Goal: Task Accomplishment & Management: Use online tool/utility

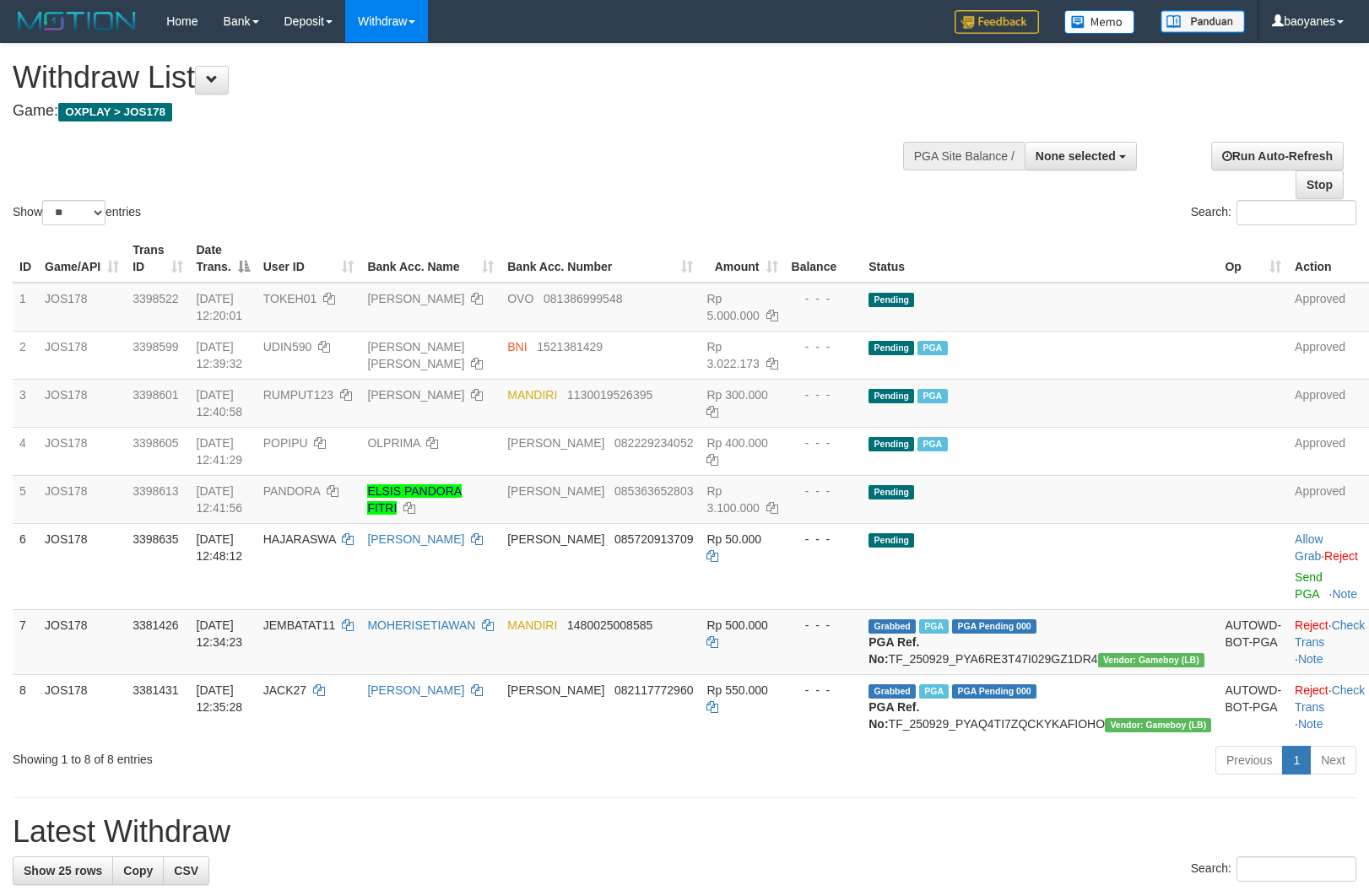
select select
select select "**"
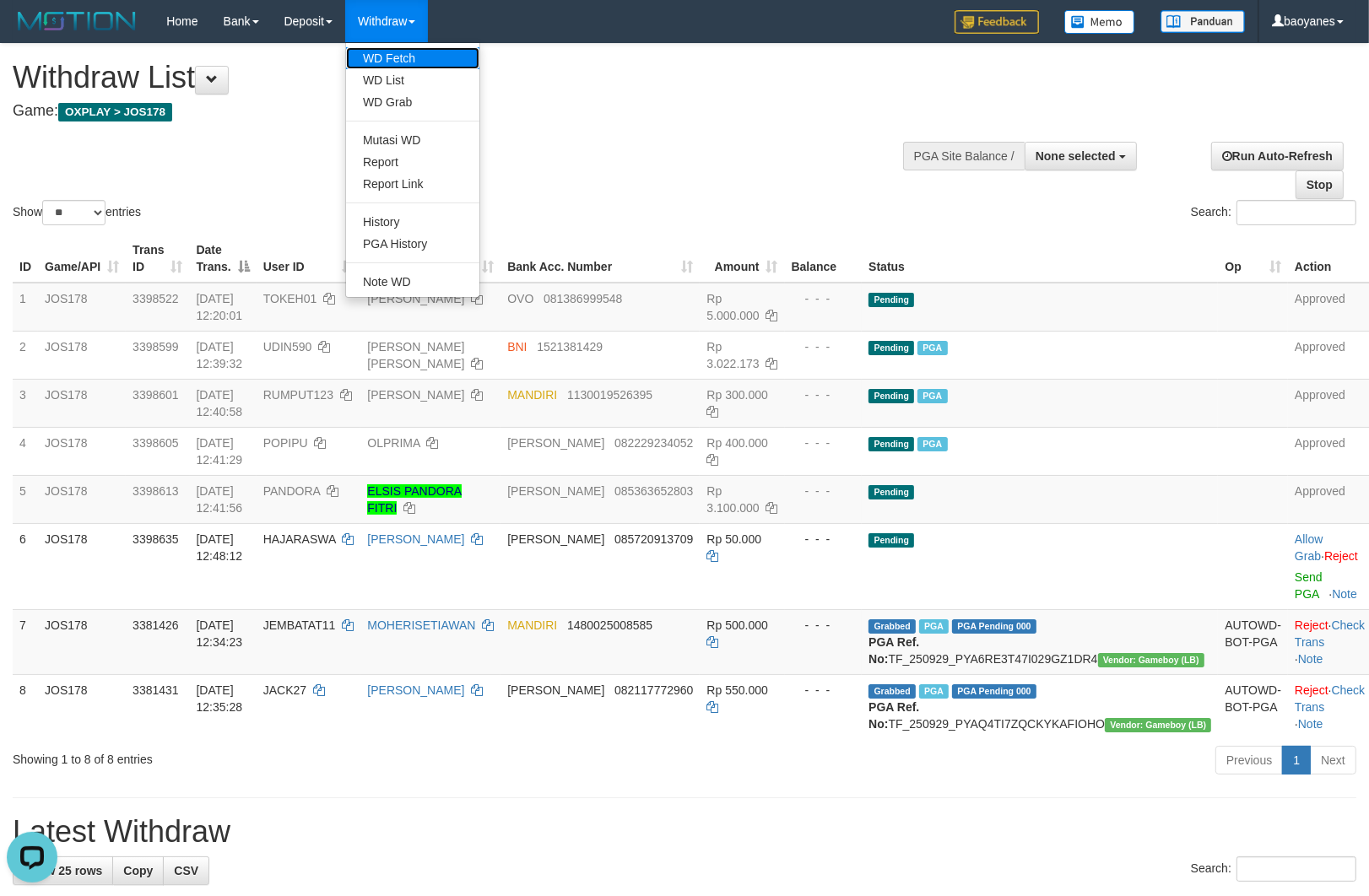
click at [398, 47] on link "WD Fetch" at bounding box center [413, 58] width 134 height 22
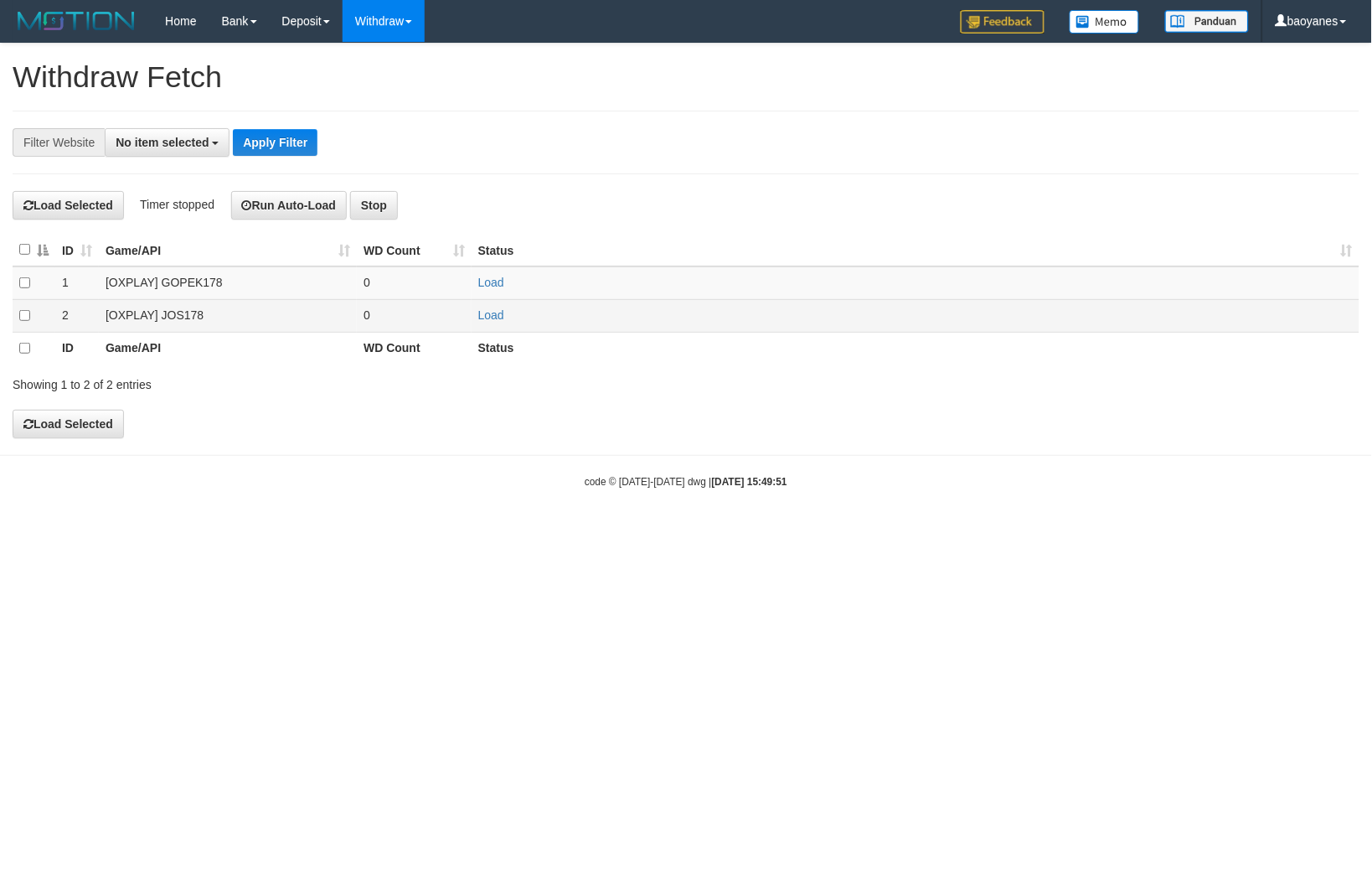
click at [143, 320] on td "[OXPLAY] JOS178" at bounding box center [227, 316] width 258 height 33
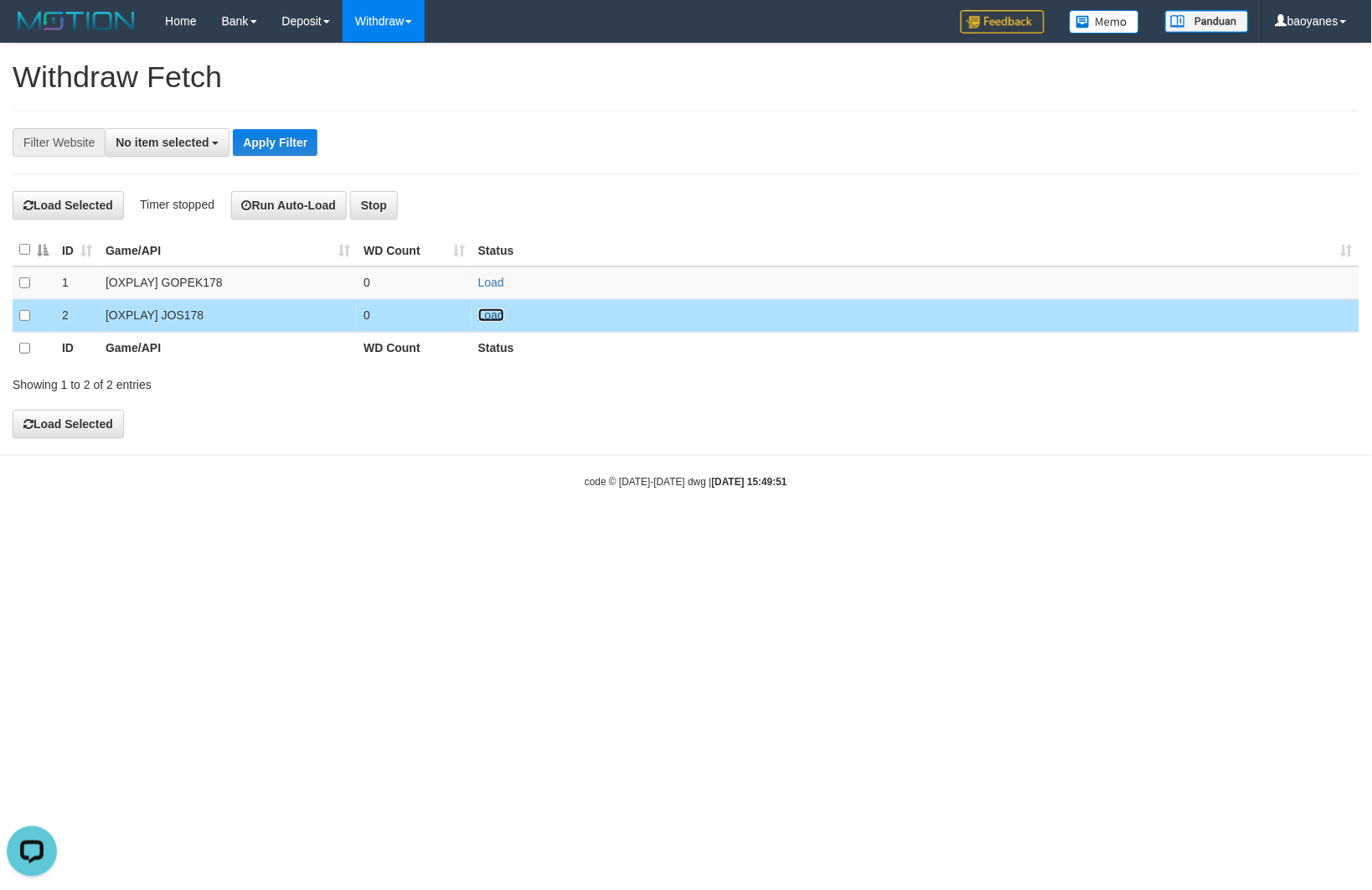
click at [500, 320] on link "Load" at bounding box center [491, 314] width 26 height 13
click at [166, 135] on span "No item selected" at bounding box center [161, 142] width 93 height 13
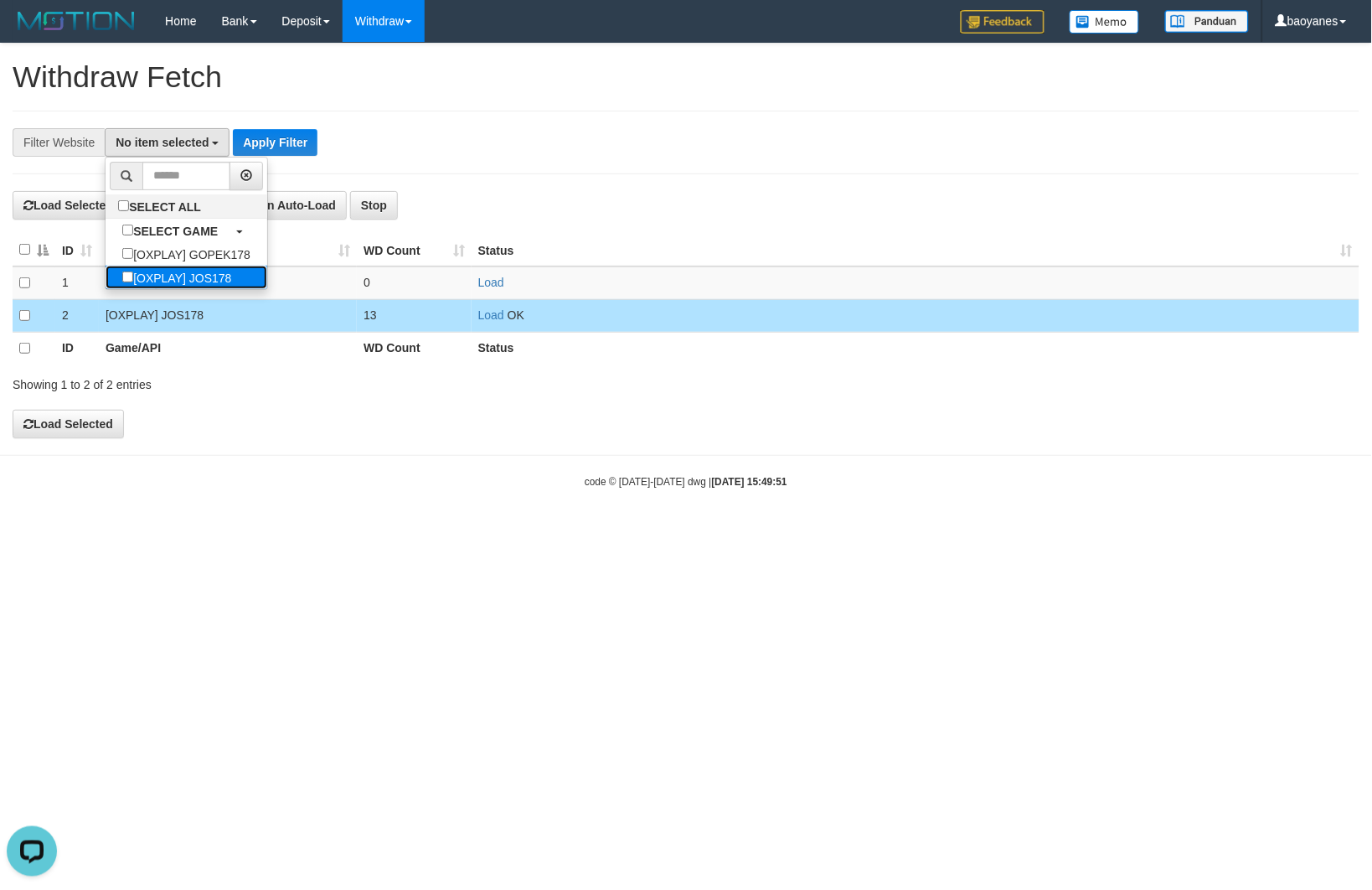
click at [218, 277] on label "[OXPLAY] JOS178" at bounding box center [177, 277] width 142 height 23
select select "****"
click at [293, 142] on button "Apply Filter" at bounding box center [283, 142] width 84 height 27
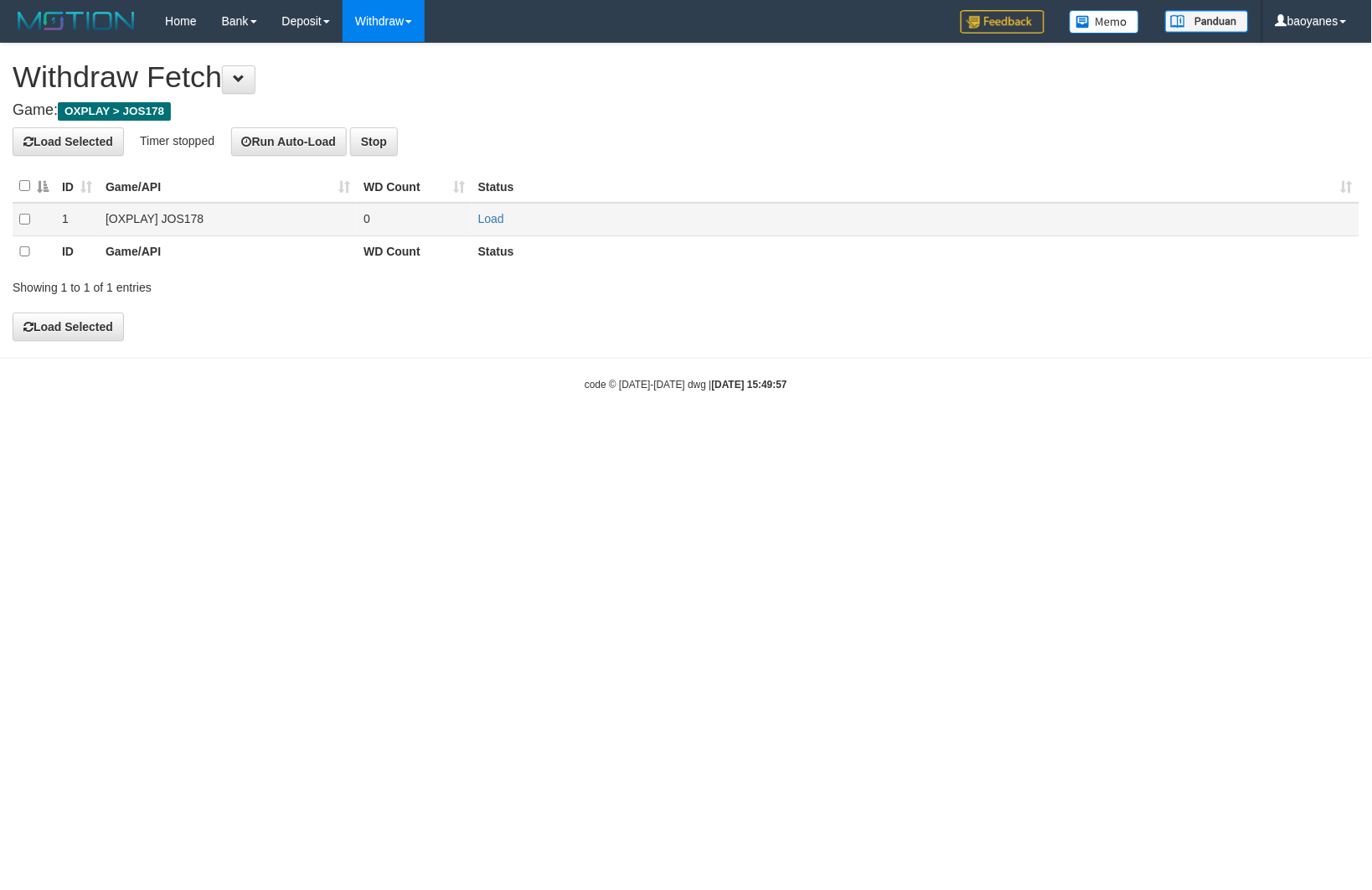
click at [187, 221] on td "[OXPLAY] JOS178" at bounding box center [227, 220] width 258 height 33
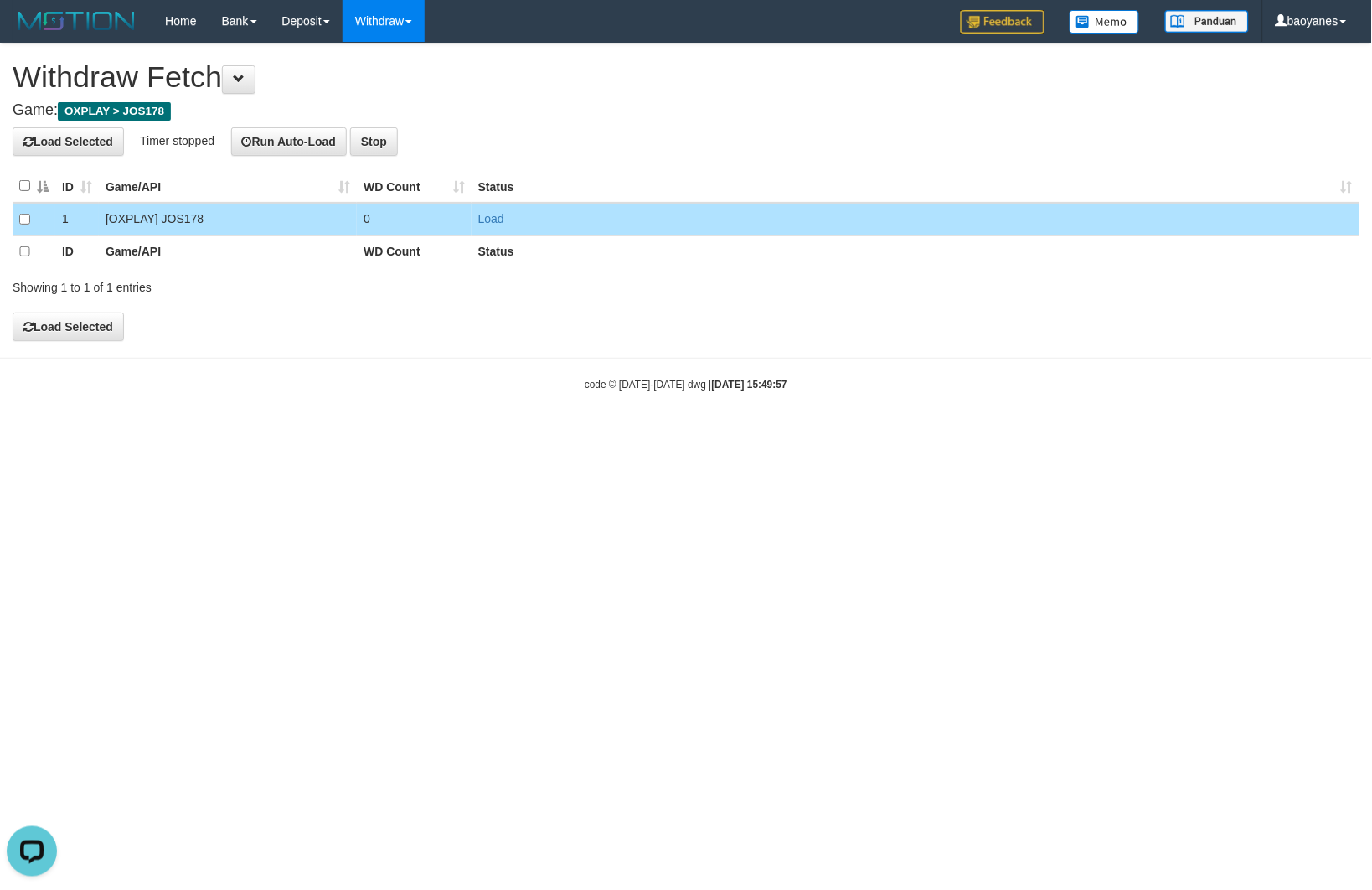
click at [505, 216] on td "Load" at bounding box center [915, 220] width 888 height 33
click at [492, 216] on link "Load" at bounding box center [491, 218] width 26 height 13
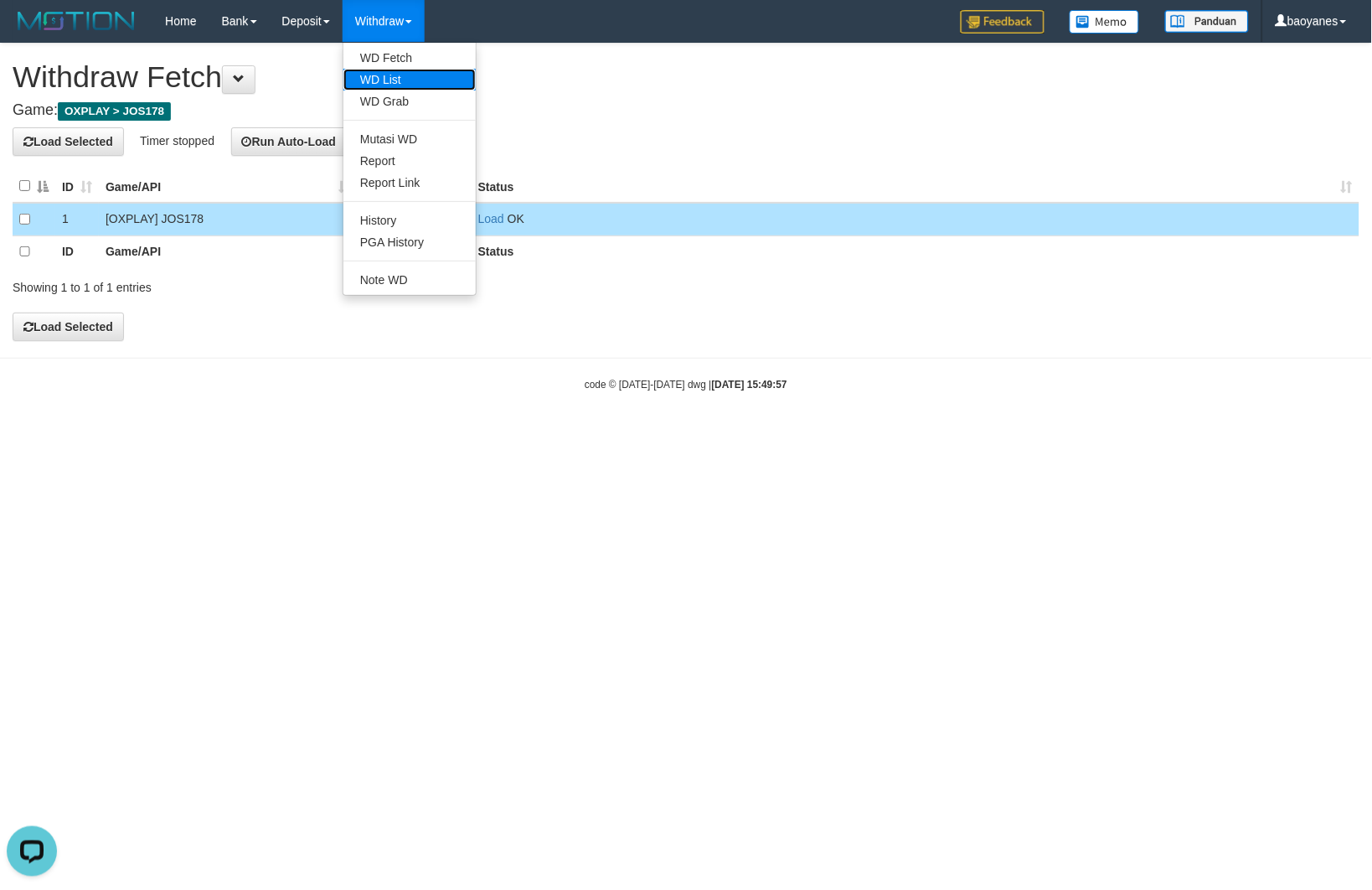
click at [391, 80] on link "WD List" at bounding box center [410, 79] width 133 height 22
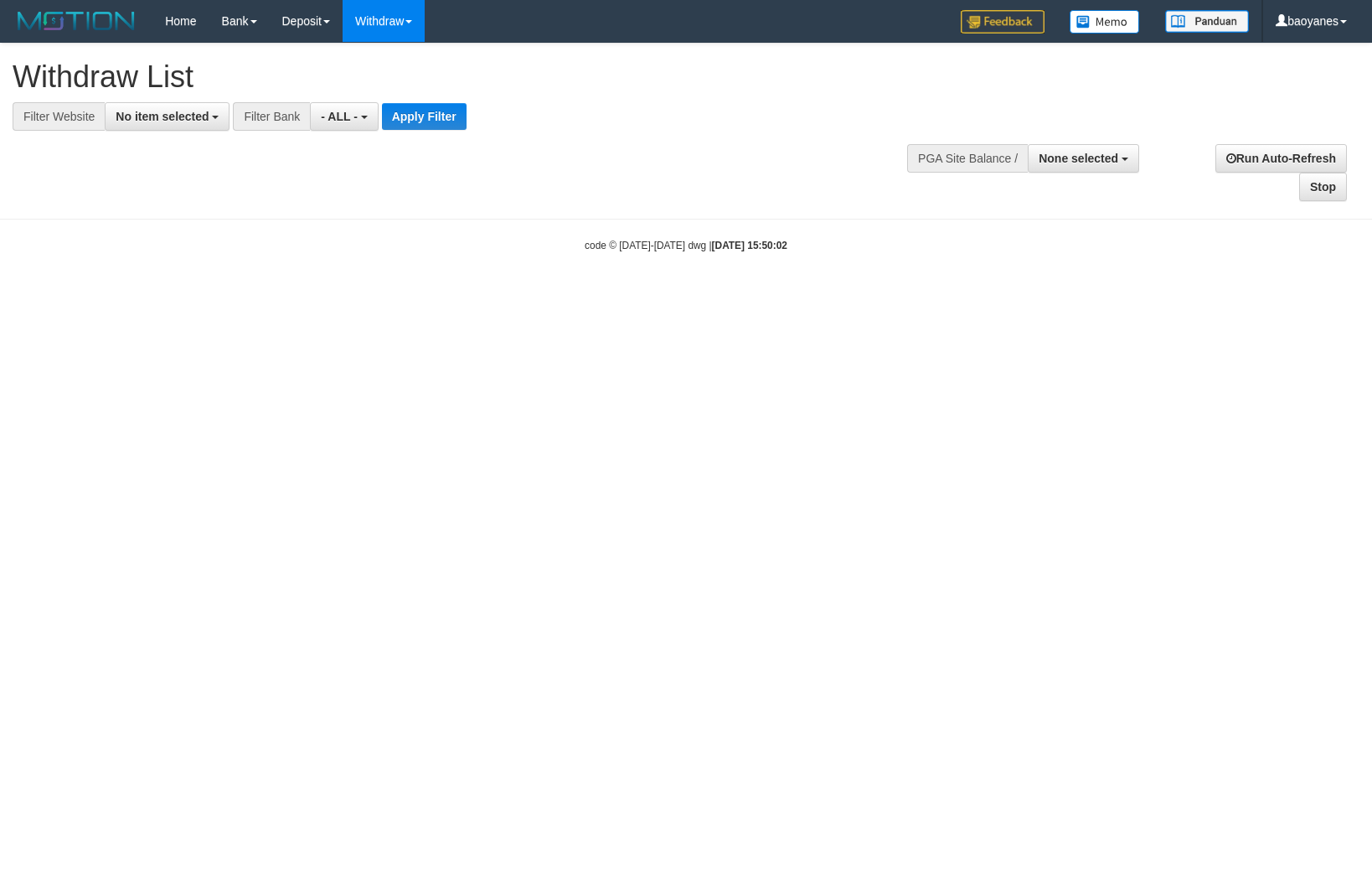
select select
click at [157, 109] on span "No item selected" at bounding box center [161, 115] width 93 height 13
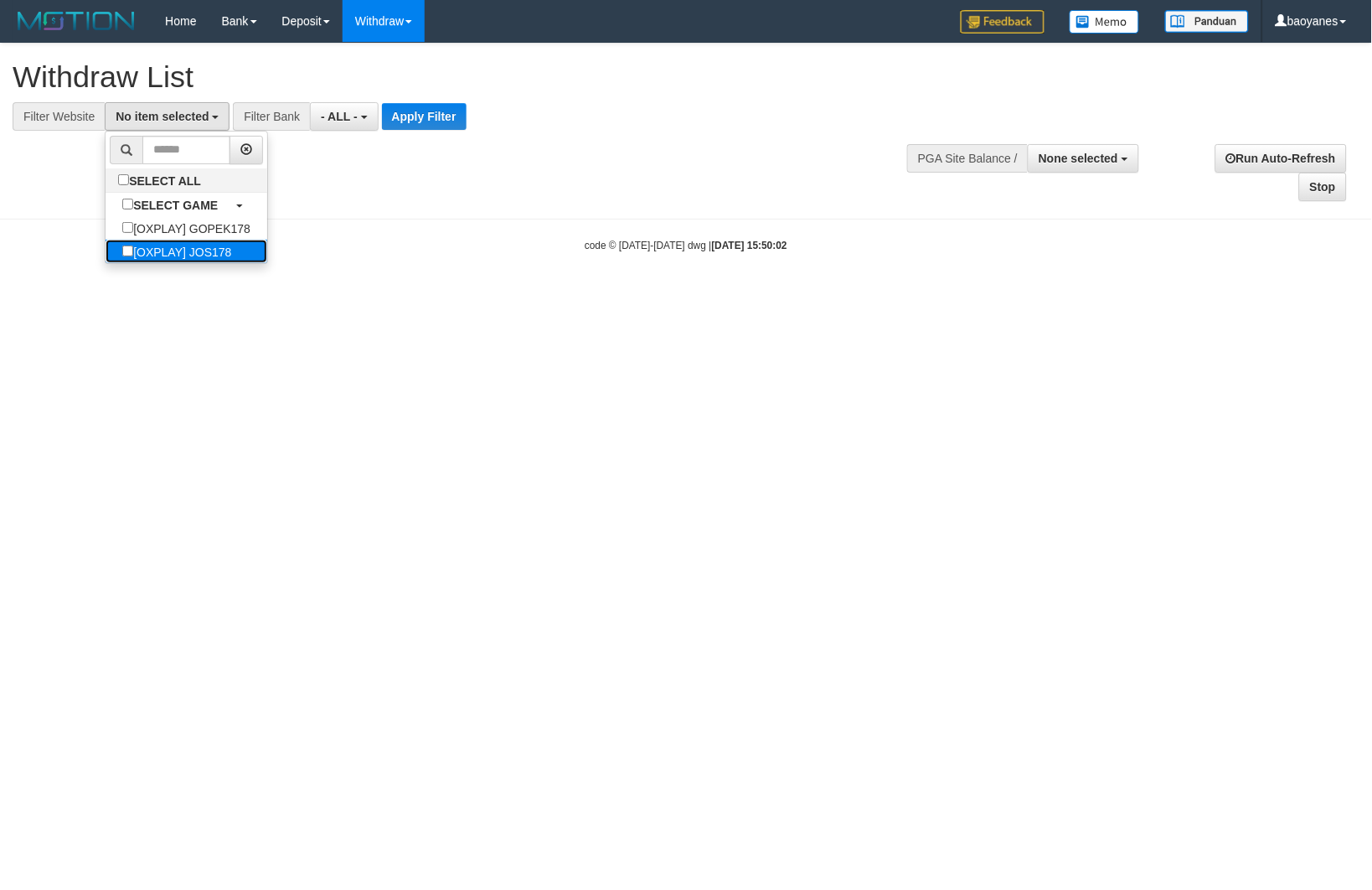
click at [203, 247] on label "[OXPLAY] JOS178" at bounding box center [177, 251] width 142 height 23
select select "****"
click at [427, 118] on button "Apply Filter" at bounding box center [431, 116] width 84 height 27
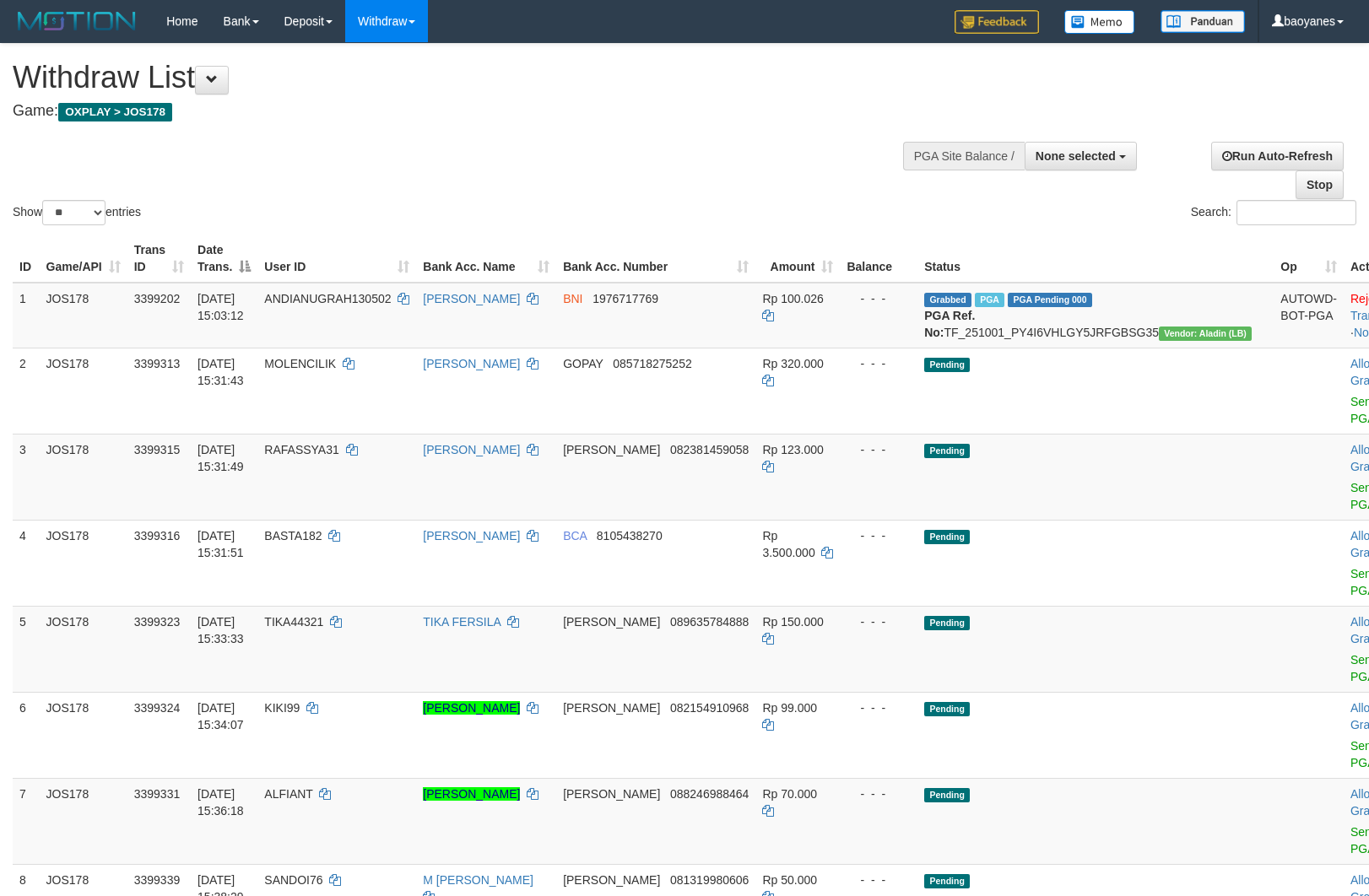
select select
select select "**"
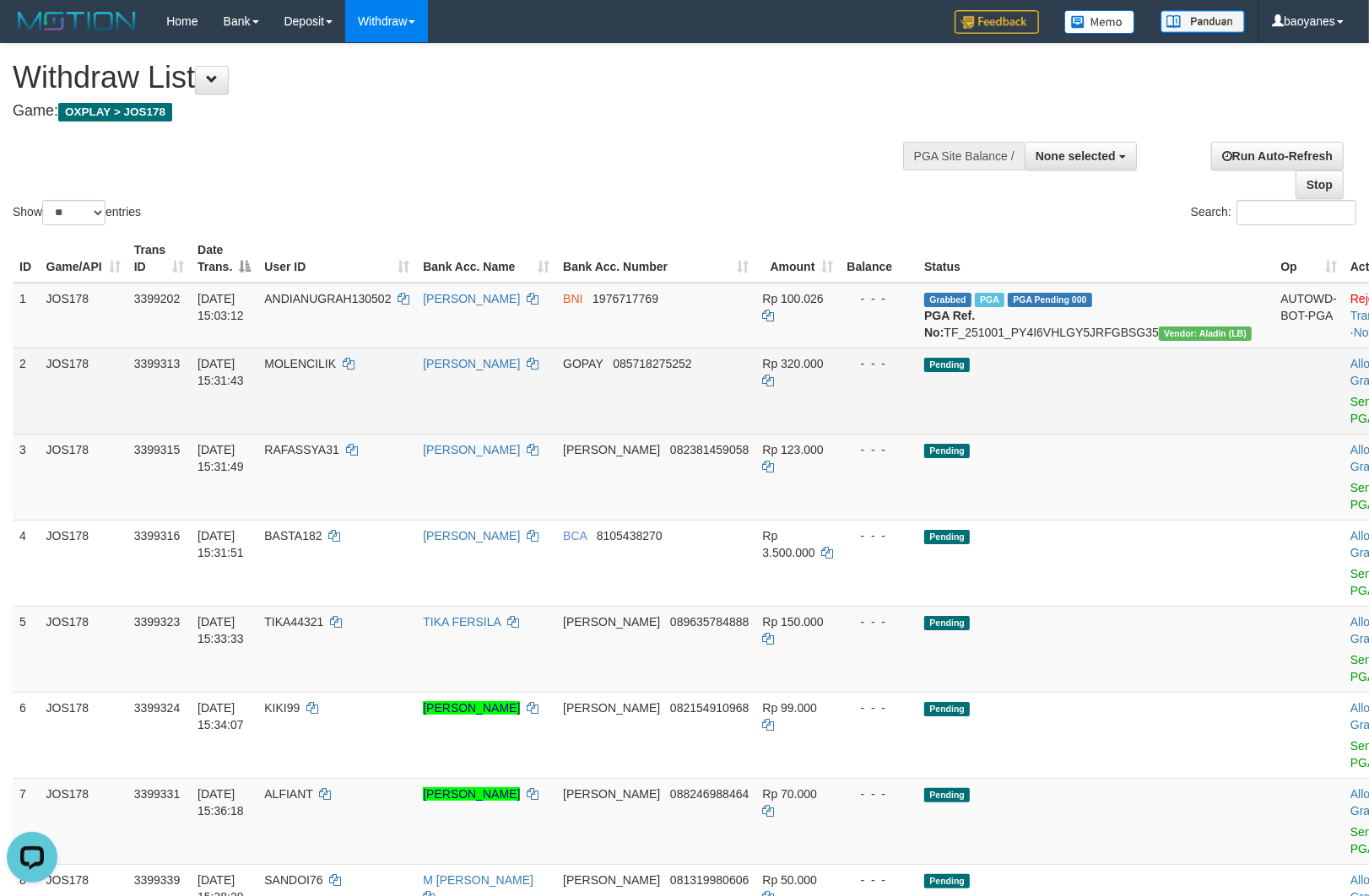
click at [1344, 424] on td "Allow Grab · Reject Send PGA · Note" at bounding box center [1386, 391] width 84 height 86
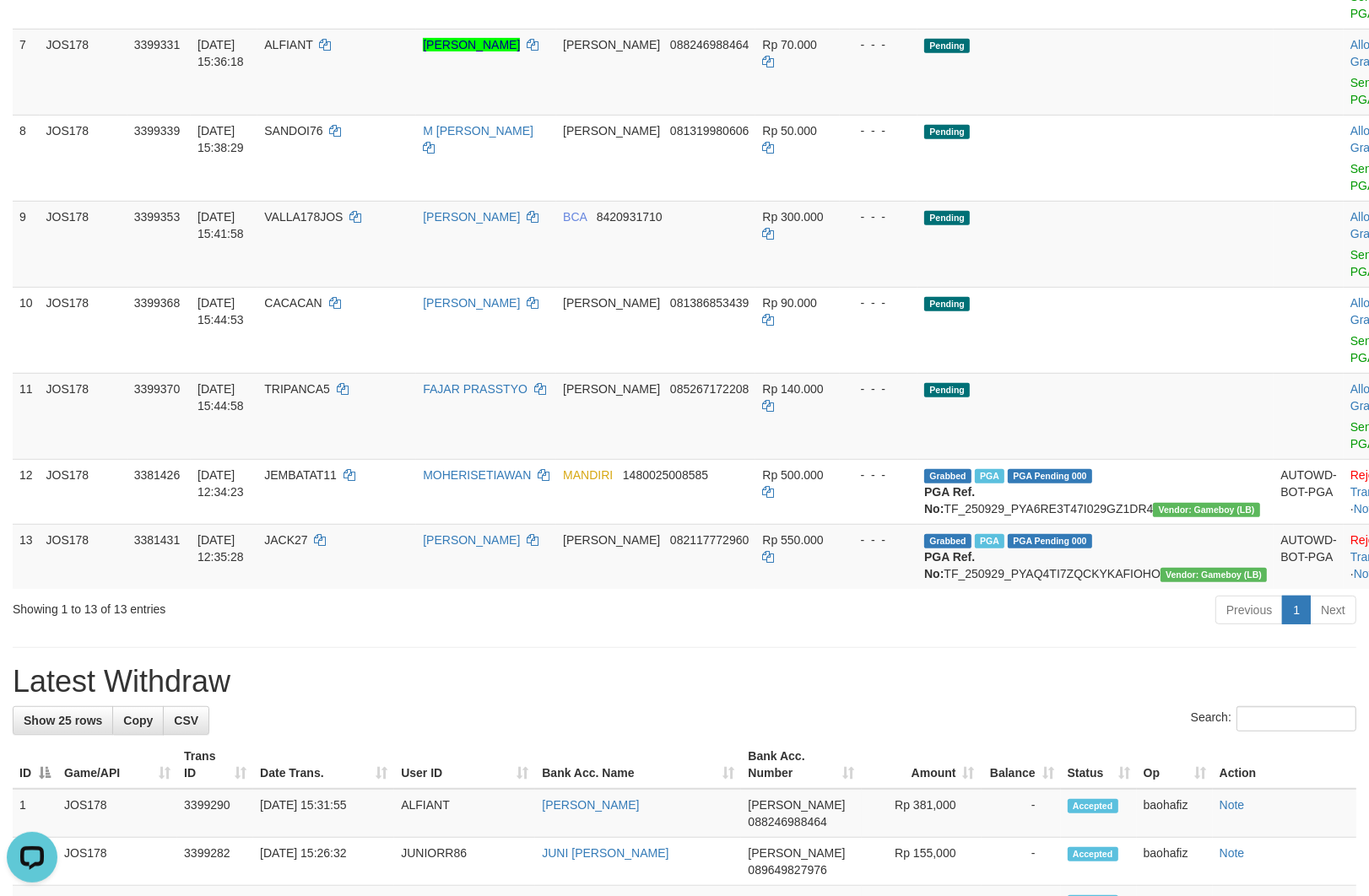
scroll to position [281, 0]
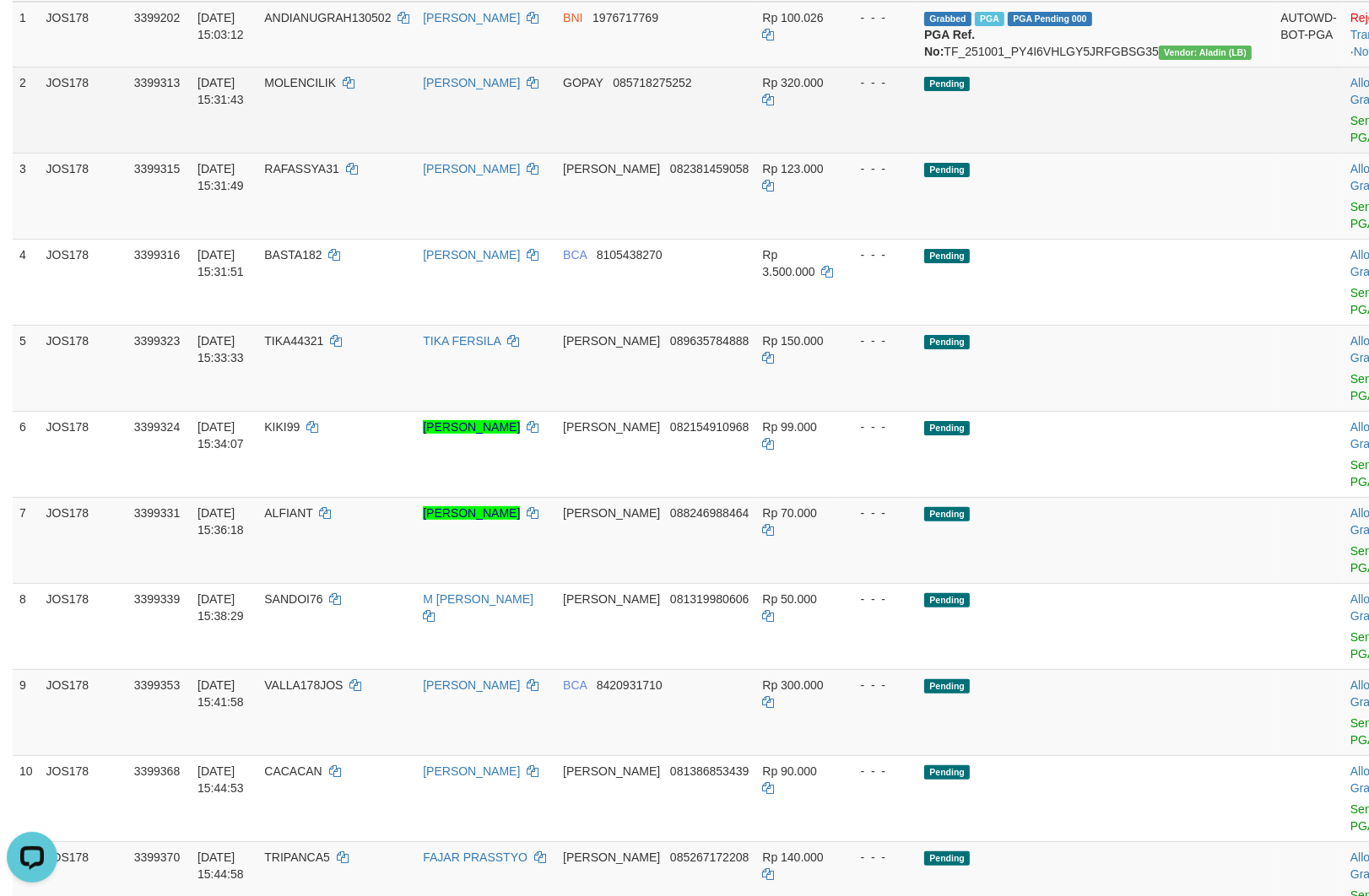
click at [1344, 144] on td "Allow Grab · Reject Send PGA · Note" at bounding box center [1386, 109] width 84 height 86
click at [1350, 144] on link "Send PGA" at bounding box center [1364, 128] width 28 height 31
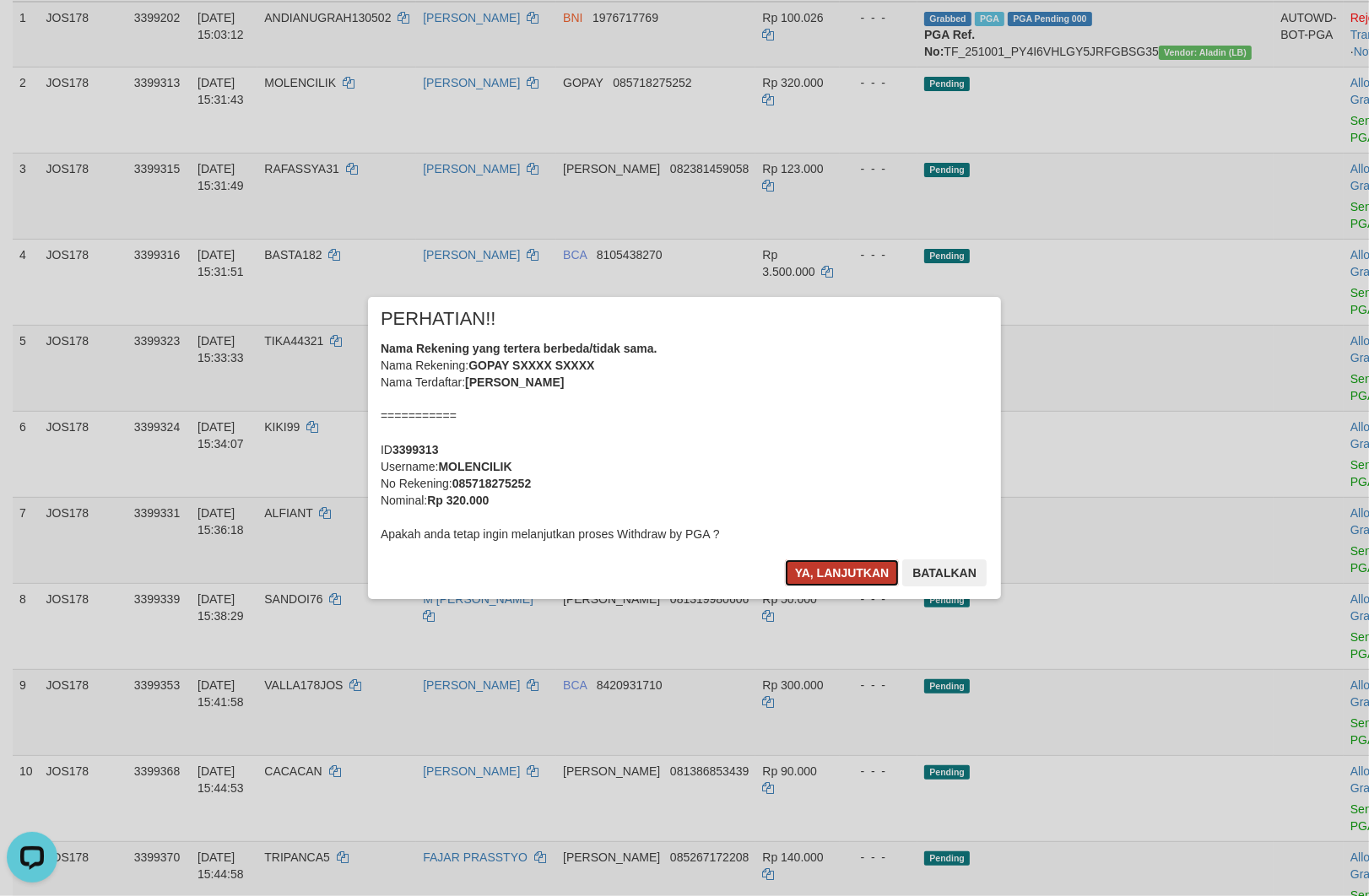
click at [832, 569] on button "Ya, lanjutkan" at bounding box center [842, 573] width 115 height 27
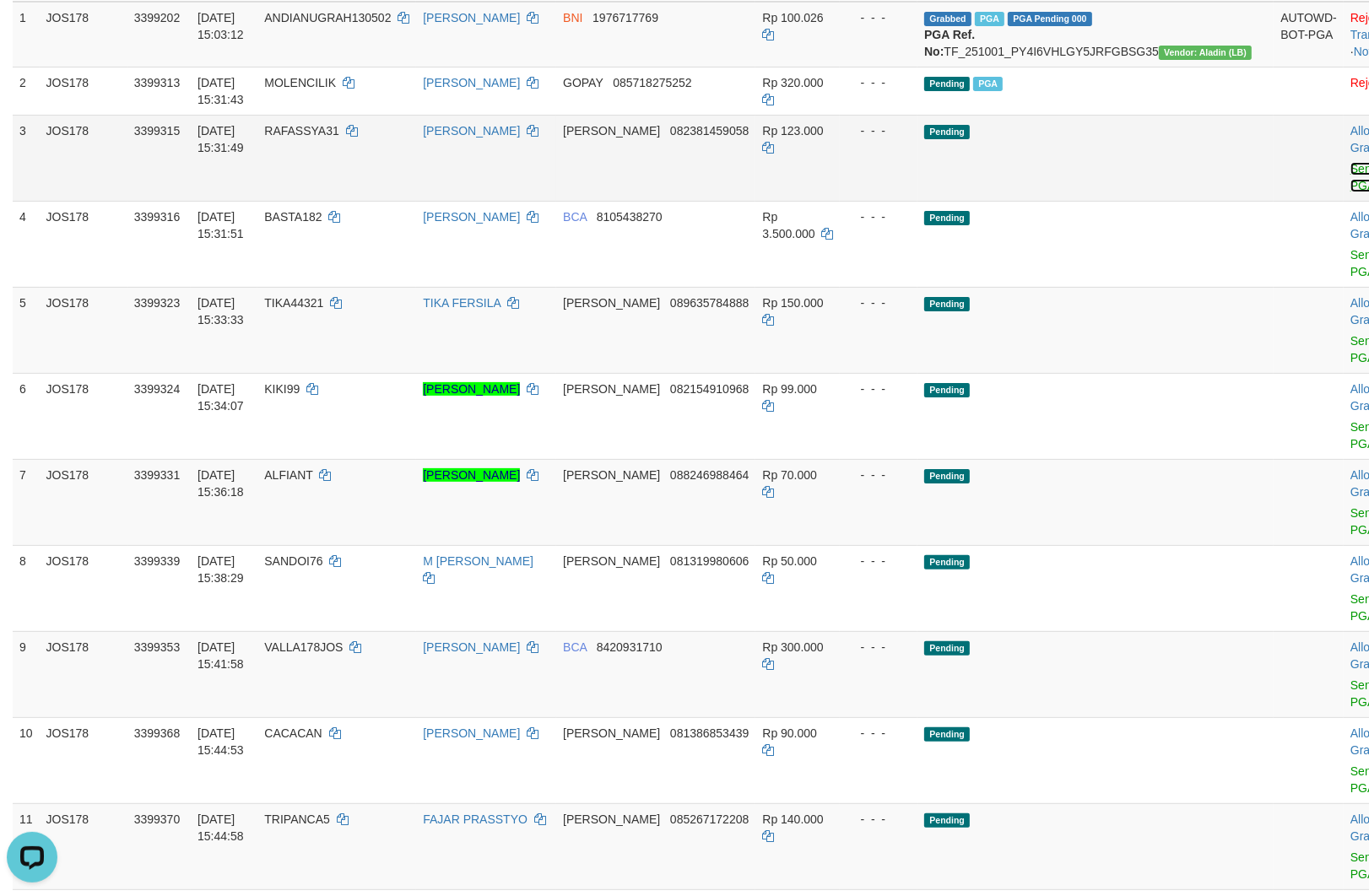
click at [1350, 192] on link "Send PGA" at bounding box center [1364, 177] width 28 height 31
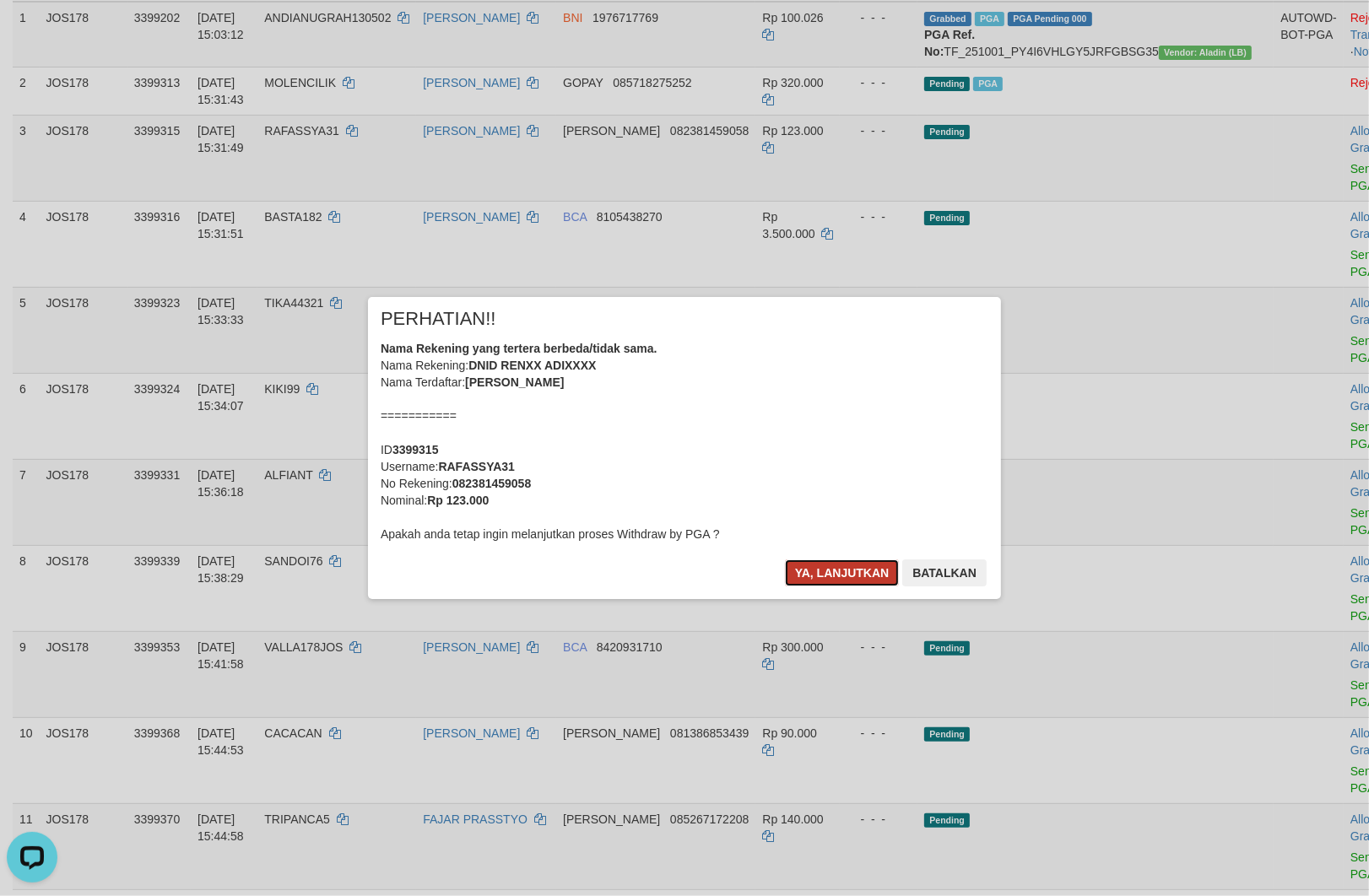
click at [831, 571] on button "Ya, lanjutkan" at bounding box center [842, 573] width 115 height 27
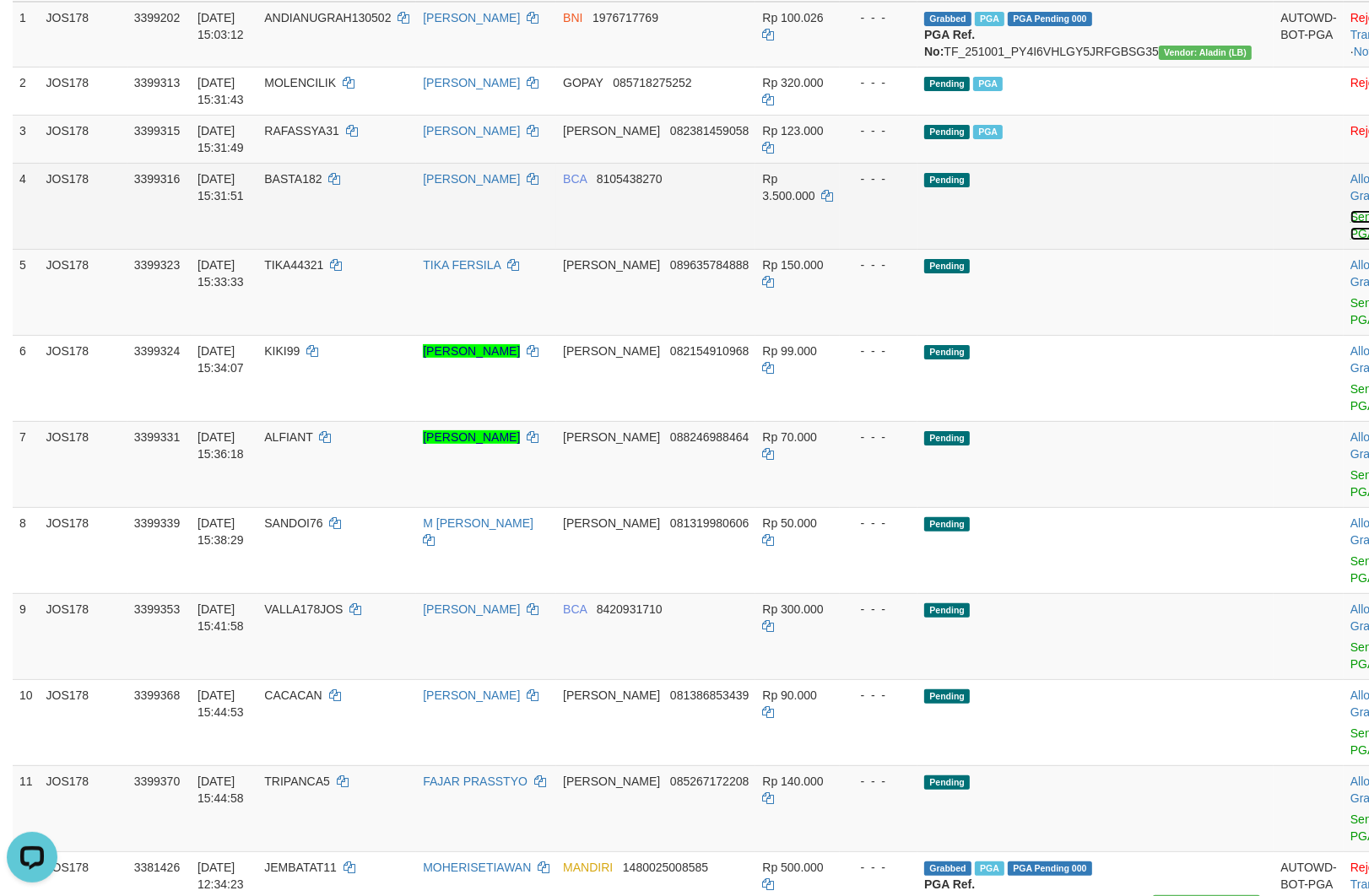
click at [1350, 240] on link "Send PGA" at bounding box center [1364, 225] width 28 height 31
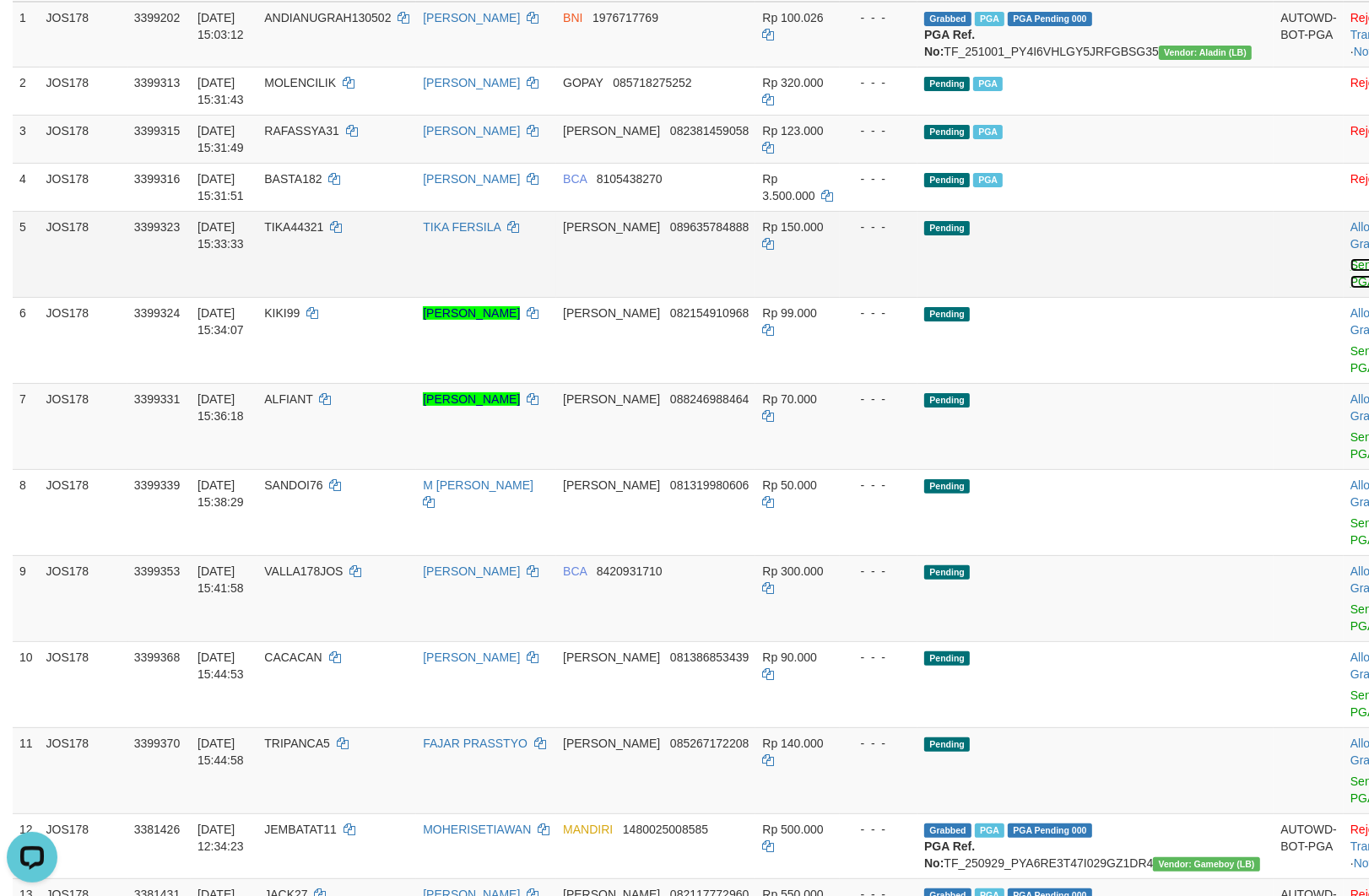
click at [1350, 288] on link "Send PGA" at bounding box center [1364, 273] width 28 height 31
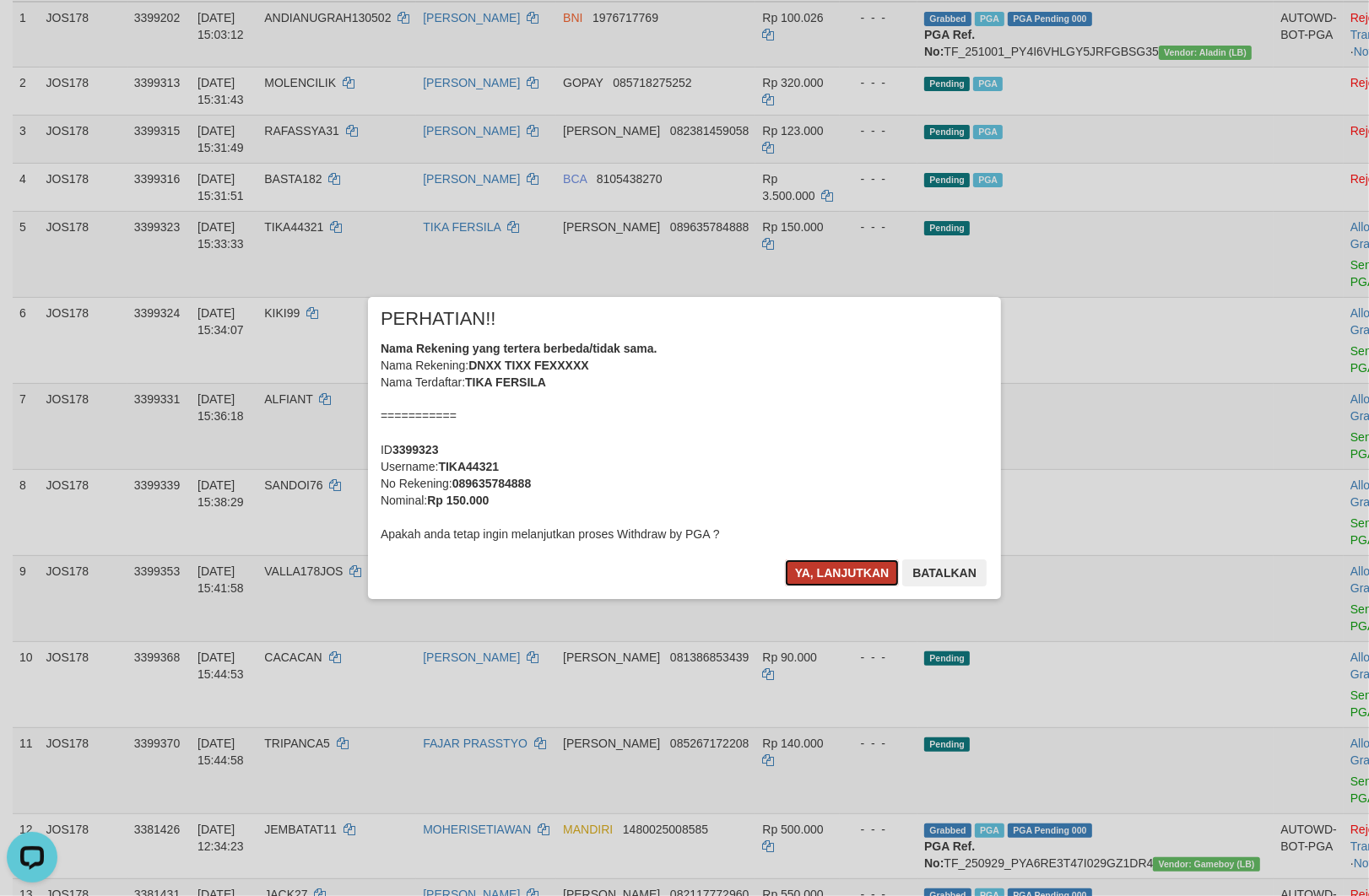
click at [825, 573] on button "Ya, lanjutkan" at bounding box center [842, 573] width 115 height 27
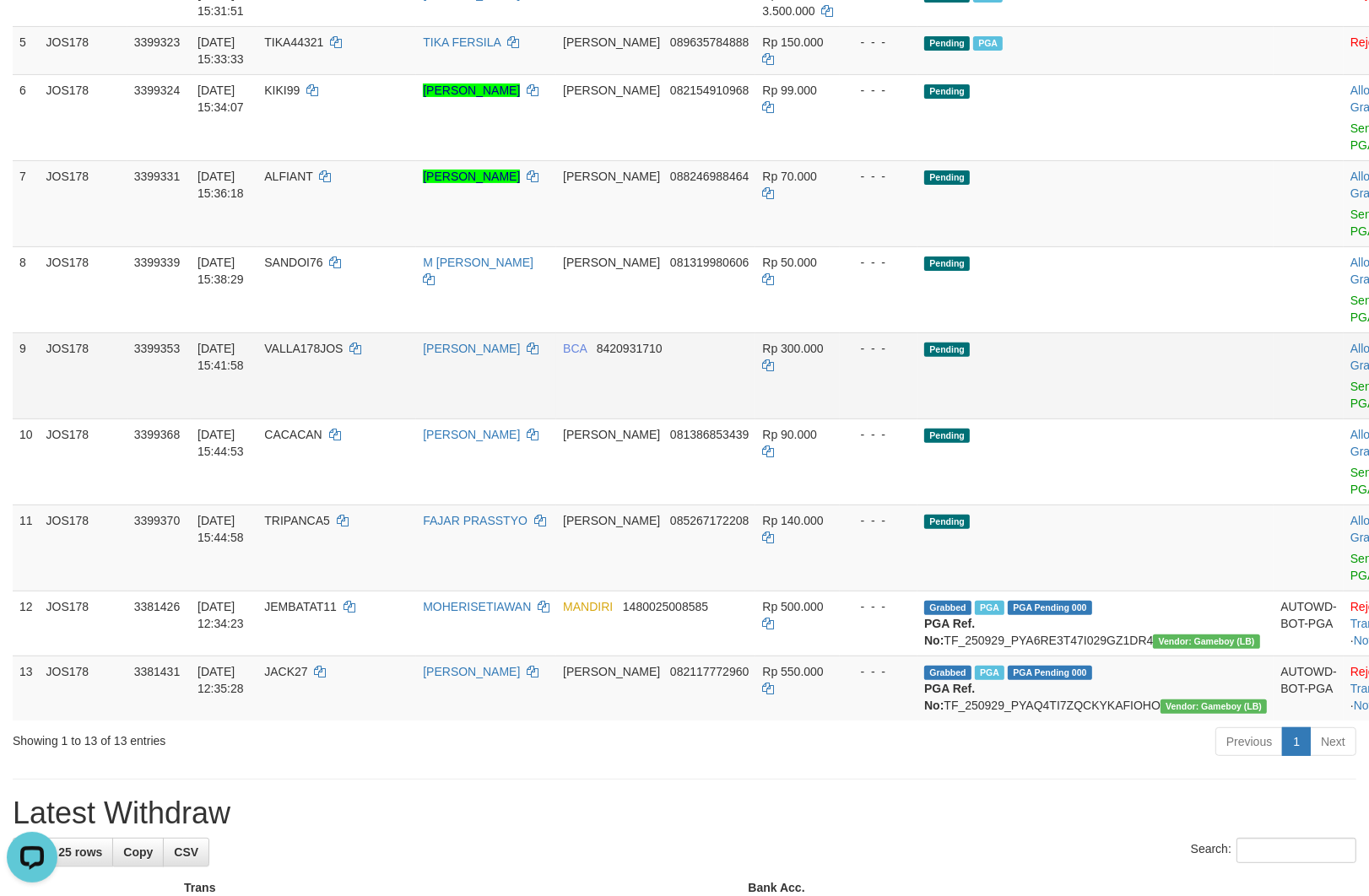
scroll to position [469, 0]
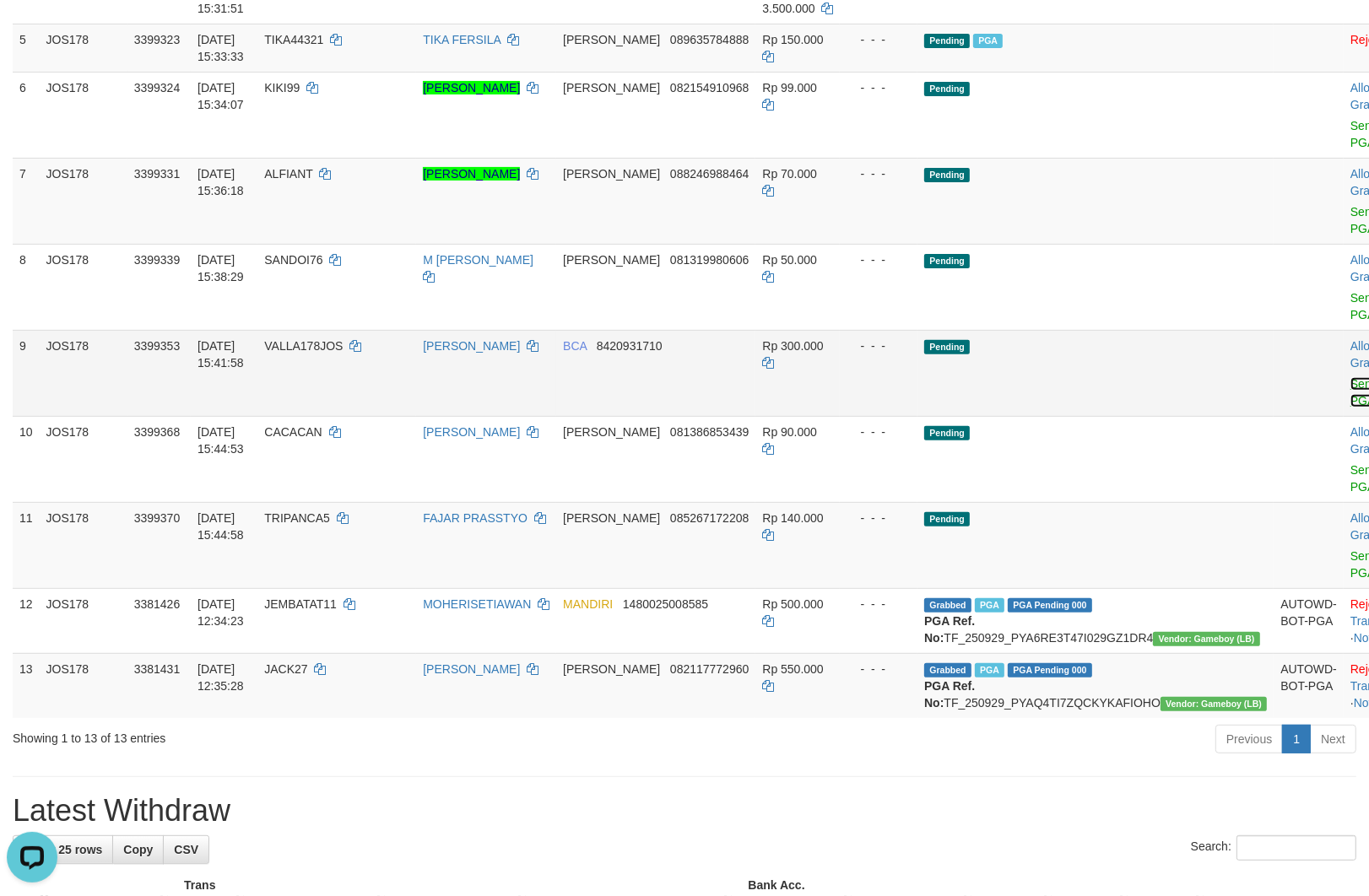
click at [1350, 407] on link "Send PGA" at bounding box center [1364, 392] width 28 height 31
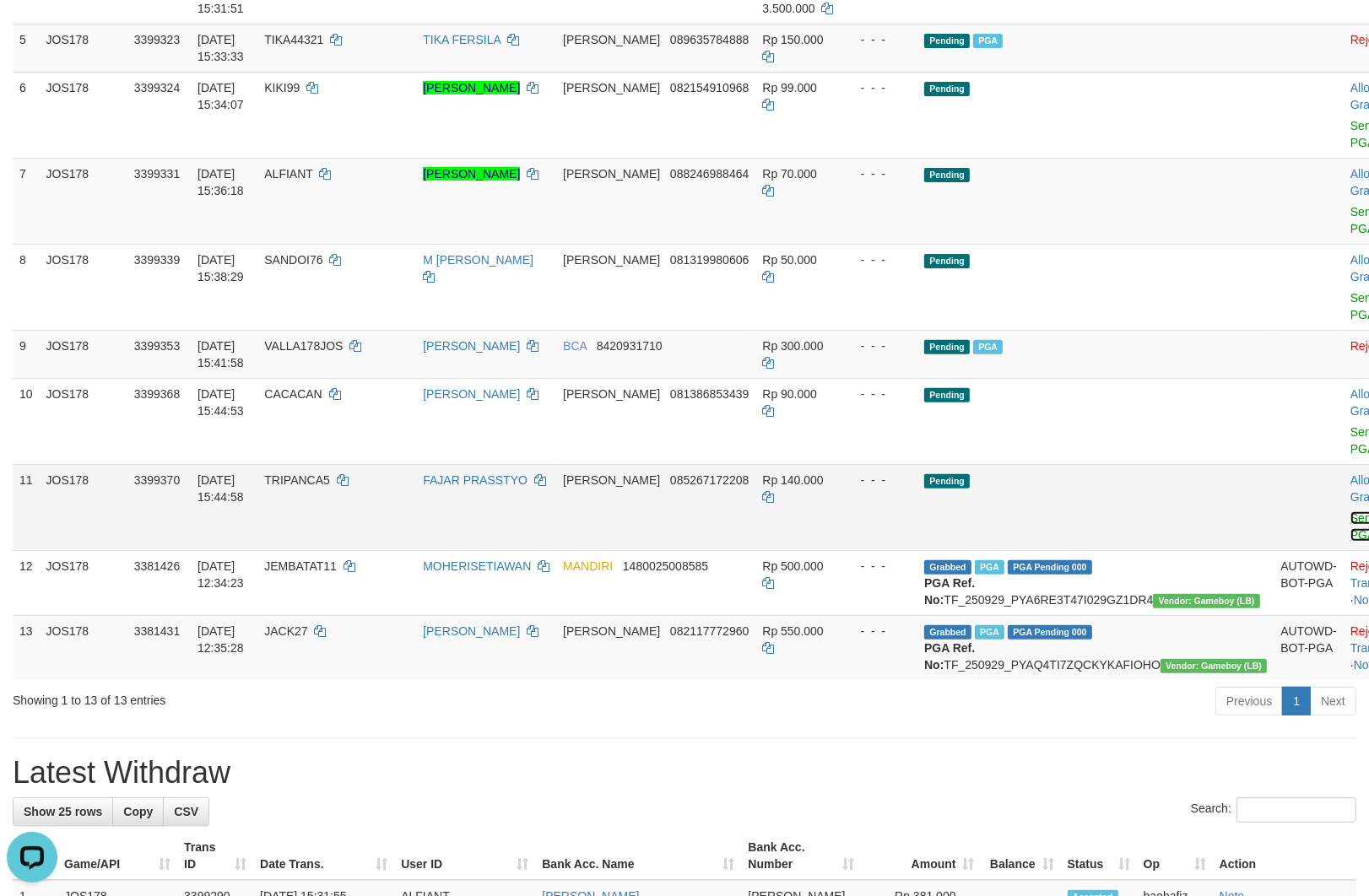
click at [1350, 542] on link "Send PGA" at bounding box center [1364, 526] width 28 height 31
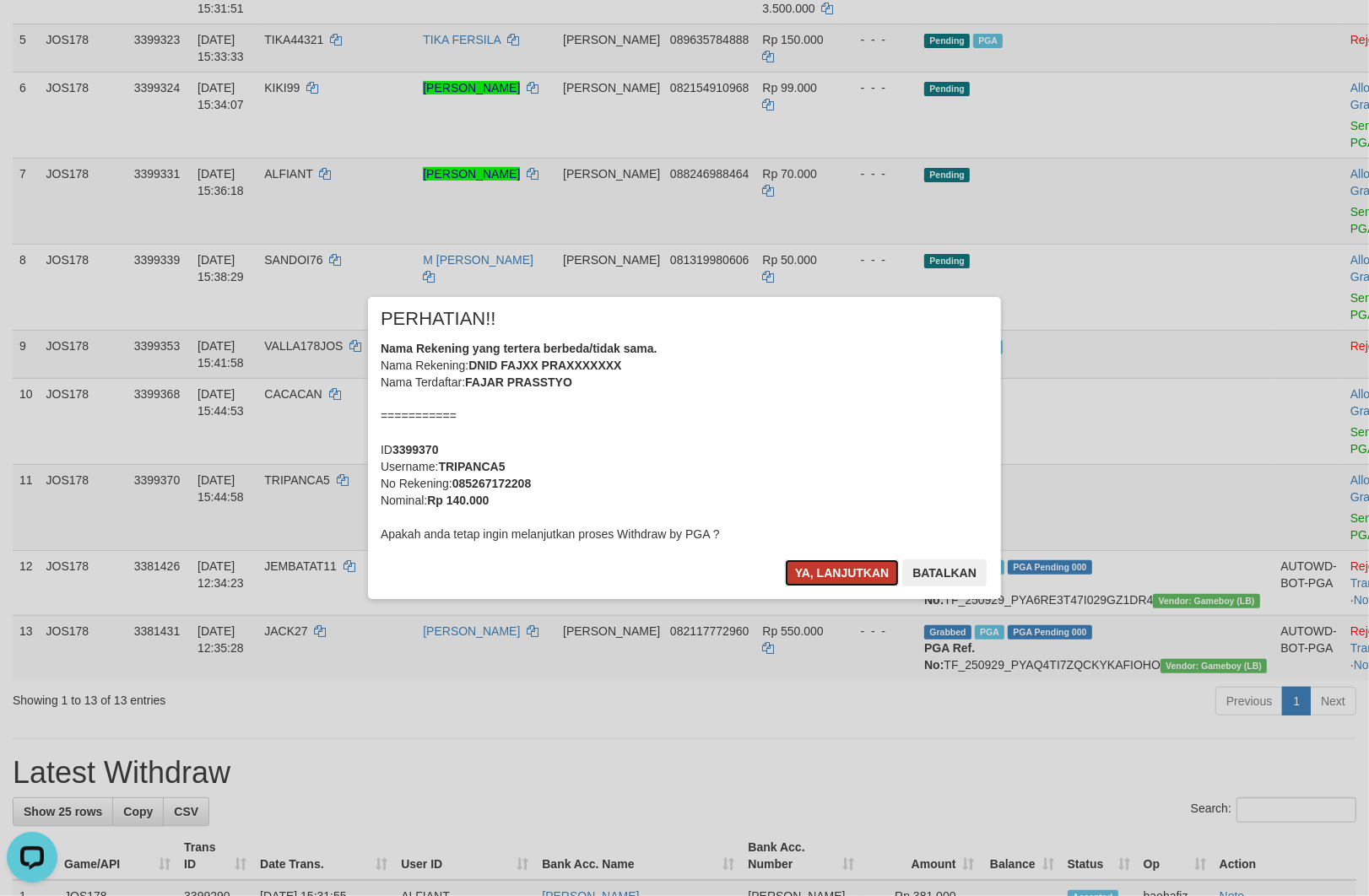
click at [848, 569] on button "Ya, lanjutkan" at bounding box center [842, 573] width 115 height 27
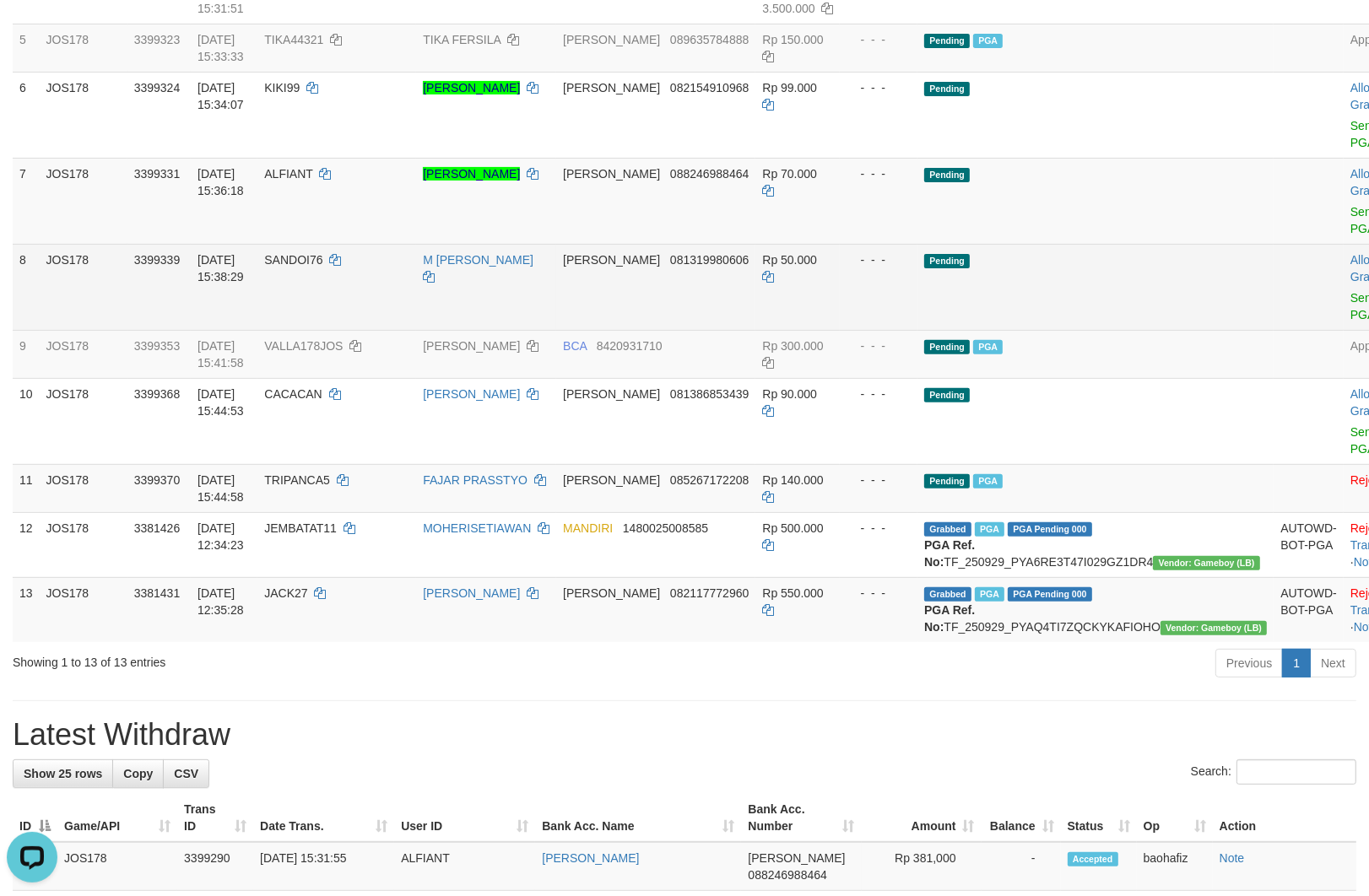
click at [1025, 282] on td "Pending" at bounding box center [1095, 287] width 356 height 86
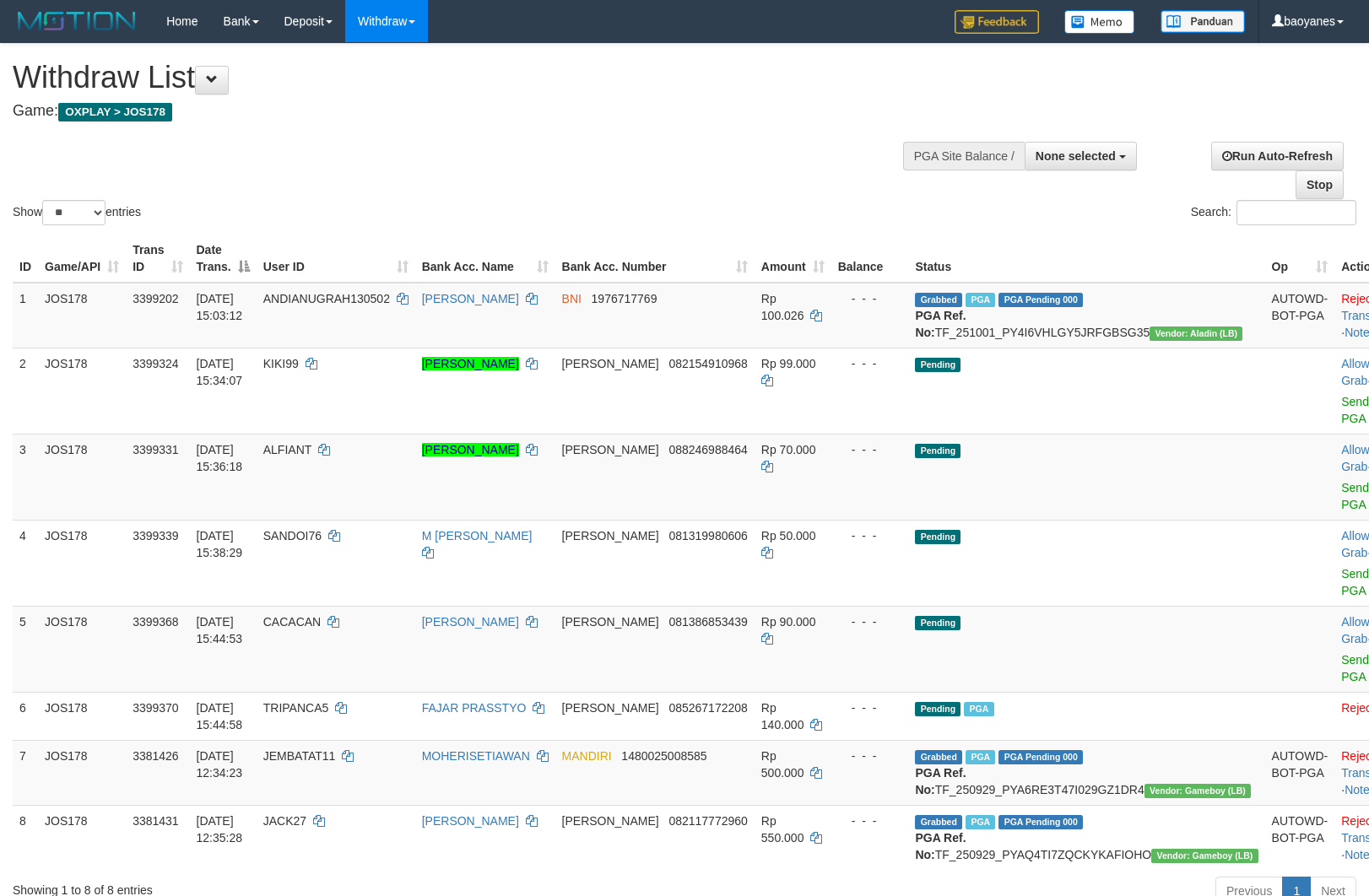
select select
select select "**"
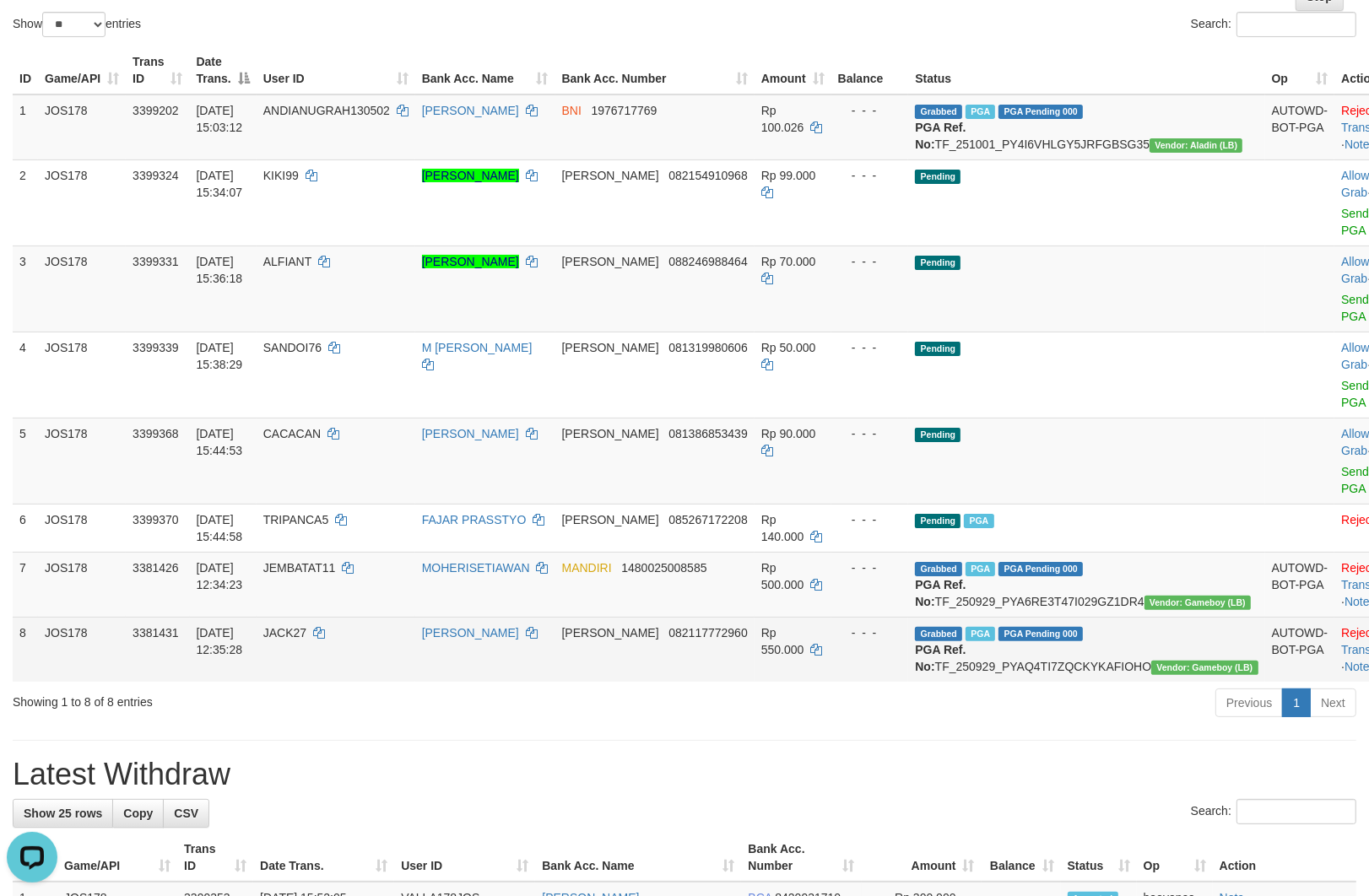
scroll to position [187, 0]
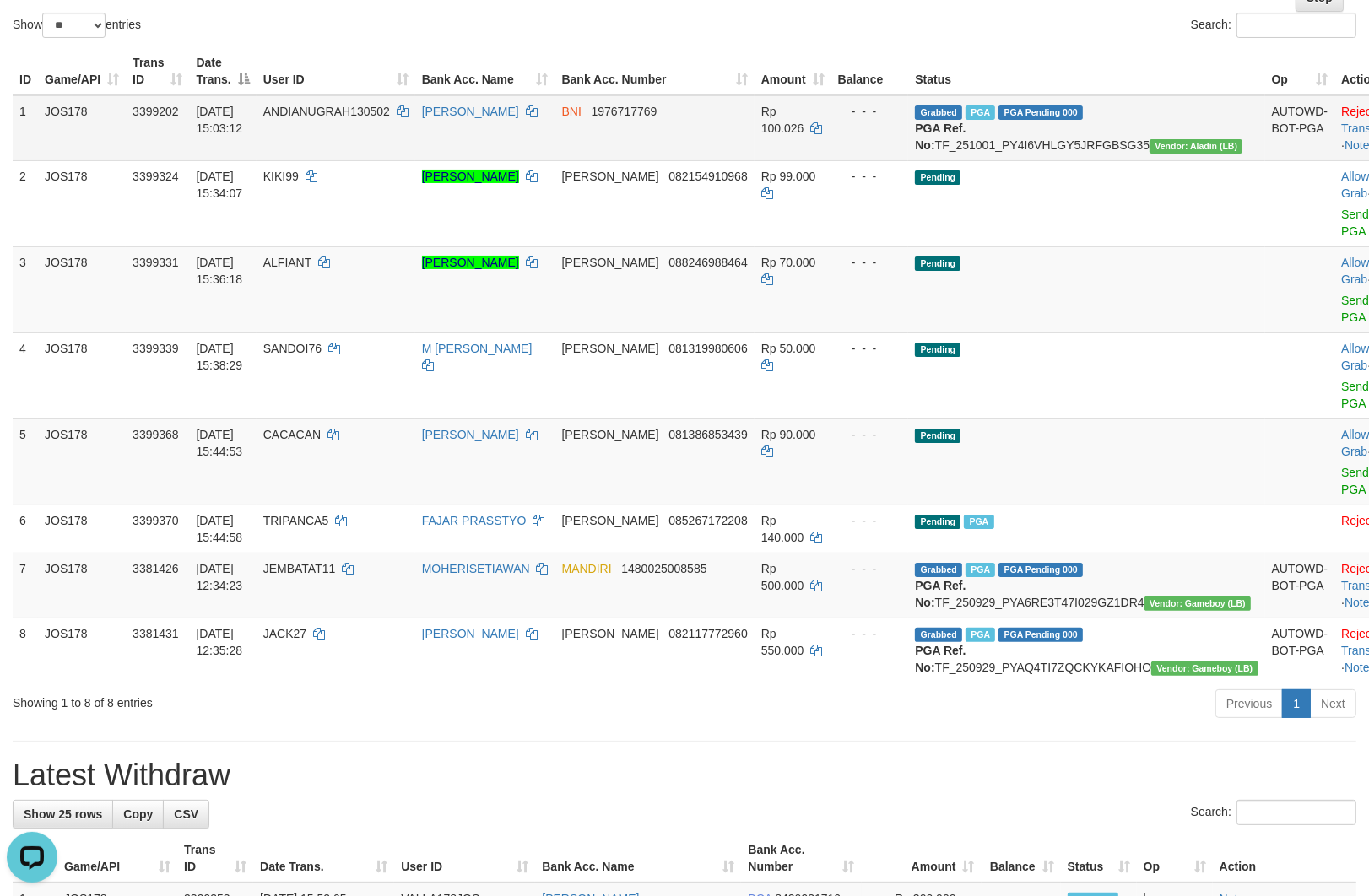
click at [1101, 148] on td "Grabbed PGA PGA Pending 000 PGA Ref. No: TF_251001_PY4I6VHLGY5JRFGBSG35 Vendor:…" at bounding box center [1086, 128] width 356 height 66
copy td "TF_251001_PY4I6VHLGY5JRFGBSG35"
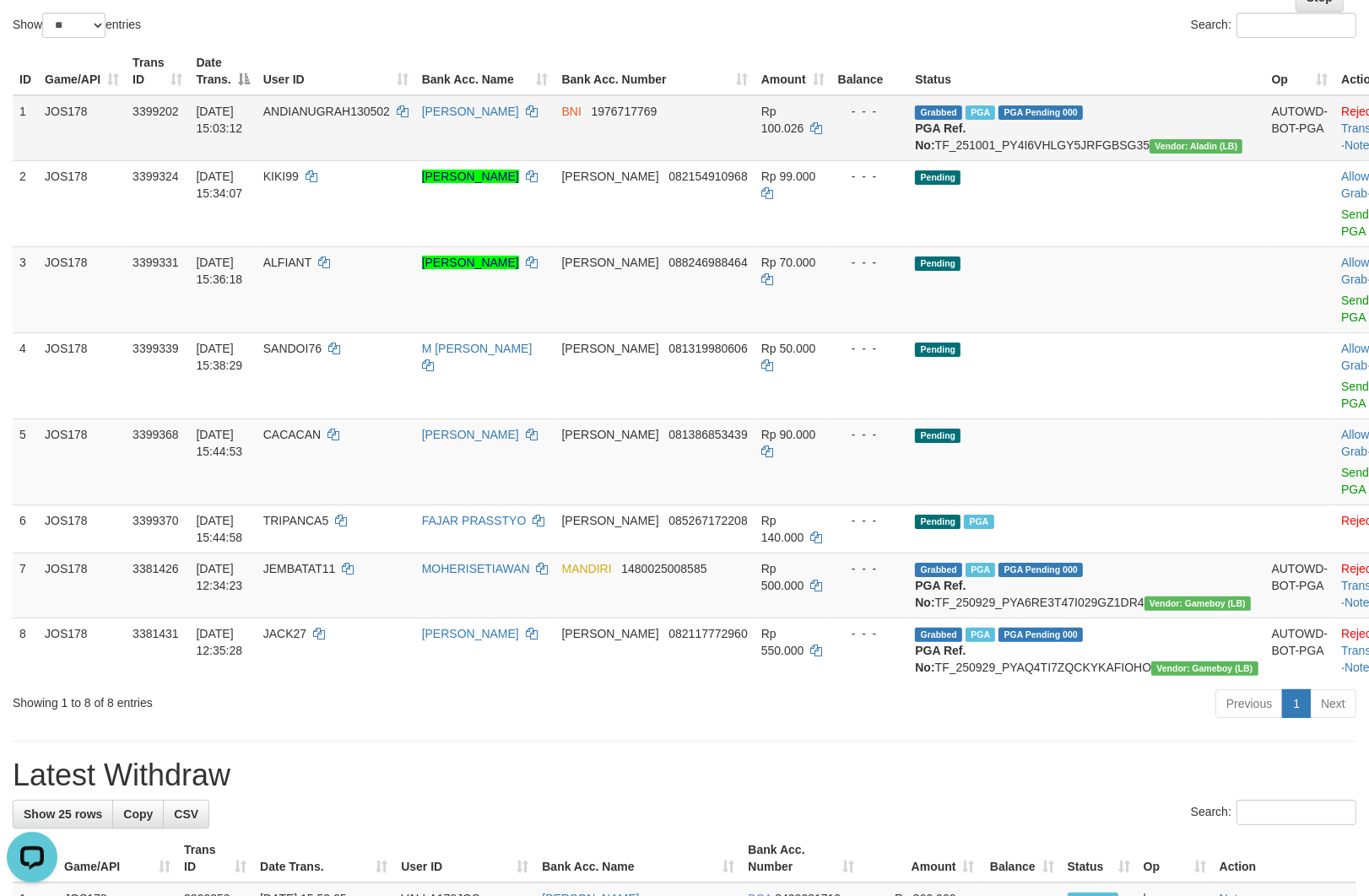
click at [370, 144] on td "ANDIANUGRAH130502" at bounding box center [335, 128] width 158 height 66
copy span "ANDIANUGRAH130502"
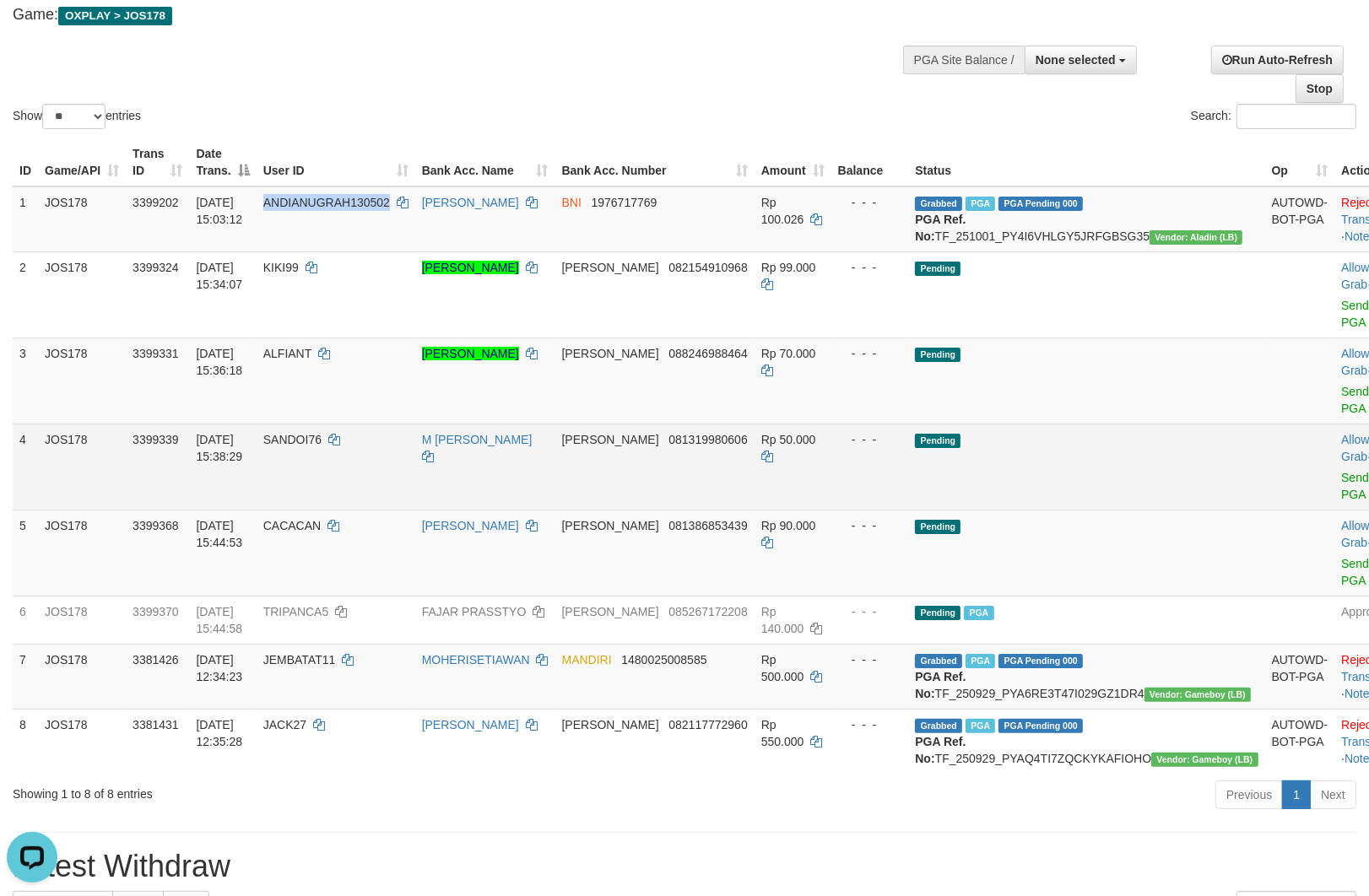
scroll to position [0, 0]
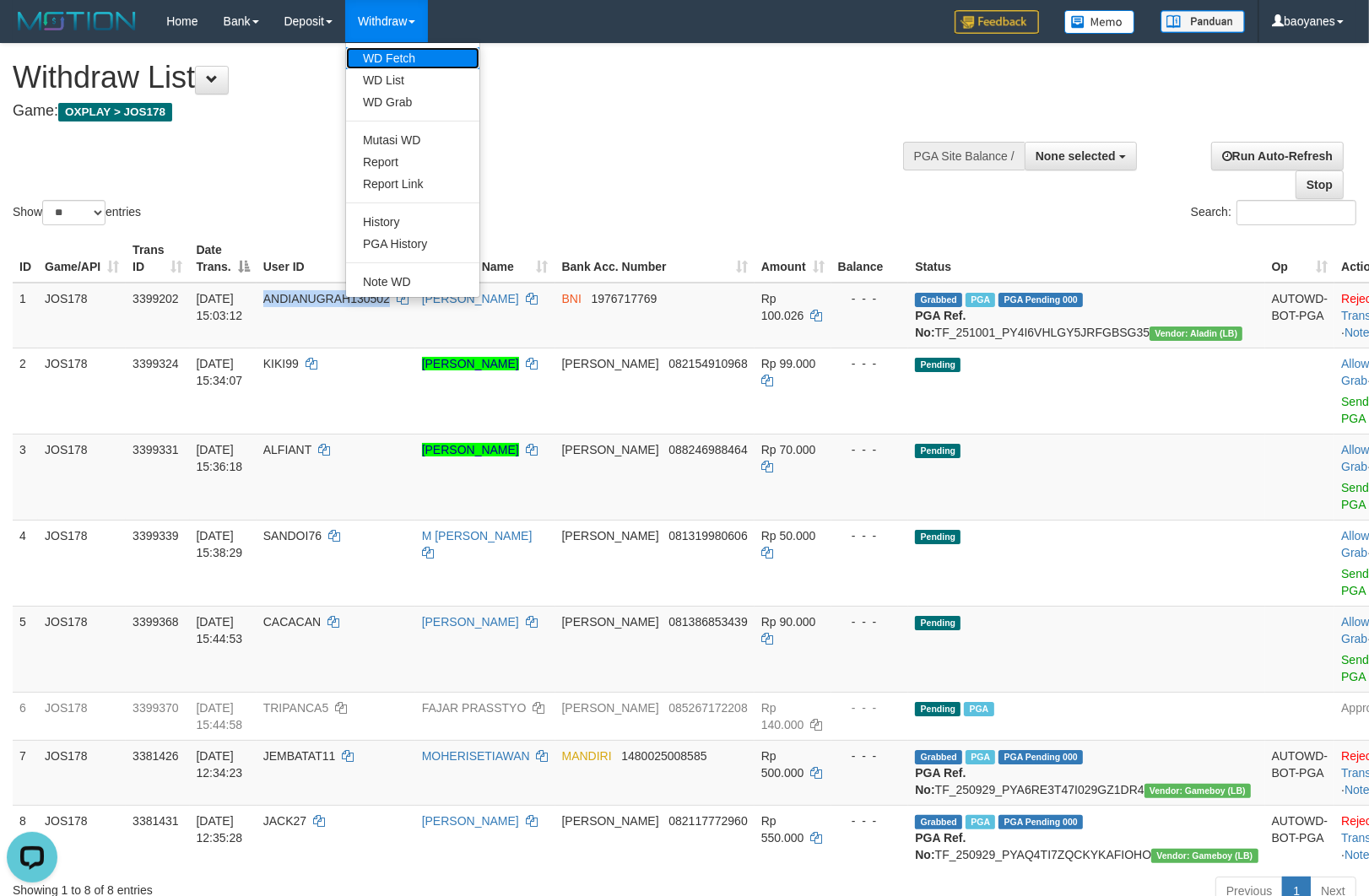
click at [393, 47] on link "WD Fetch" at bounding box center [413, 58] width 134 height 22
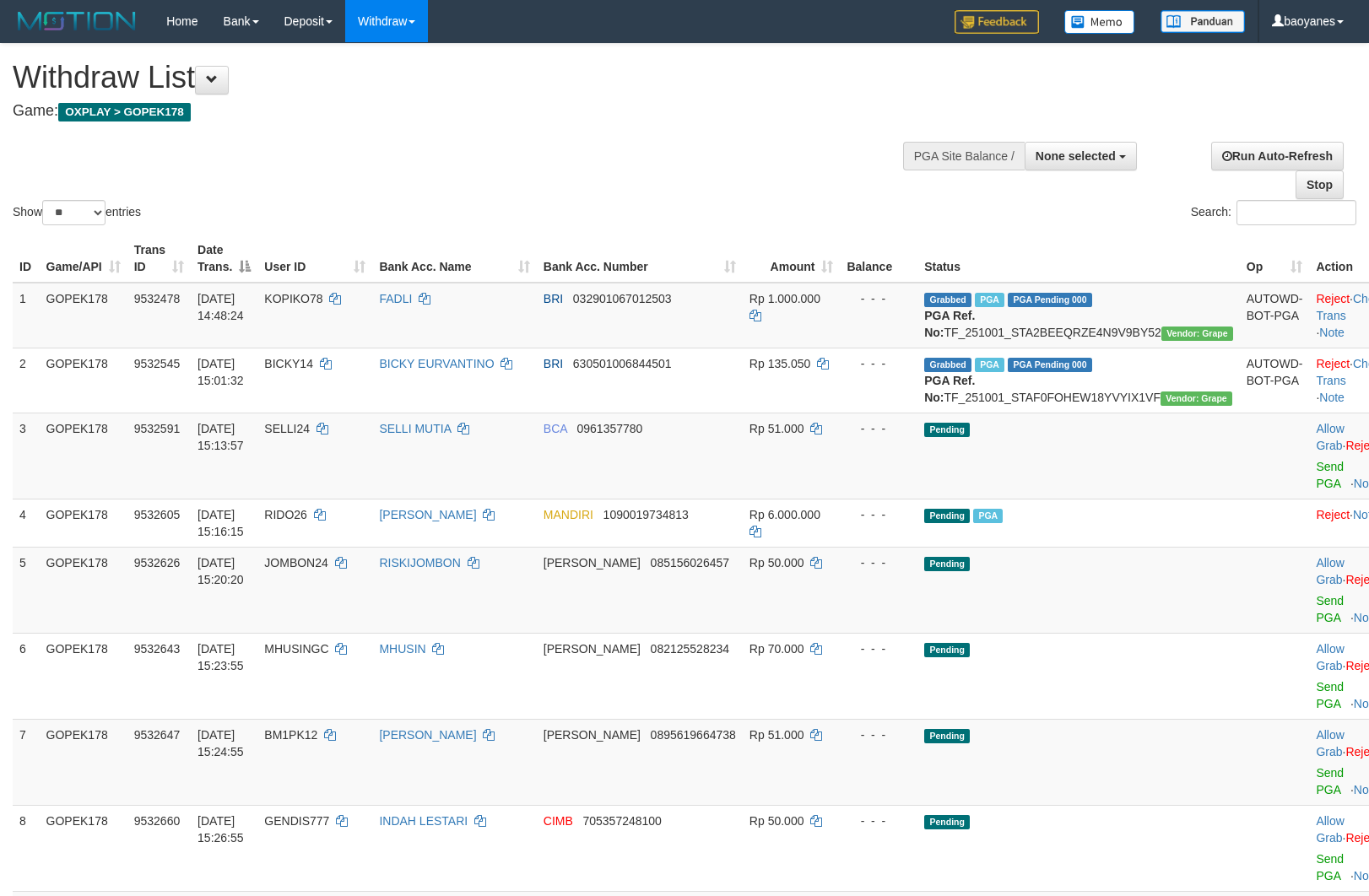
select select
select select "**"
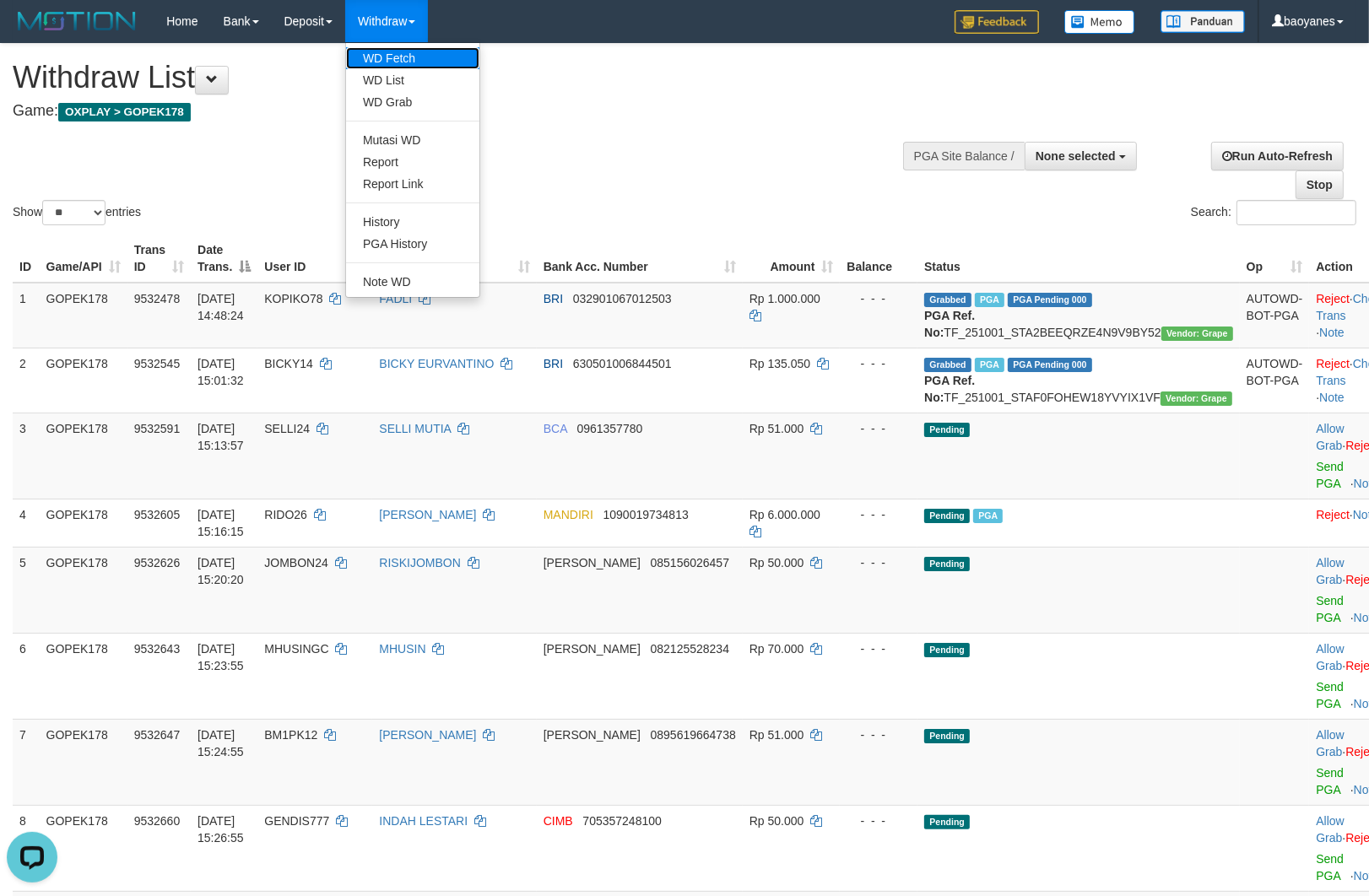
click at [392, 51] on link "WD Fetch" at bounding box center [413, 58] width 134 height 22
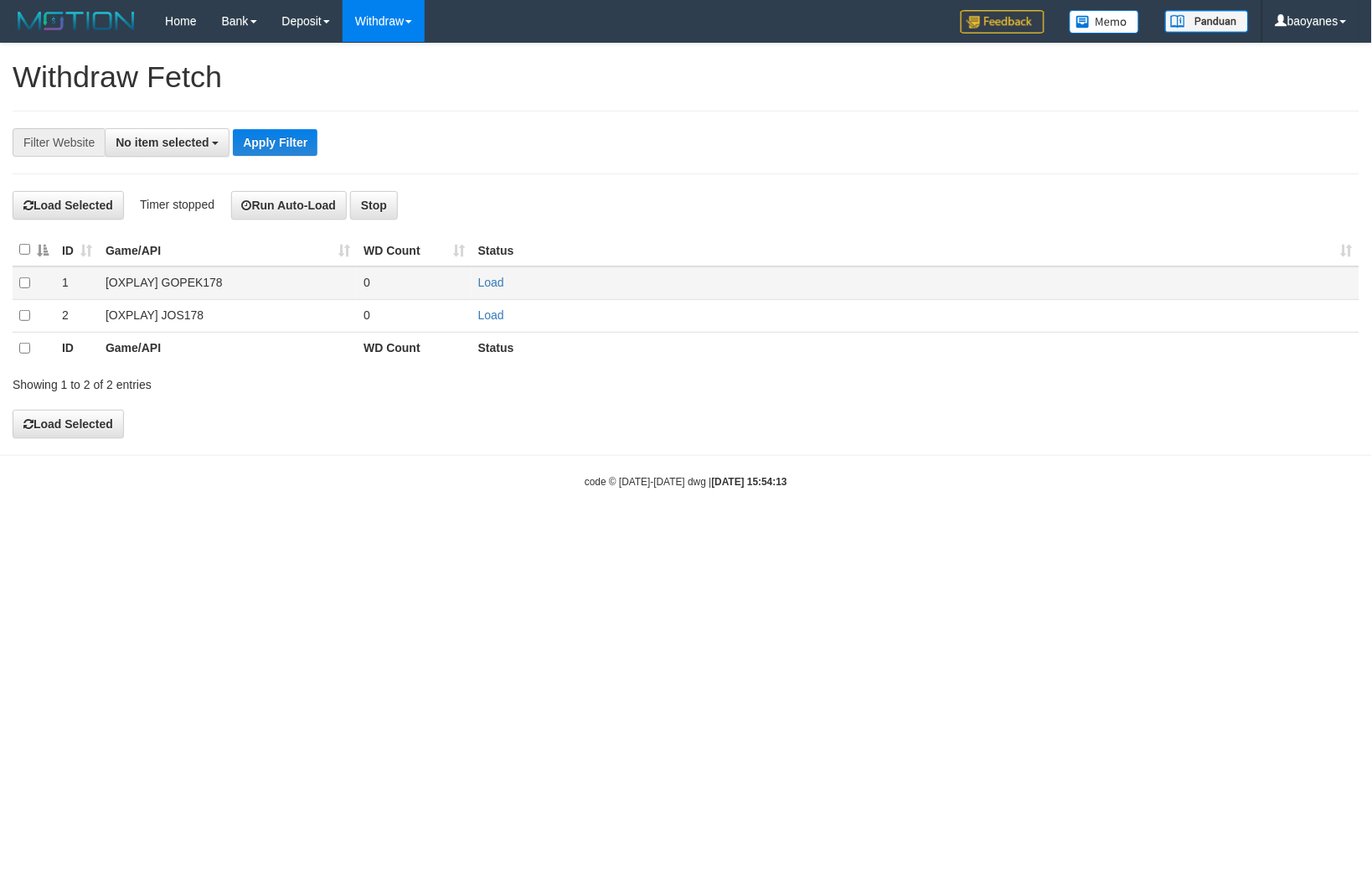
click at [194, 292] on td "[OXPLAY] GOPEK178" at bounding box center [227, 283] width 258 height 33
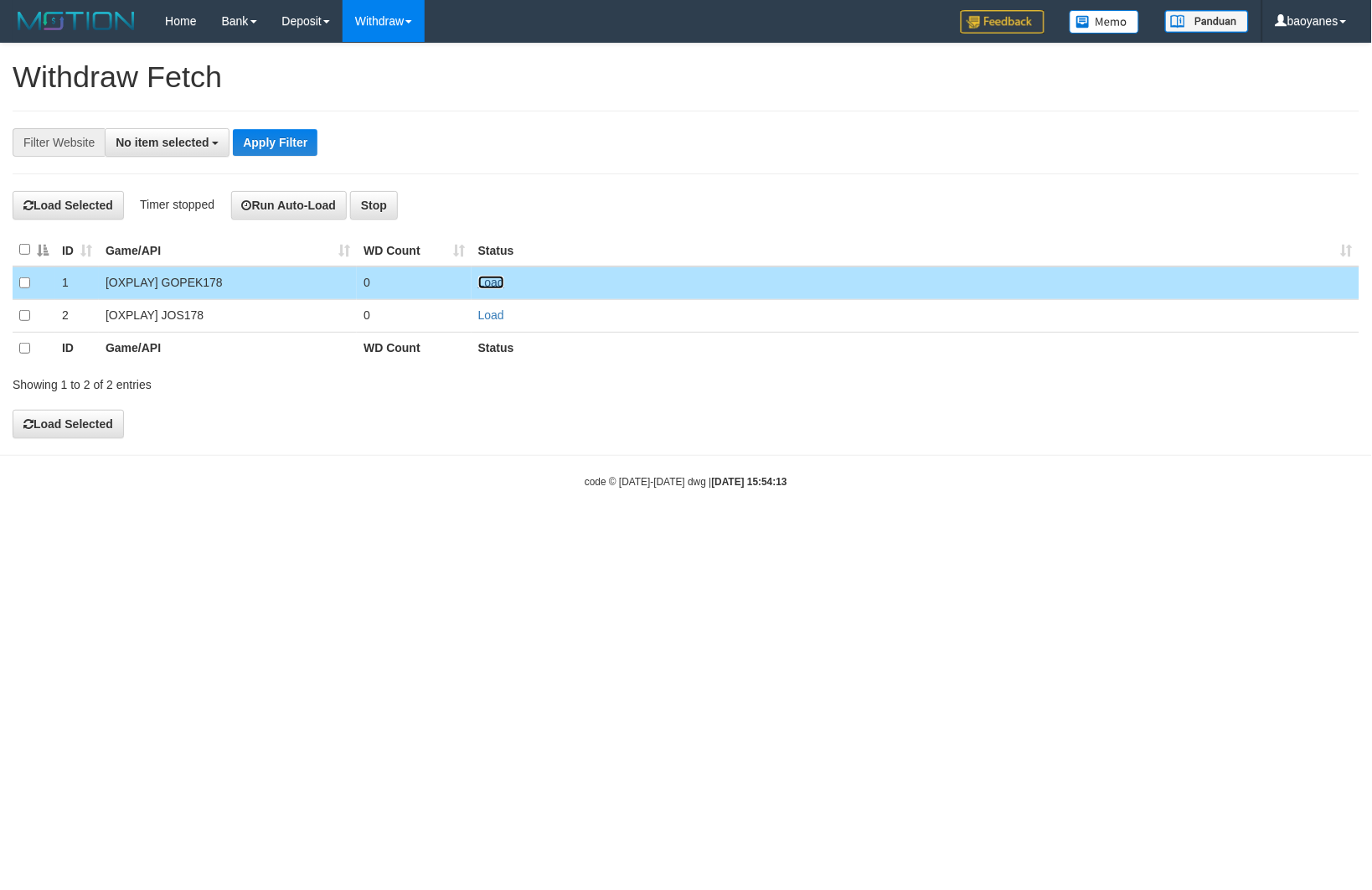
click at [495, 281] on link "Load" at bounding box center [491, 282] width 26 height 13
click at [181, 155] on button "No item selected" at bounding box center [167, 142] width 125 height 29
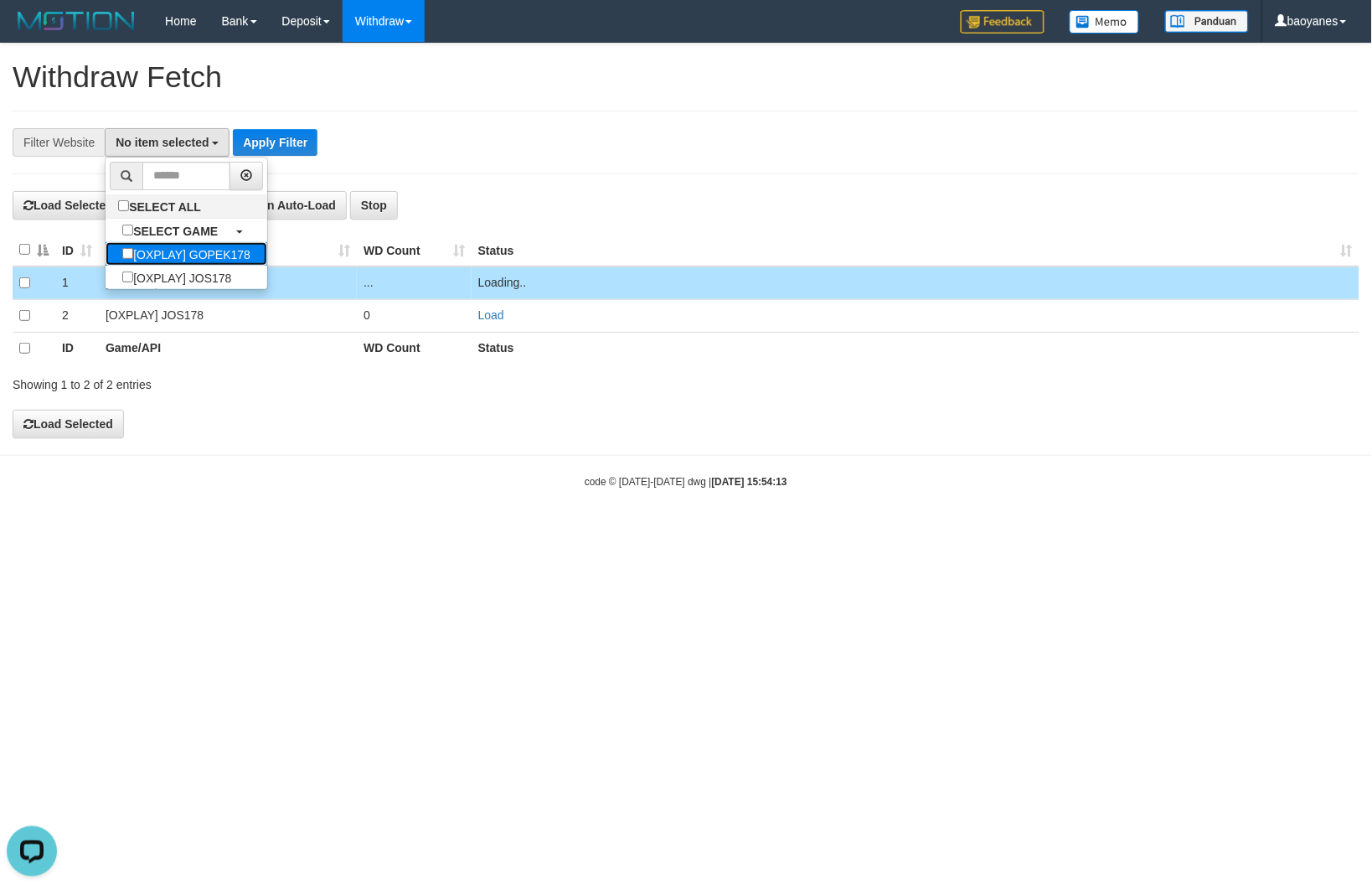
click at [220, 247] on label "[OXPLAY] GOPEK178" at bounding box center [187, 254] width 161 height 23
select select "***"
click at [330, 144] on button "Apply Filter" at bounding box center [302, 142] width 84 height 27
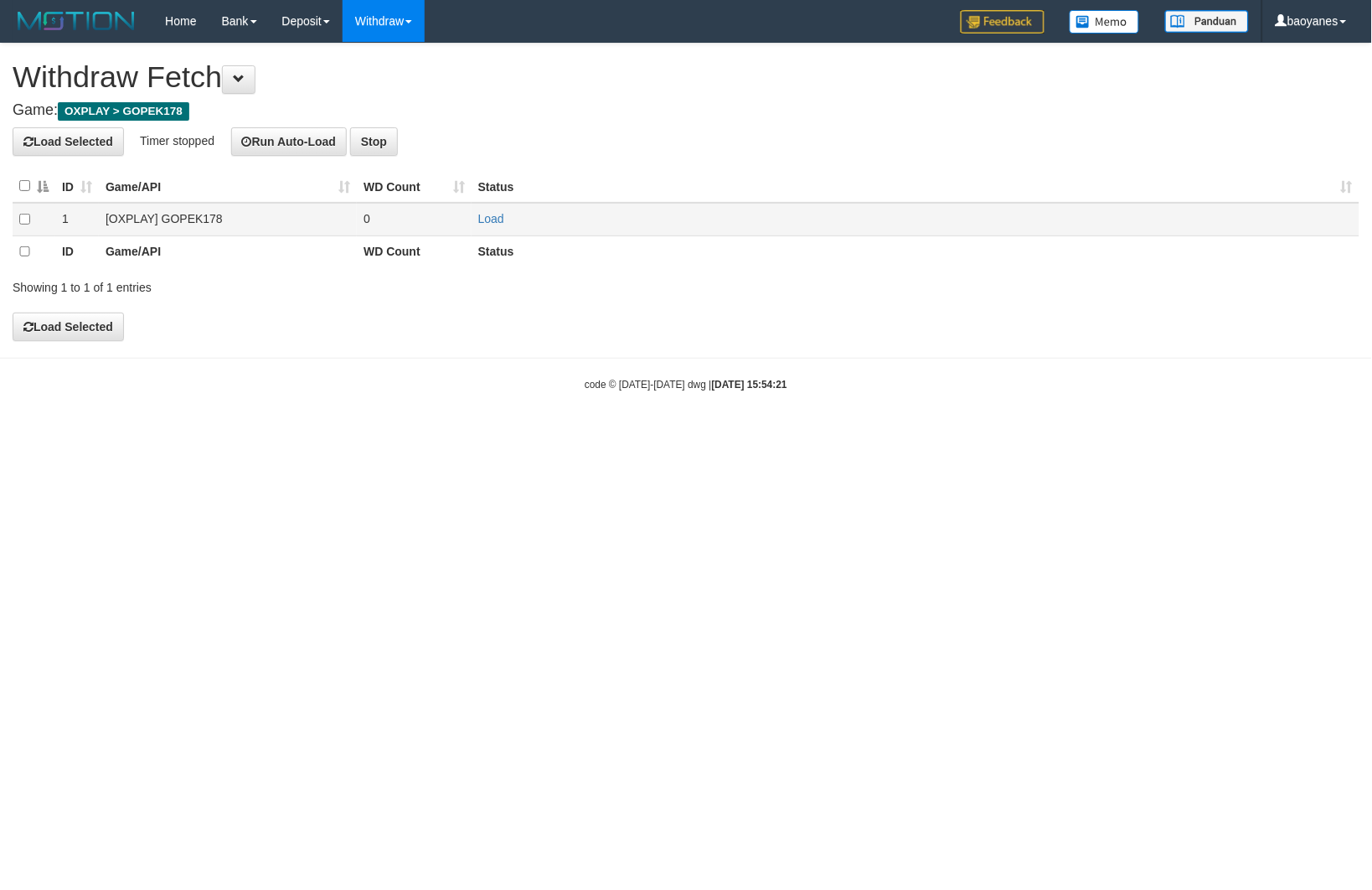
click at [181, 228] on td "[OXPLAY] GOPEK178" at bounding box center [227, 220] width 258 height 33
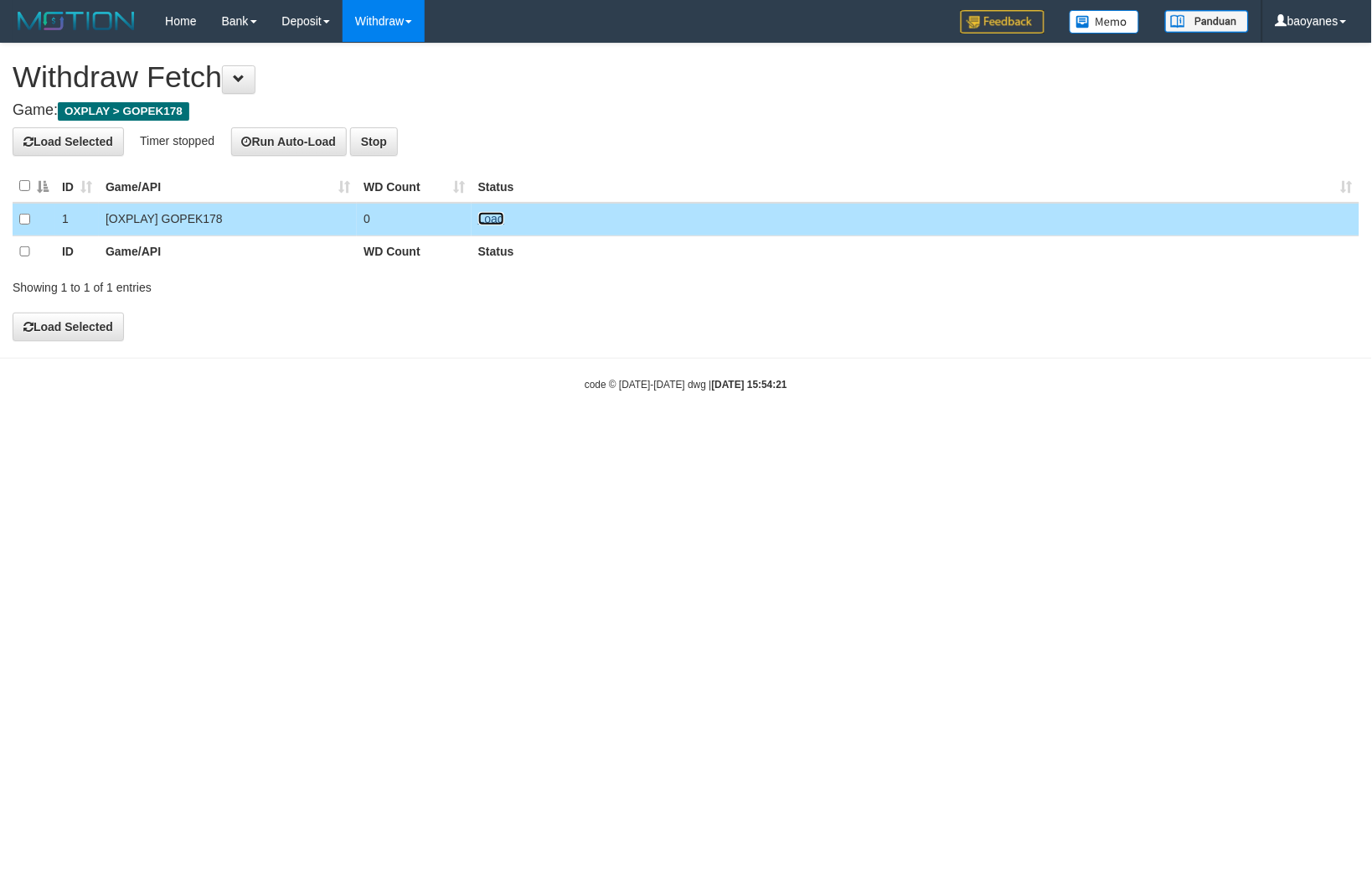
click at [496, 220] on link "Load" at bounding box center [491, 218] width 26 height 13
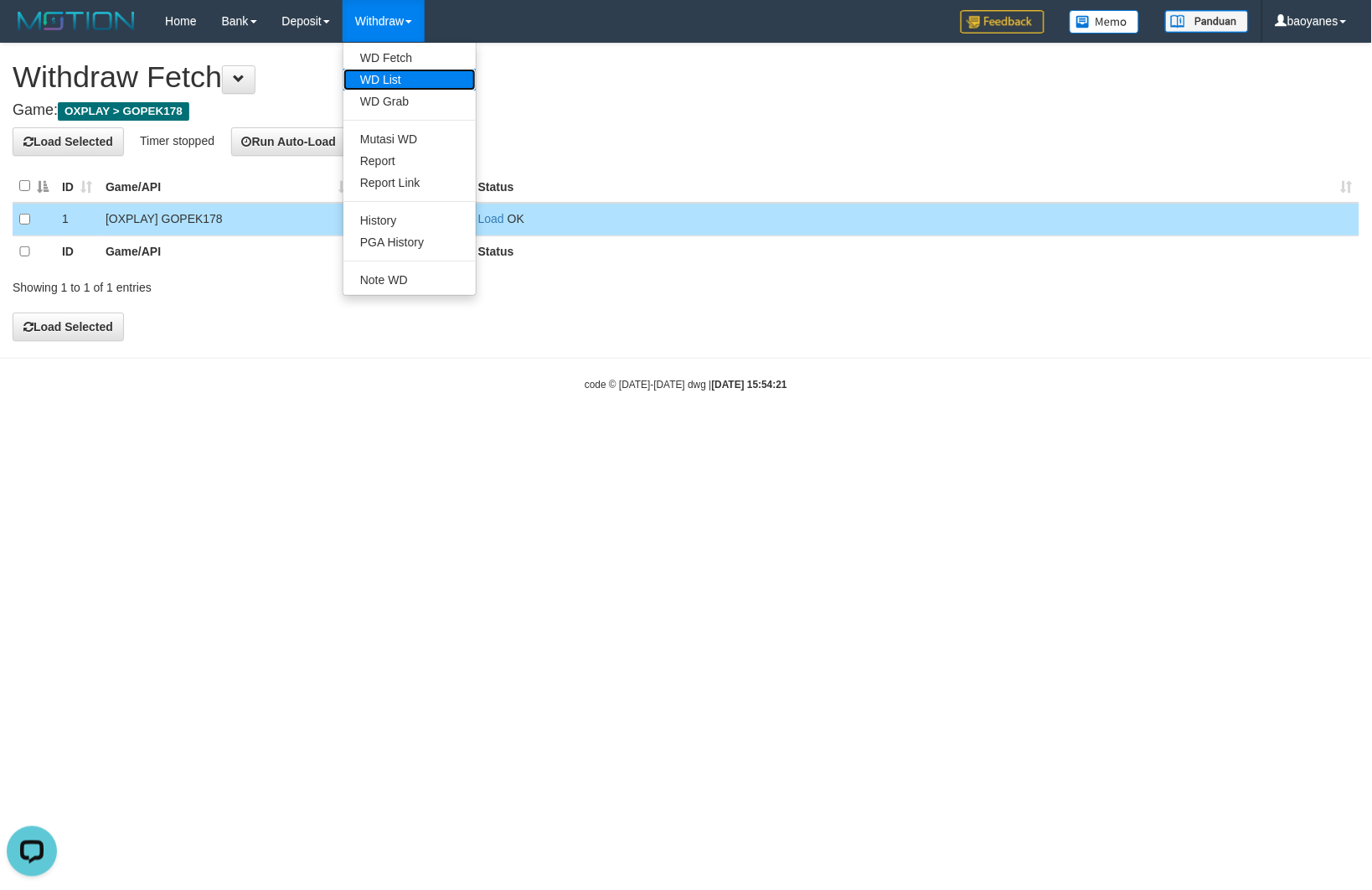
click at [391, 69] on link "WD List" at bounding box center [410, 79] width 133 height 22
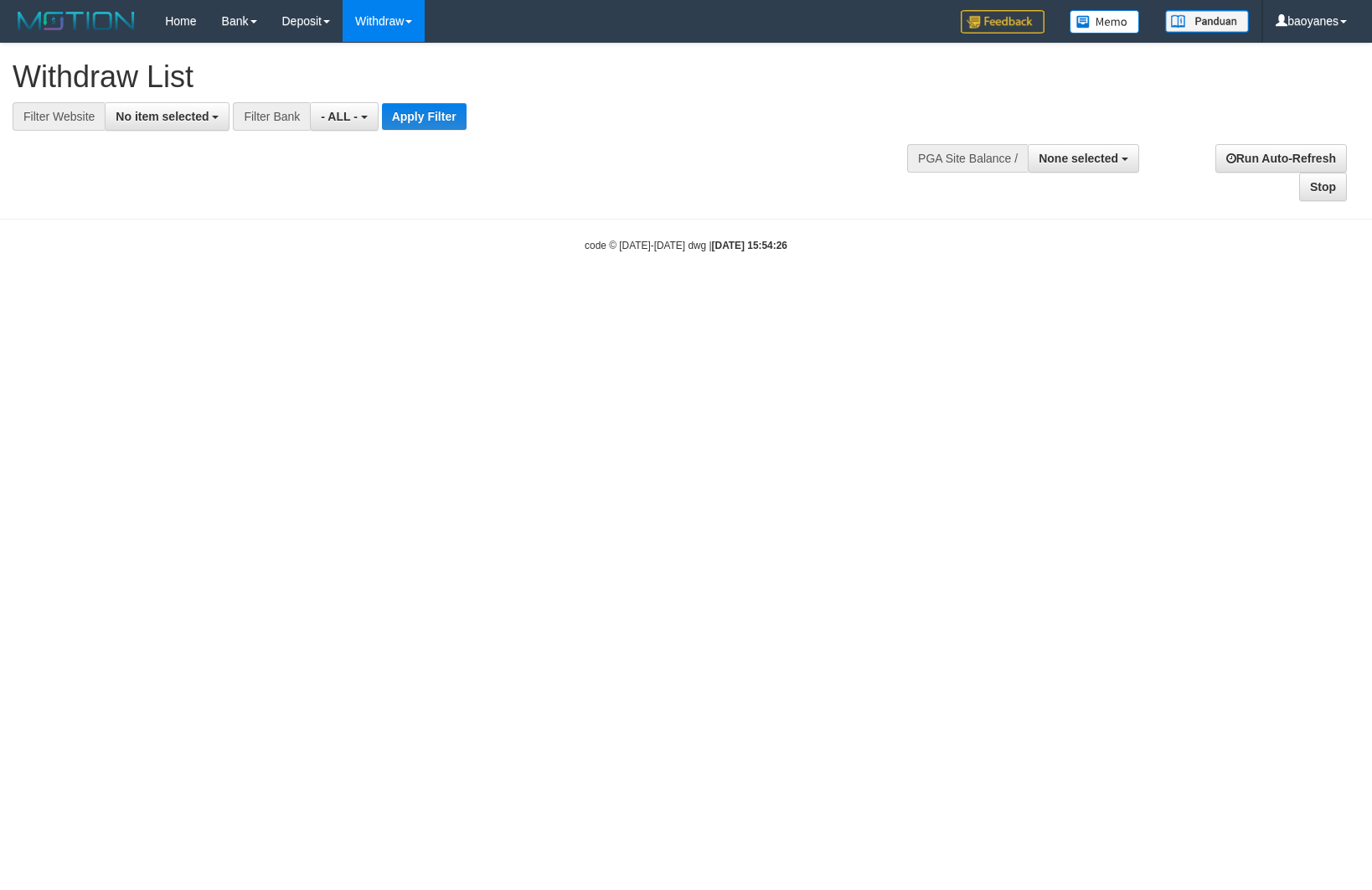
select select
click at [197, 127] on button "No item selected" at bounding box center [167, 116] width 125 height 29
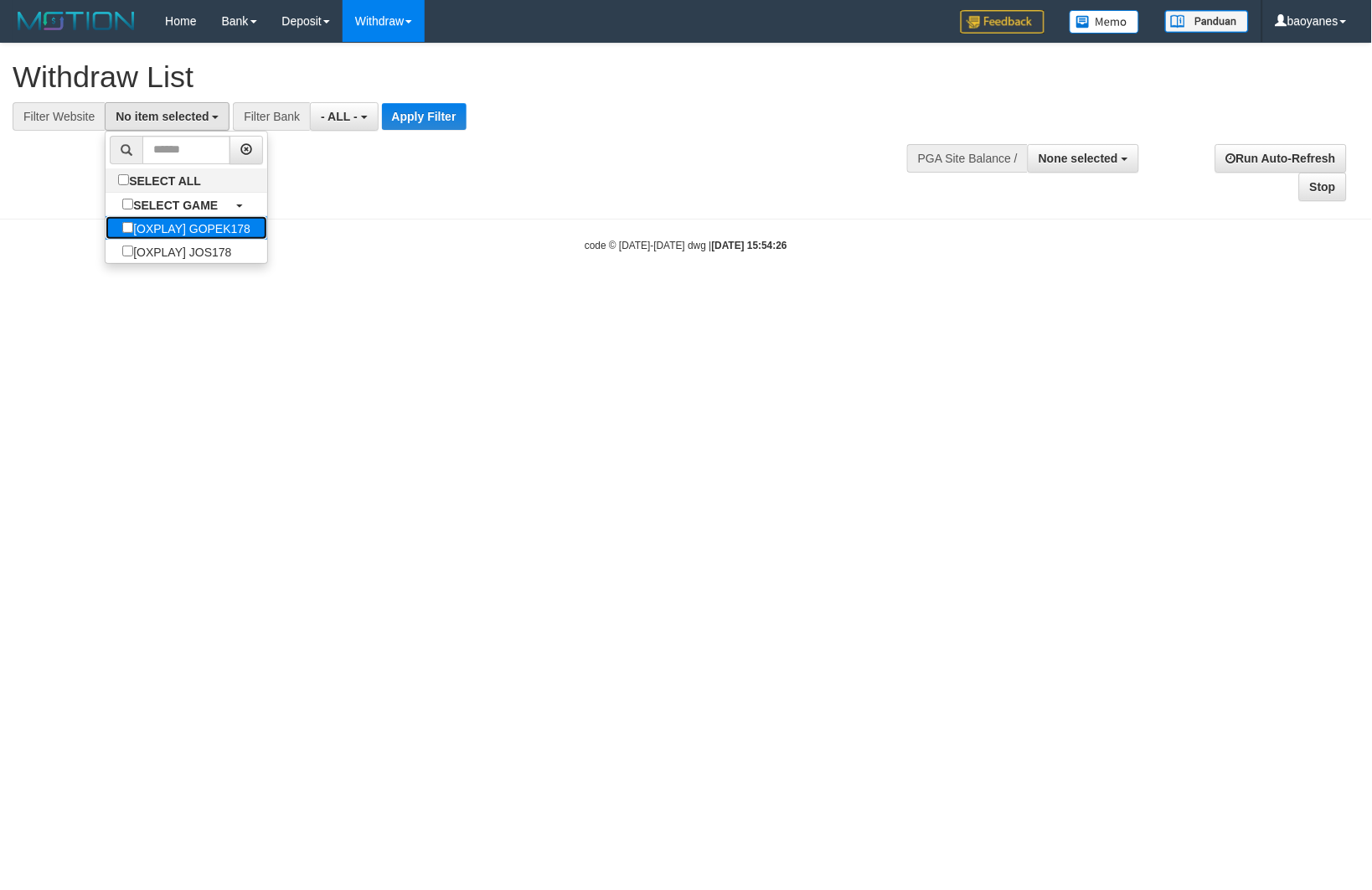
click at [230, 237] on label "[OXPLAY] GOPEK178" at bounding box center [187, 227] width 161 height 23
select select "***"
click at [462, 117] on button "Apply Filter" at bounding box center [450, 116] width 84 height 27
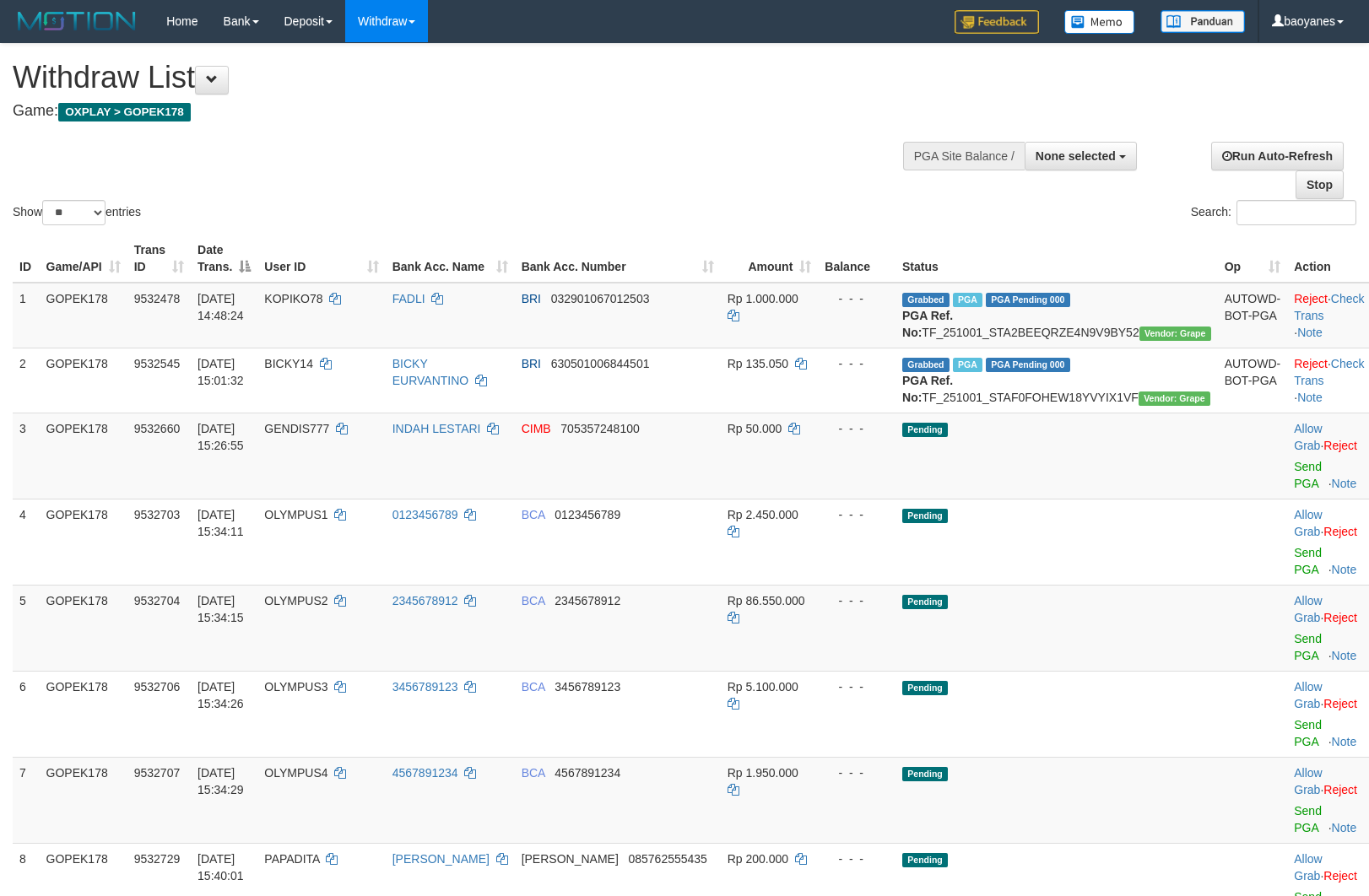
select select
select select "**"
click at [101, 22] on img at bounding box center [76, 21] width 129 height 25
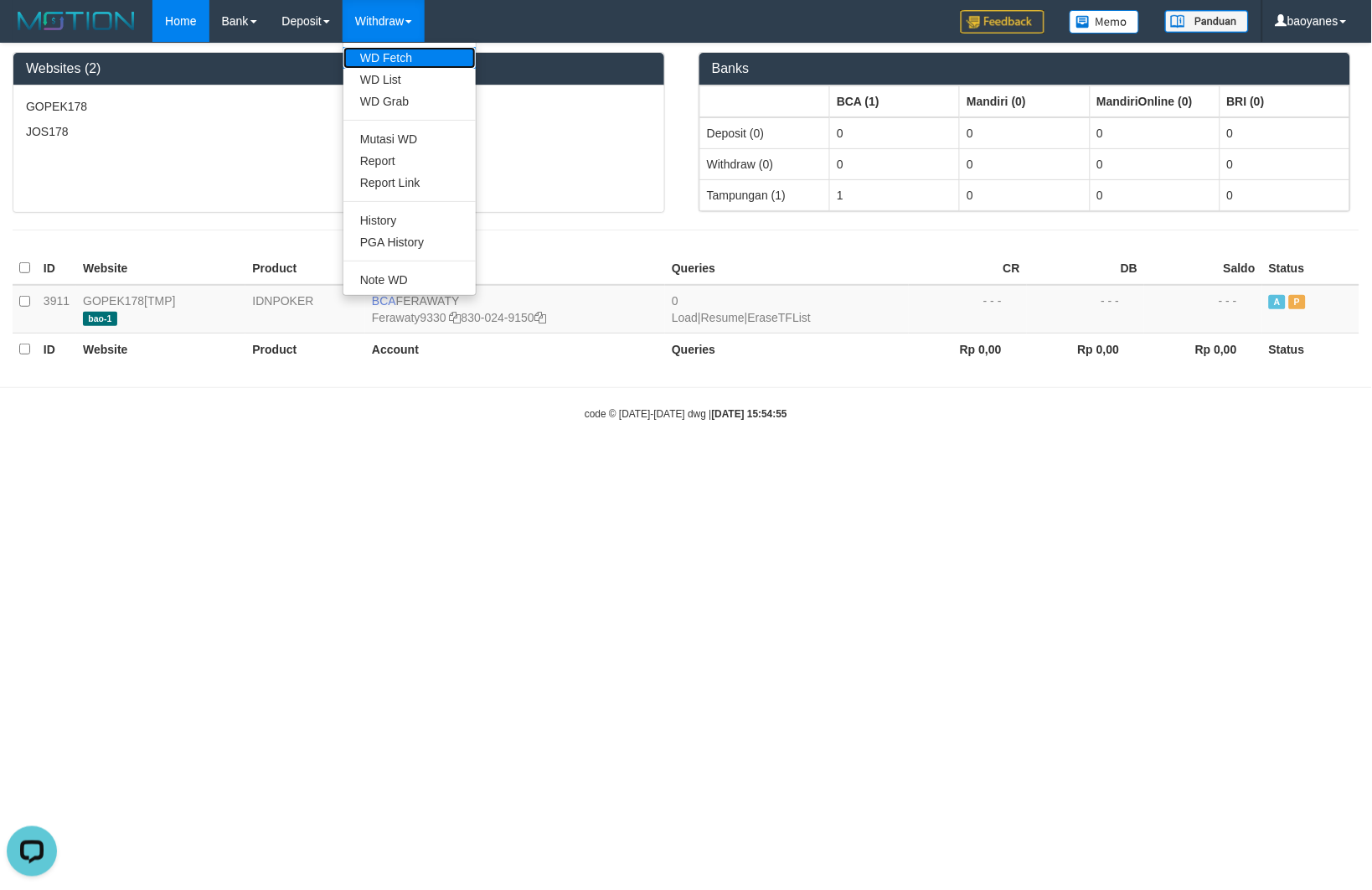
click at [405, 48] on link "WD Fetch" at bounding box center [410, 57] width 133 height 22
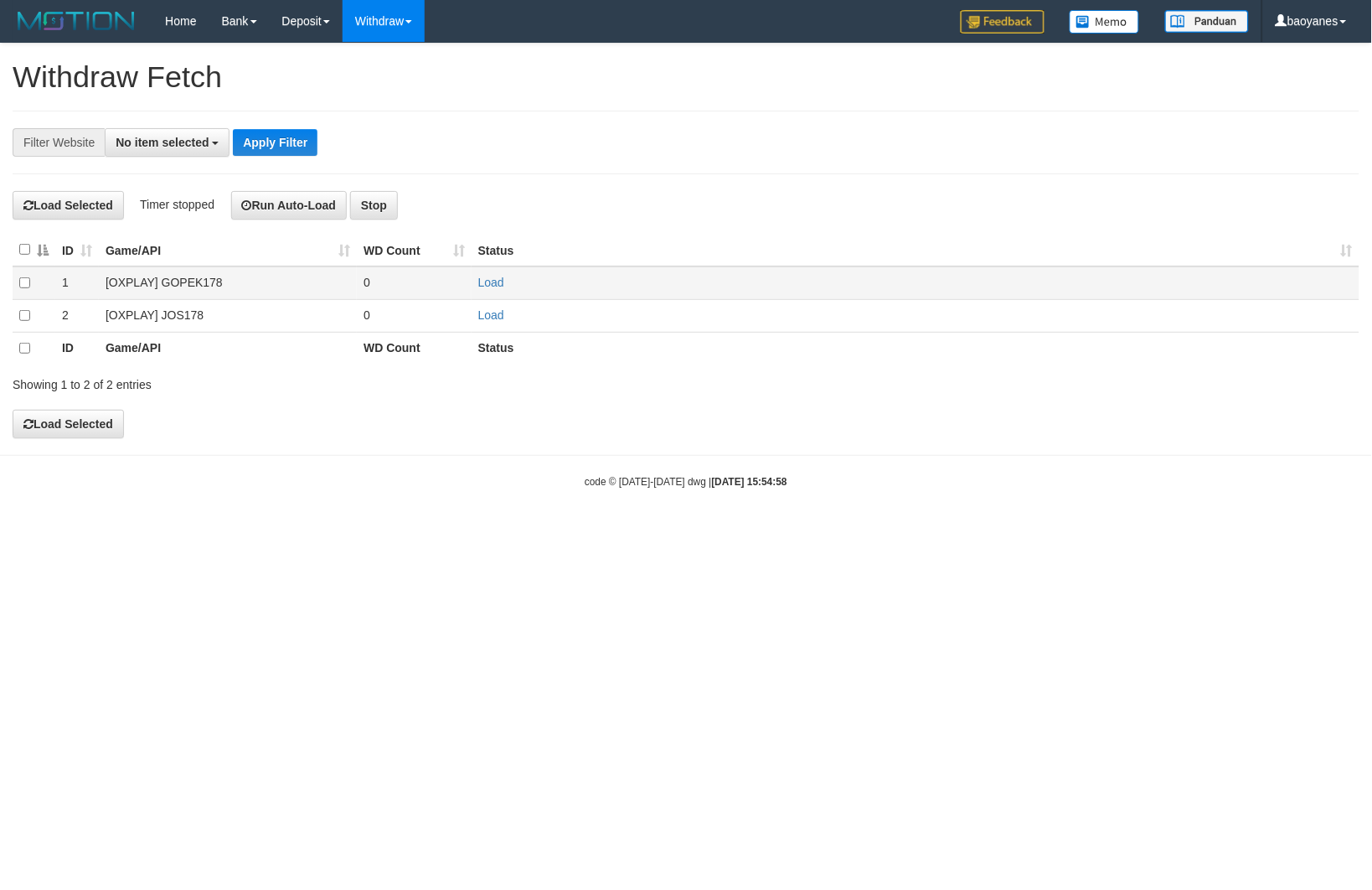
click at [180, 285] on td "[OXPLAY] GOPEK178" at bounding box center [227, 283] width 258 height 33
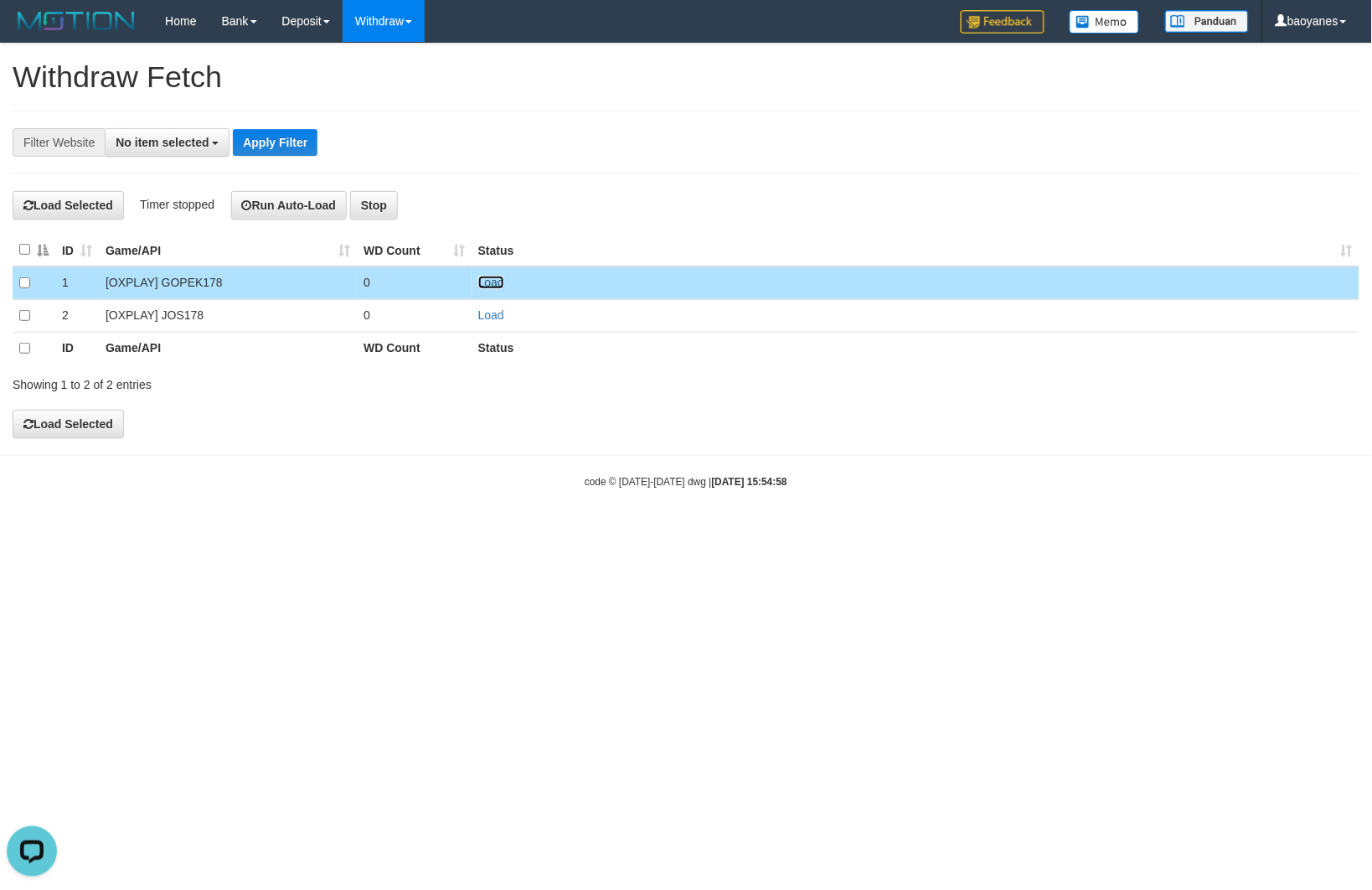
click at [503, 285] on link "Load" at bounding box center [491, 282] width 26 height 13
click at [187, 144] on span "No item selected" at bounding box center [161, 142] width 93 height 13
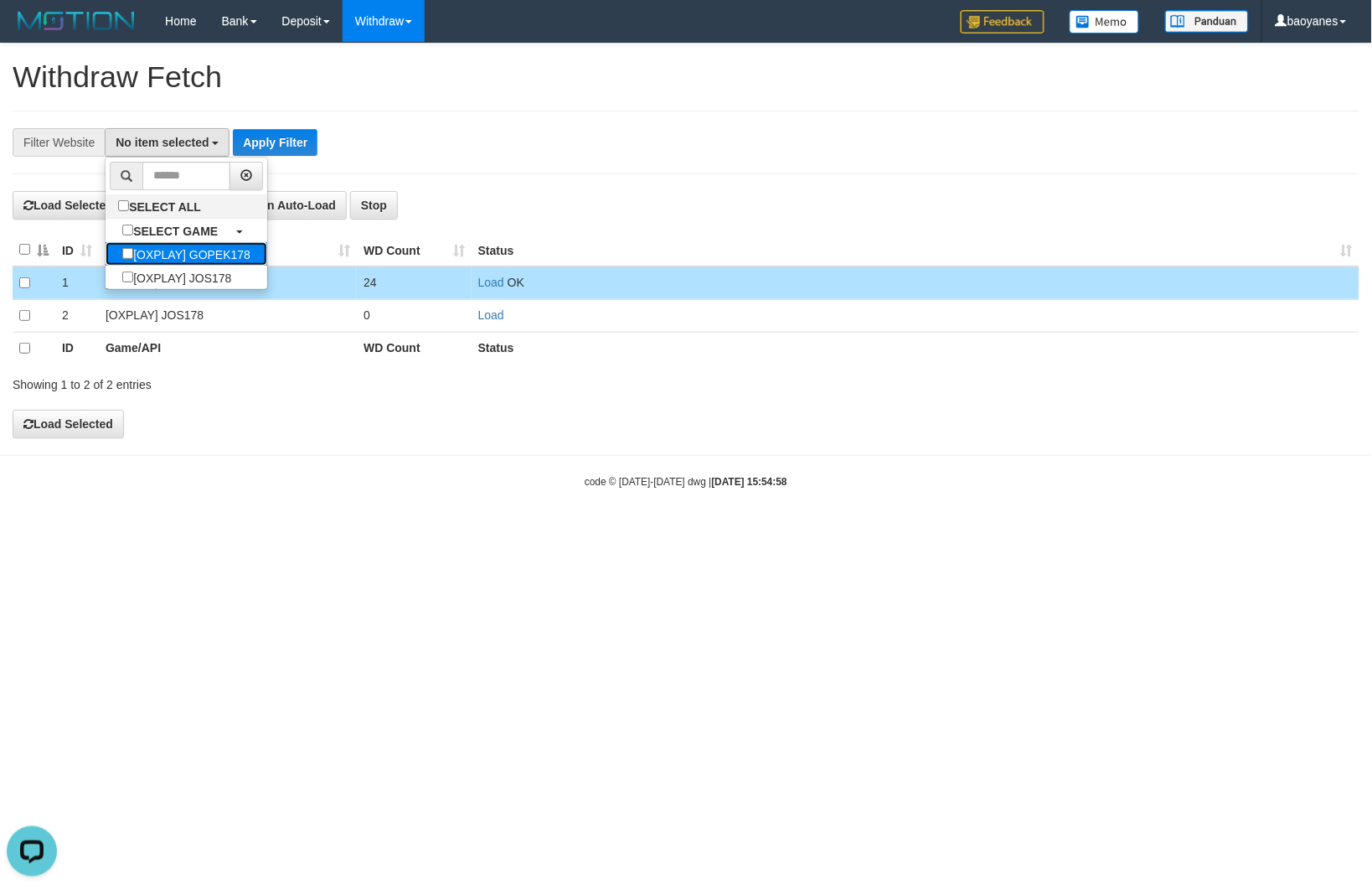
click at [229, 258] on label "[OXPLAY] GOPEK178" at bounding box center [187, 254] width 161 height 23
select select "***"
click at [287, 146] on button "Apply Filter" at bounding box center [302, 142] width 84 height 27
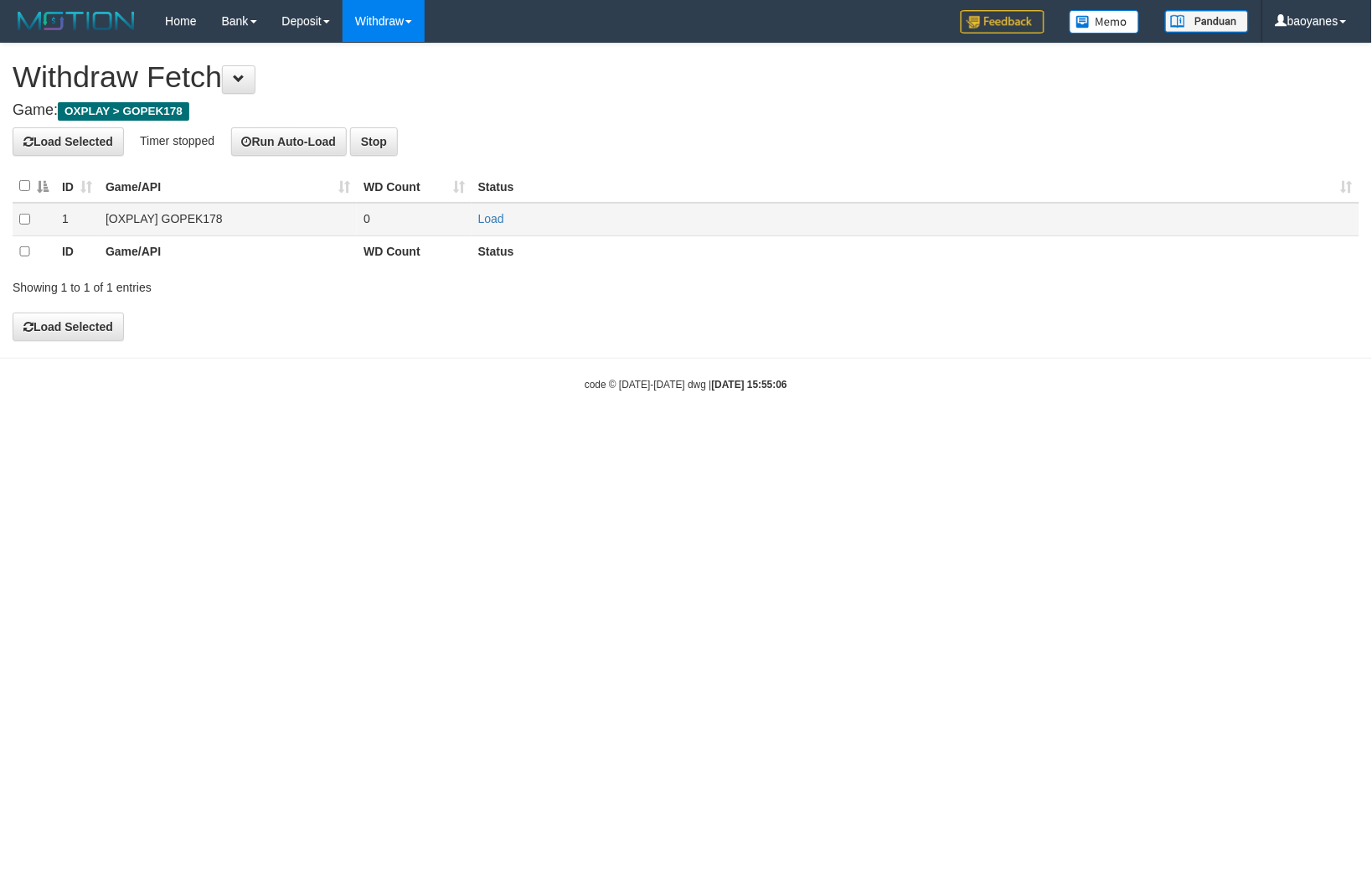
click at [207, 211] on td "[OXPLAY] GOPEK178" at bounding box center [227, 220] width 258 height 33
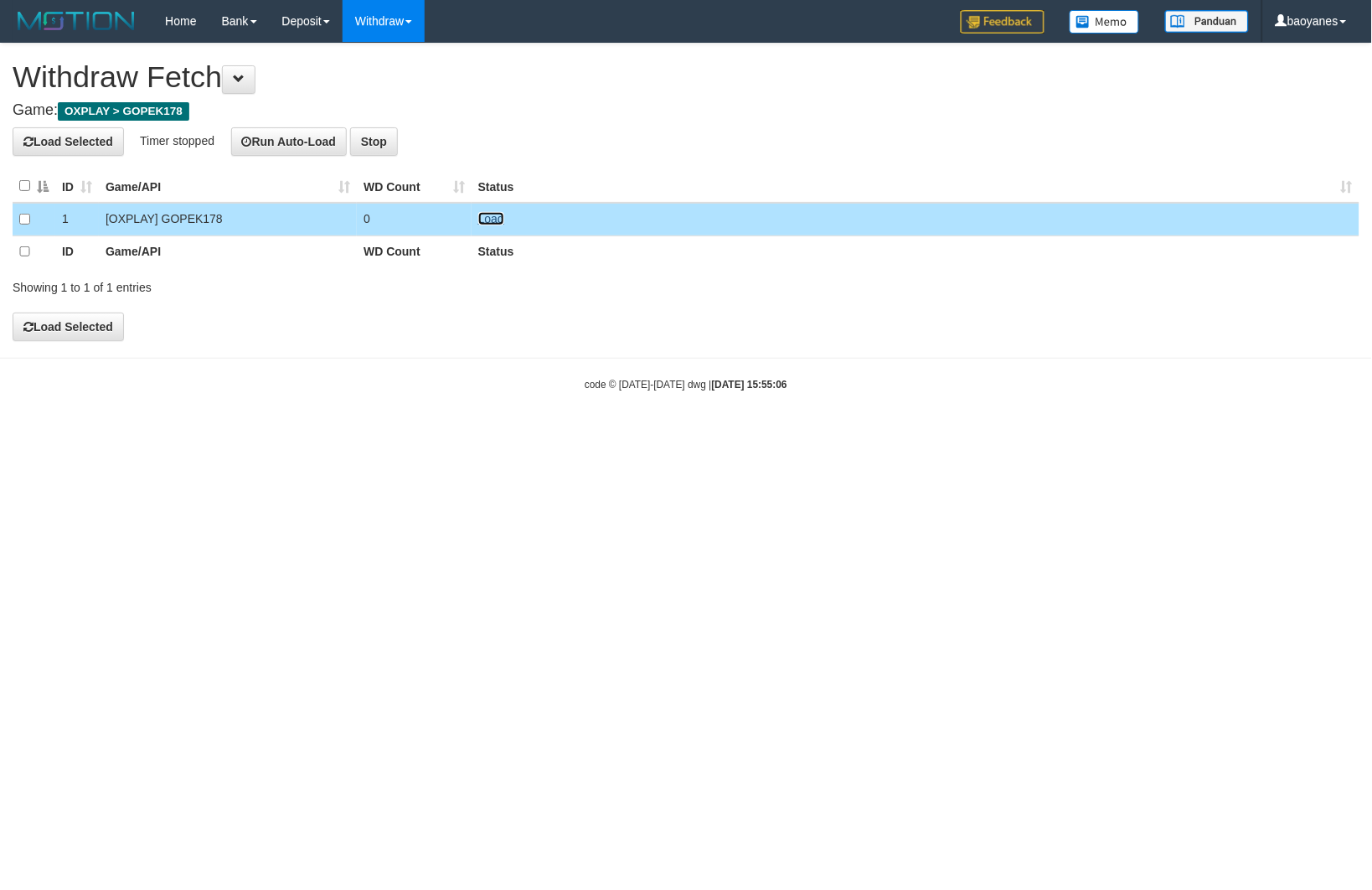
click at [480, 212] on link "Load" at bounding box center [491, 218] width 26 height 13
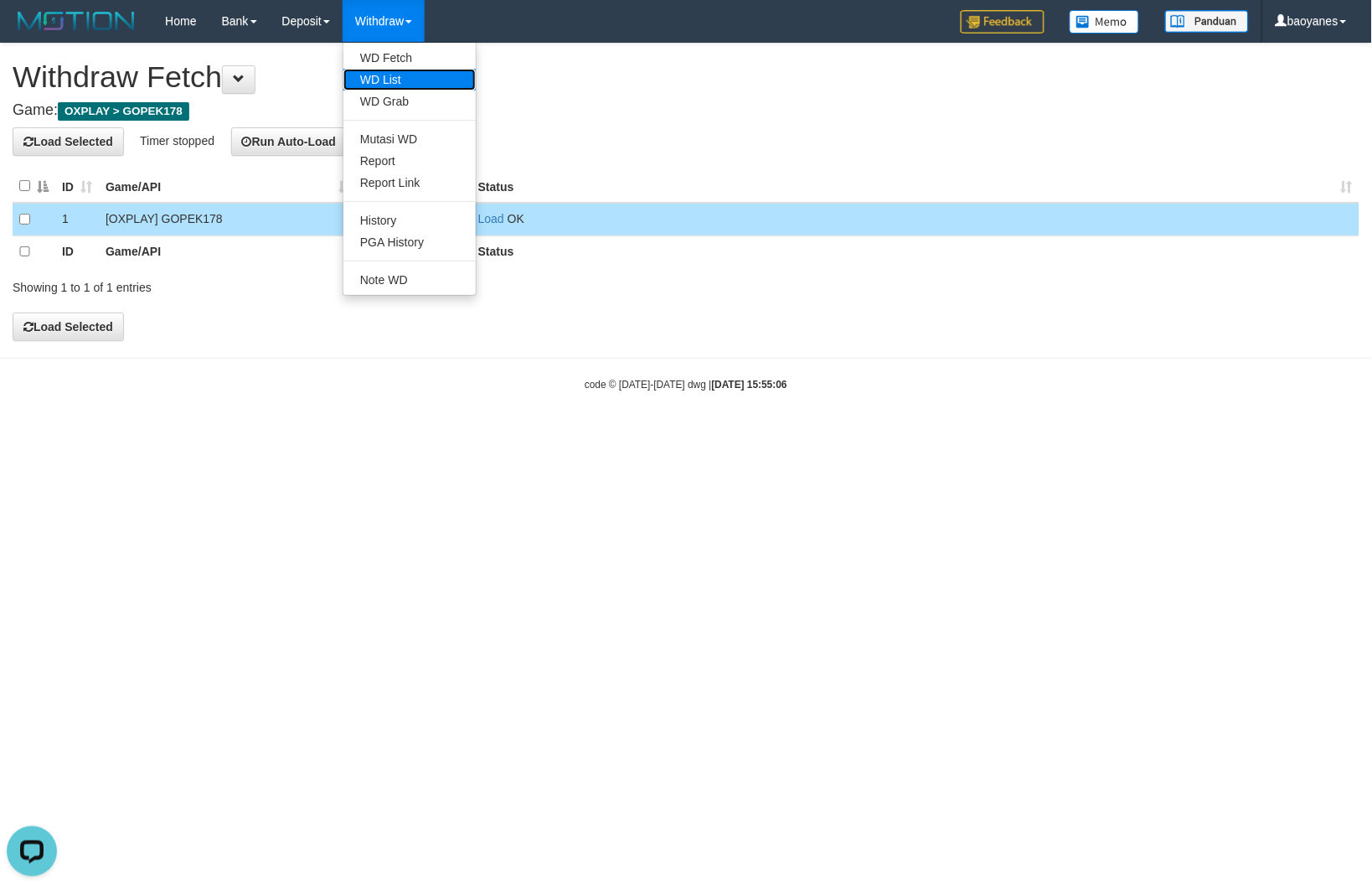
click at [386, 76] on link "WD List" at bounding box center [410, 79] width 133 height 22
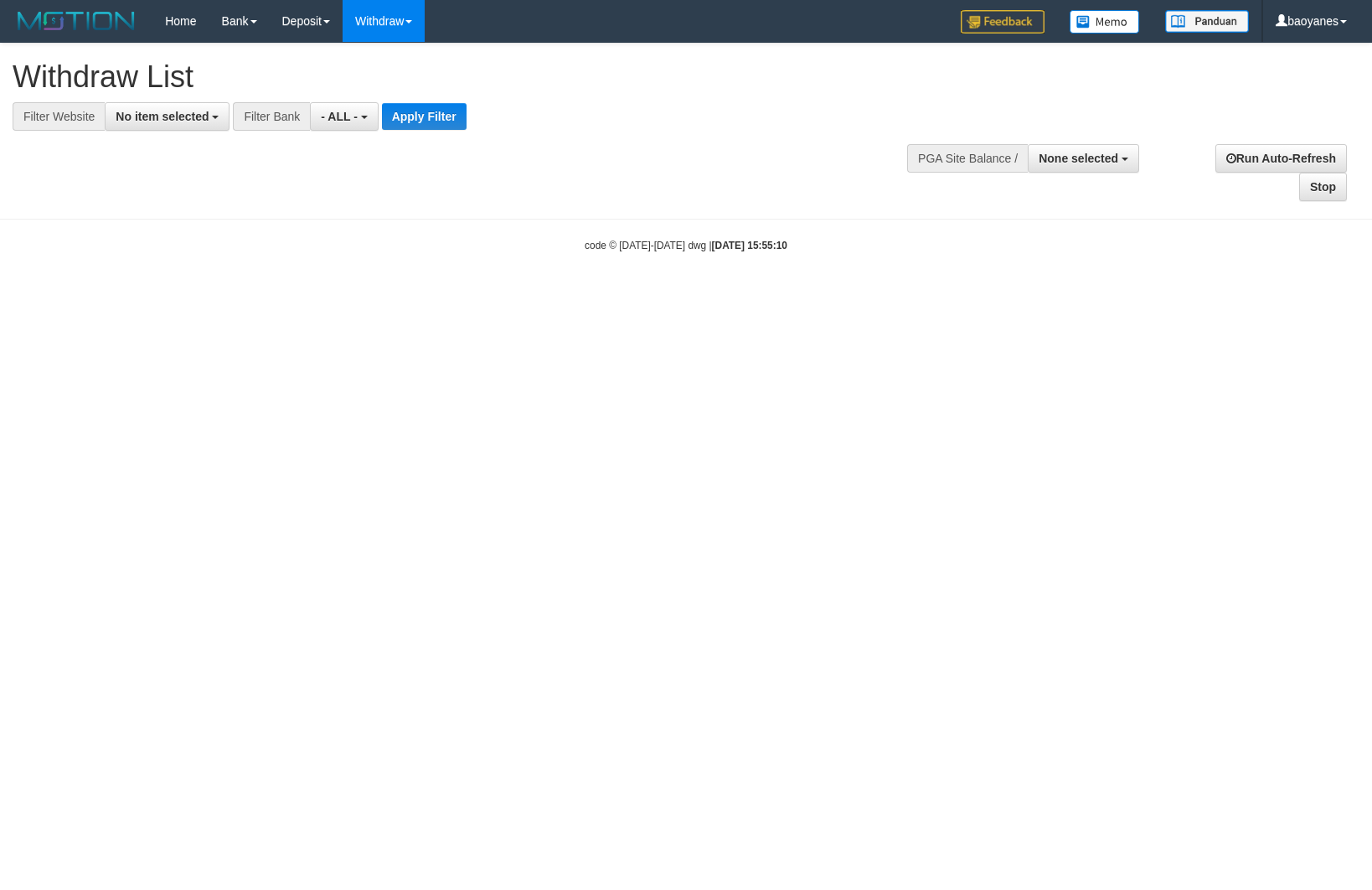
select select
click at [198, 123] on button "No item selected" at bounding box center [167, 116] width 125 height 29
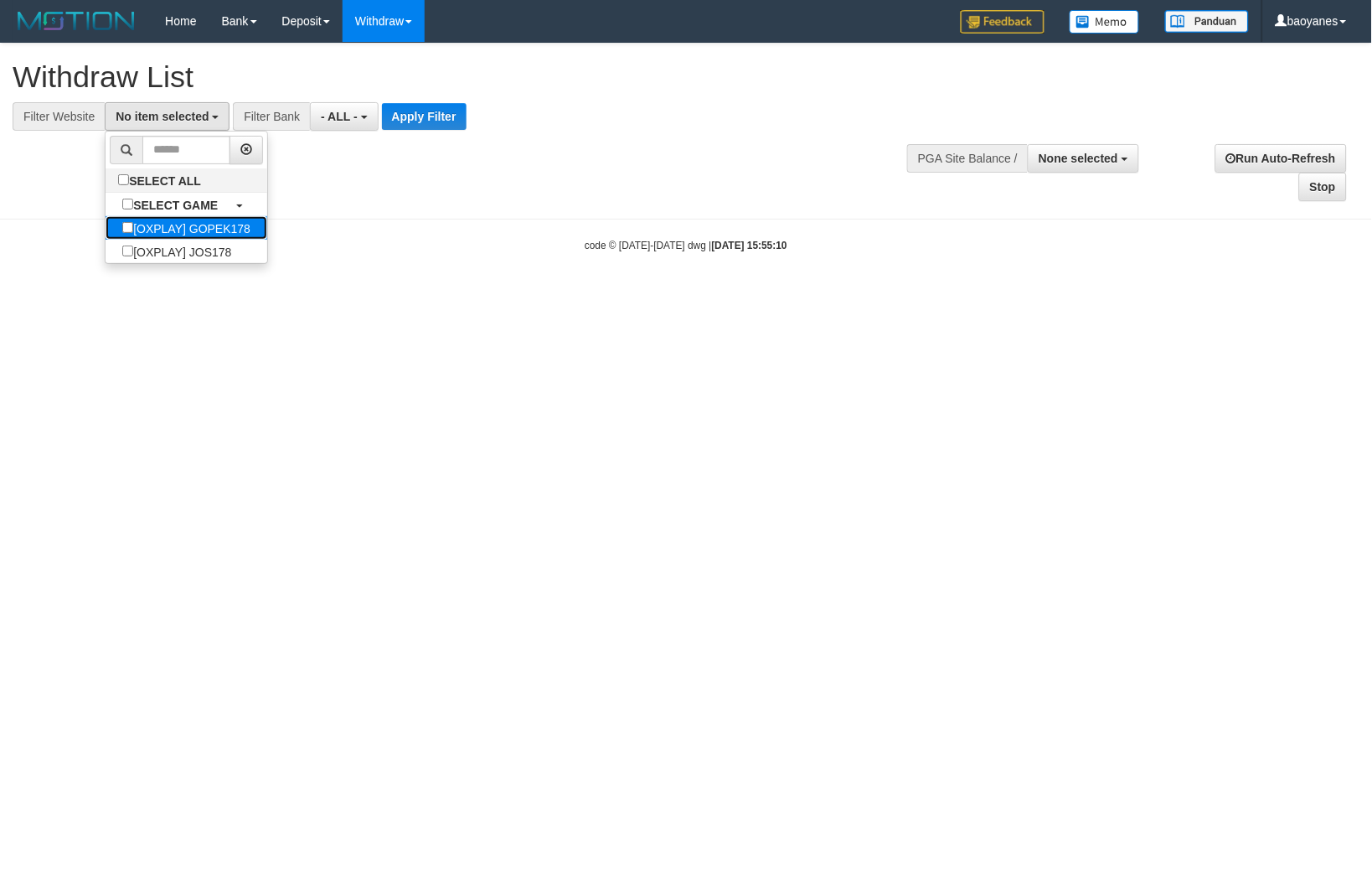
click at [218, 224] on label "[OXPLAY] GOPEK178" at bounding box center [187, 227] width 161 height 23
select select "***"
click at [469, 117] on button "Apply Filter" at bounding box center [450, 116] width 84 height 27
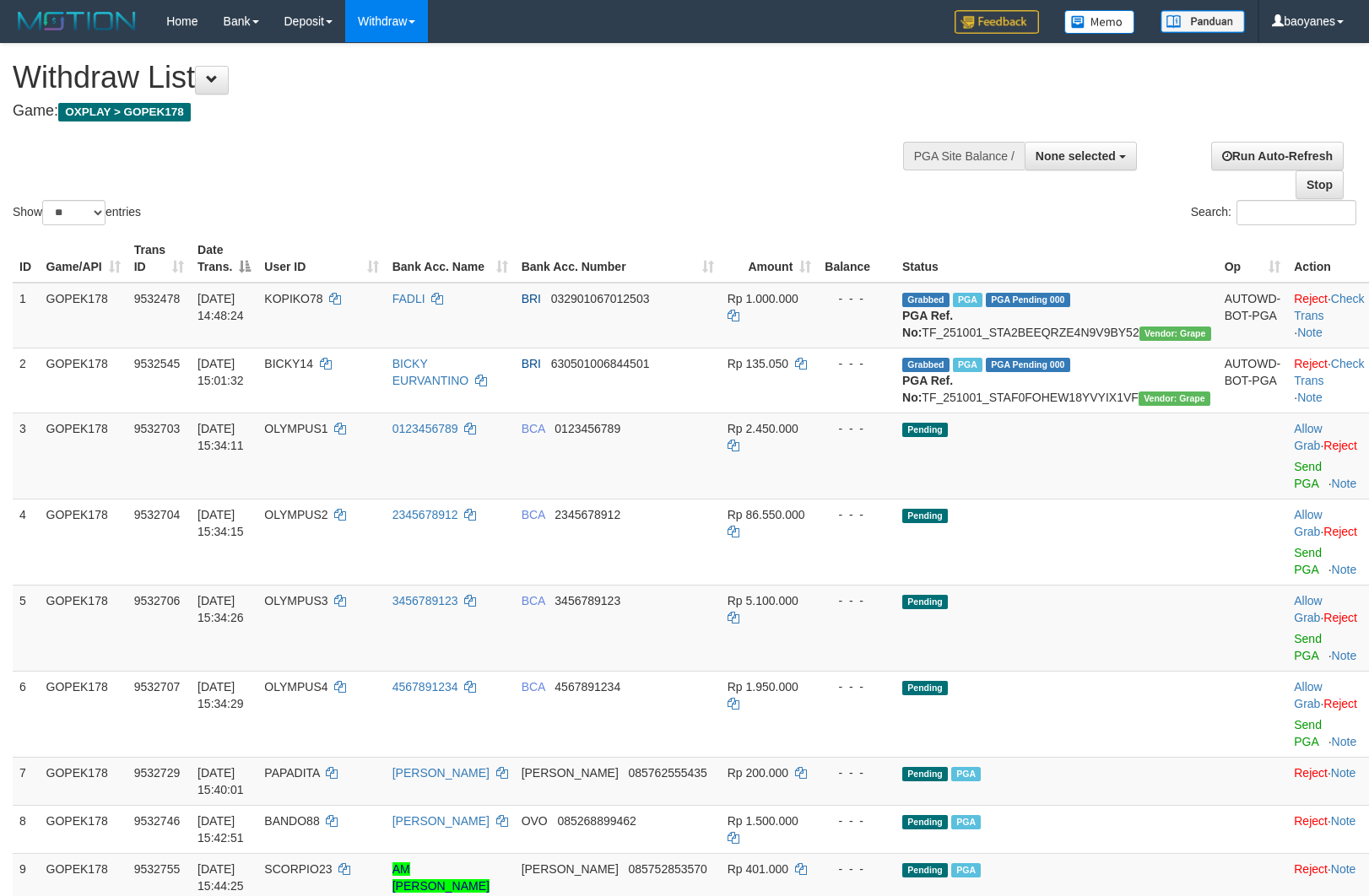
select select
select select "**"
click at [411, 28] on link "Withdraw" at bounding box center [386, 21] width 83 height 42
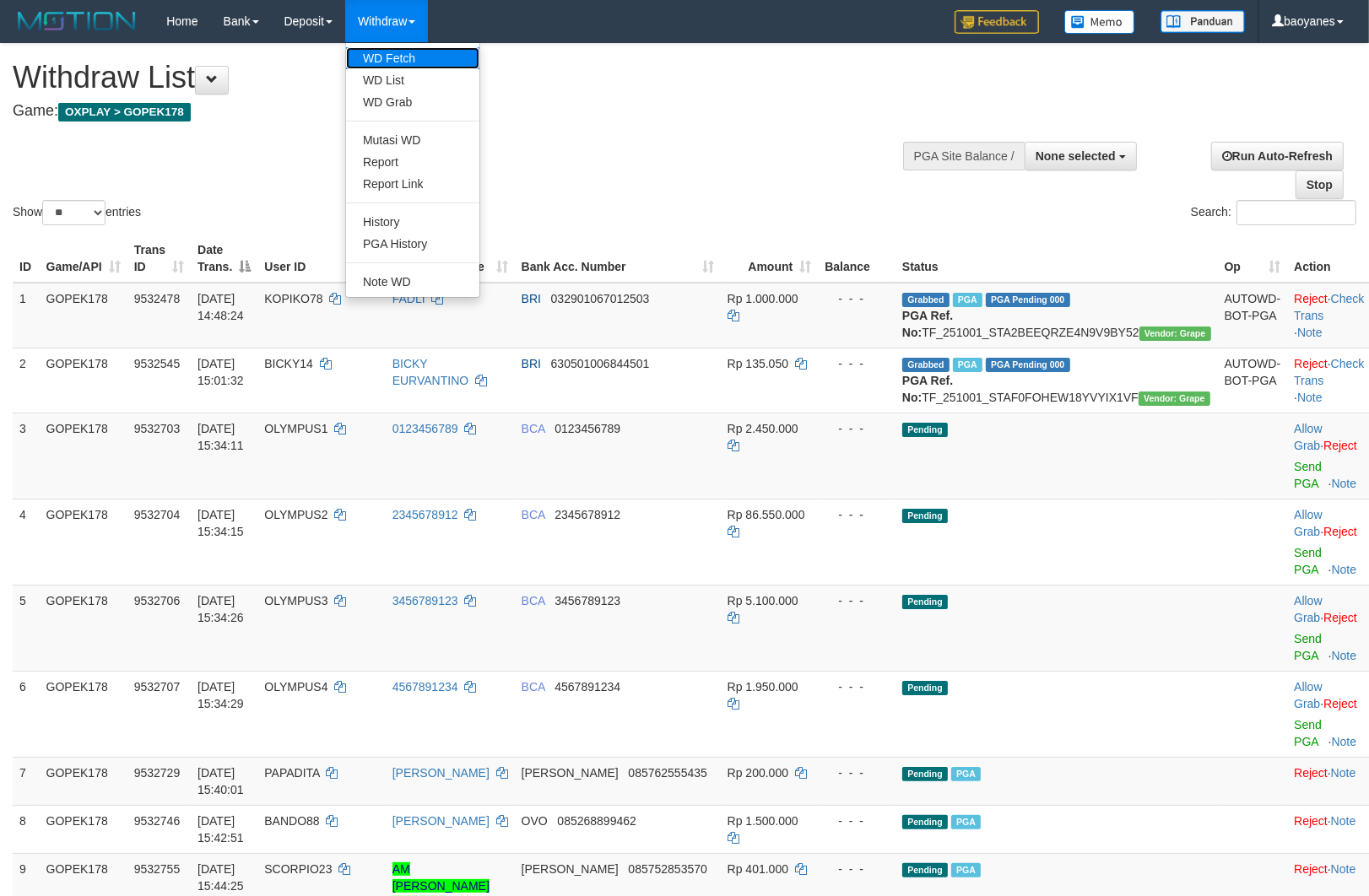
click at [400, 56] on link "WD Fetch" at bounding box center [413, 58] width 134 height 22
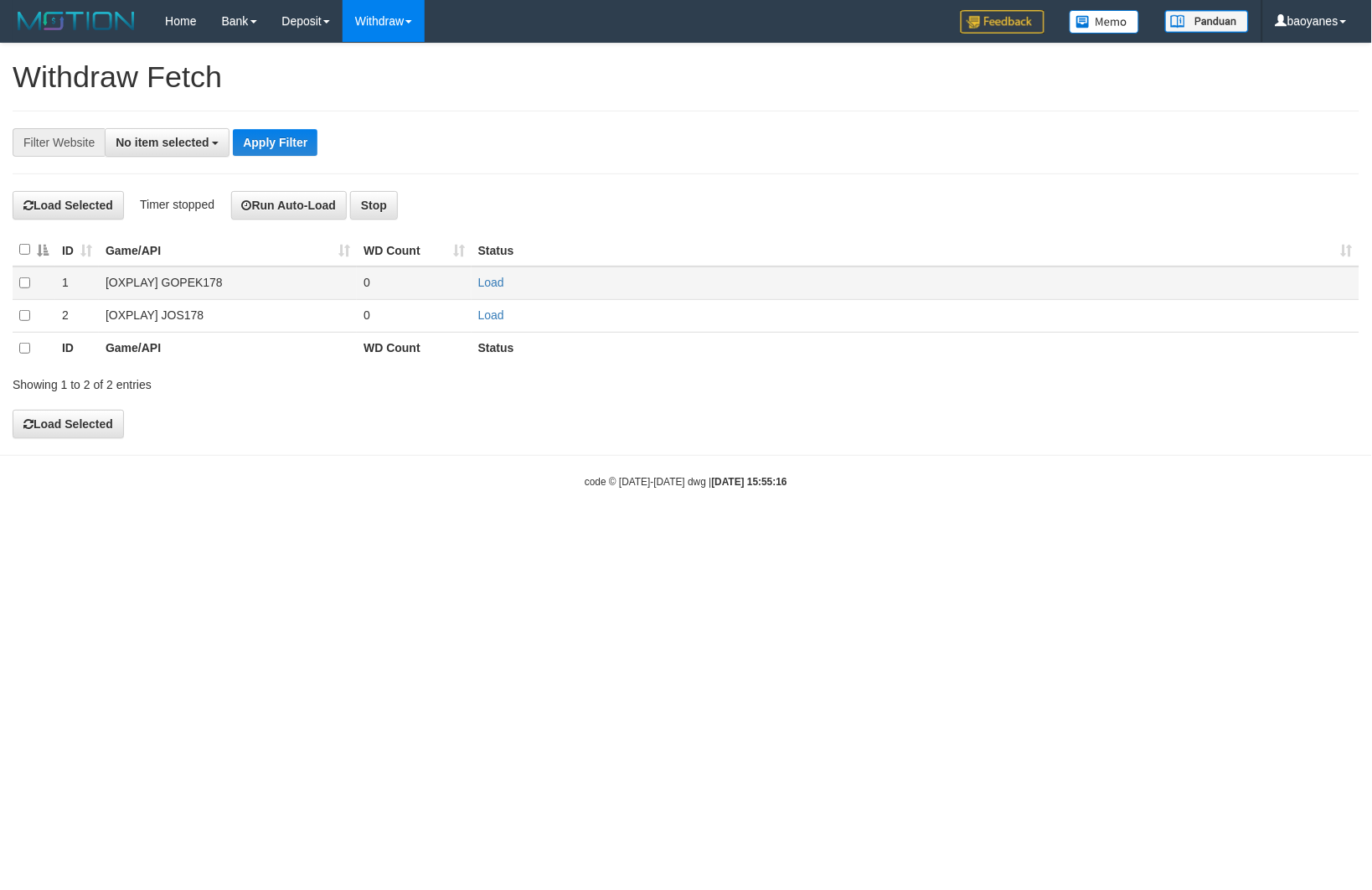
click at [188, 277] on td "[OXPLAY] GOPEK178" at bounding box center [227, 283] width 258 height 33
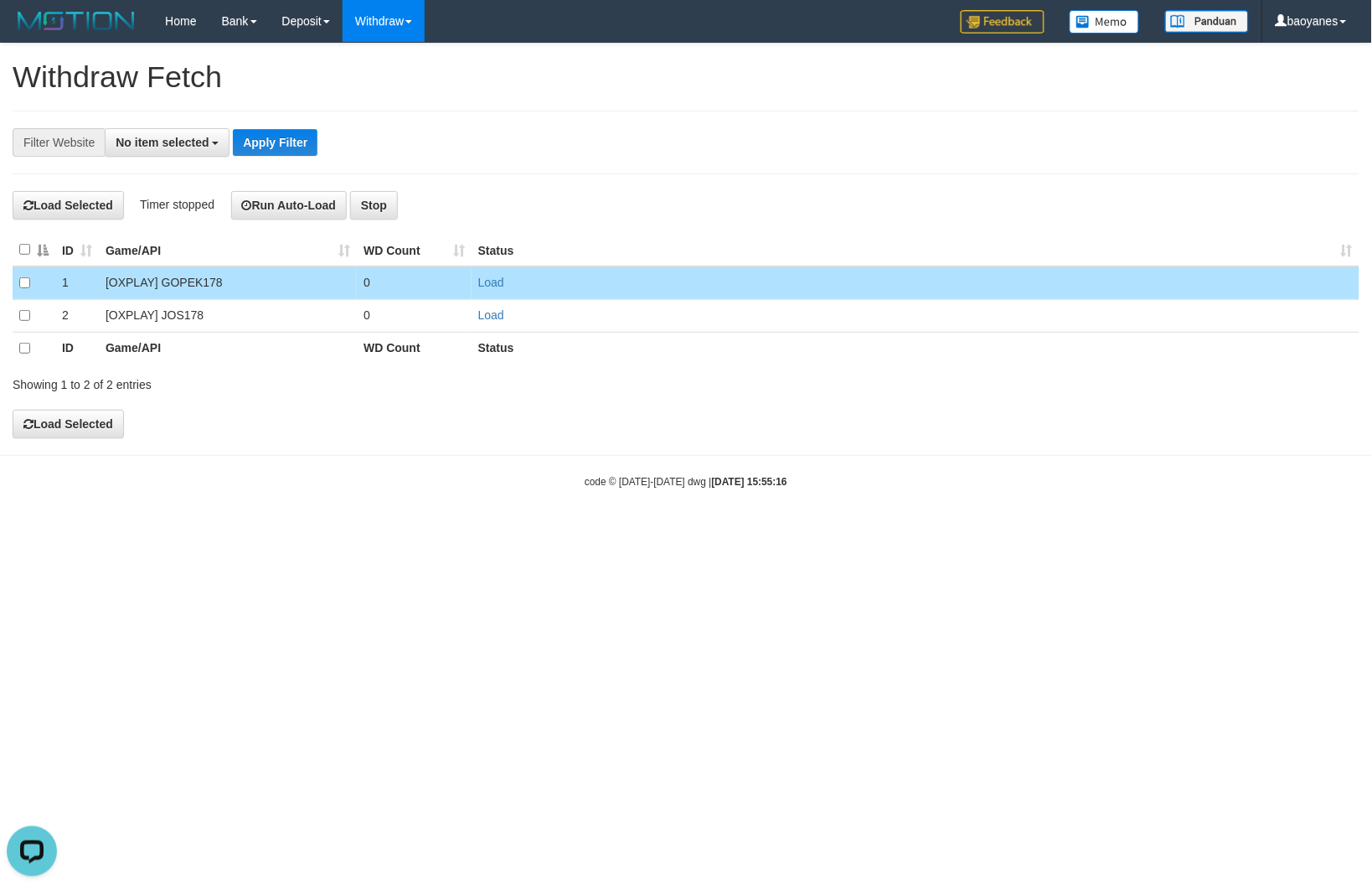
click at [477, 280] on td "Load" at bounding box center [915, 283] width 888 height 33
click at [489, 280] on link "Load" at bounding box center [491, 282] width 26 height 13
click at [169, 145] on span "No item selected" at bounding box center [161, 142] width 93 height 13
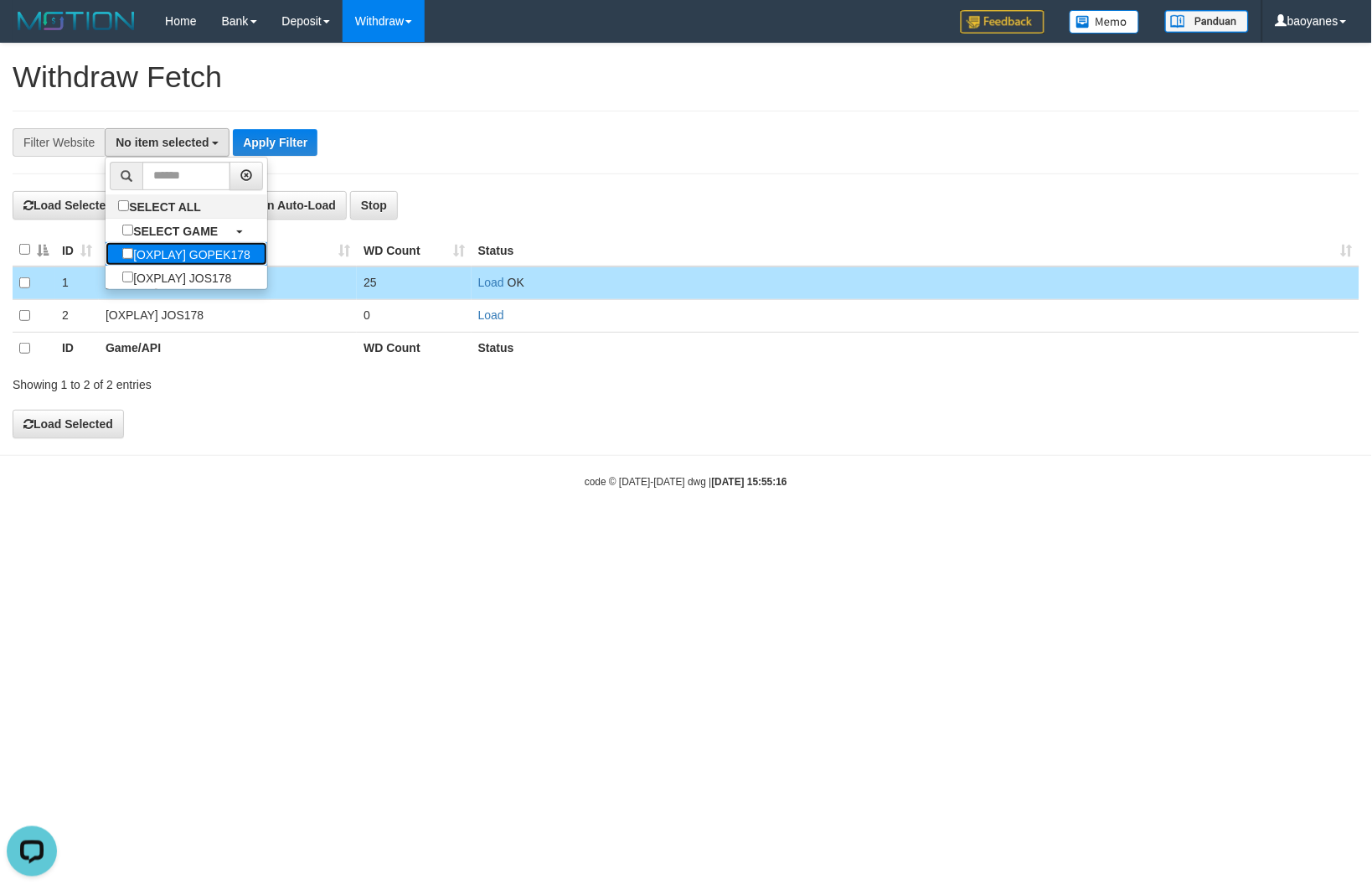
click at [237, 254] on label "[OXPLAY] GOPEK178" at bounding box center [187, 254] width 161 height 23
select select "***"
click at [305, 132] on button "Apply Filter" at bounding box center [302, 142] width 84 height 27
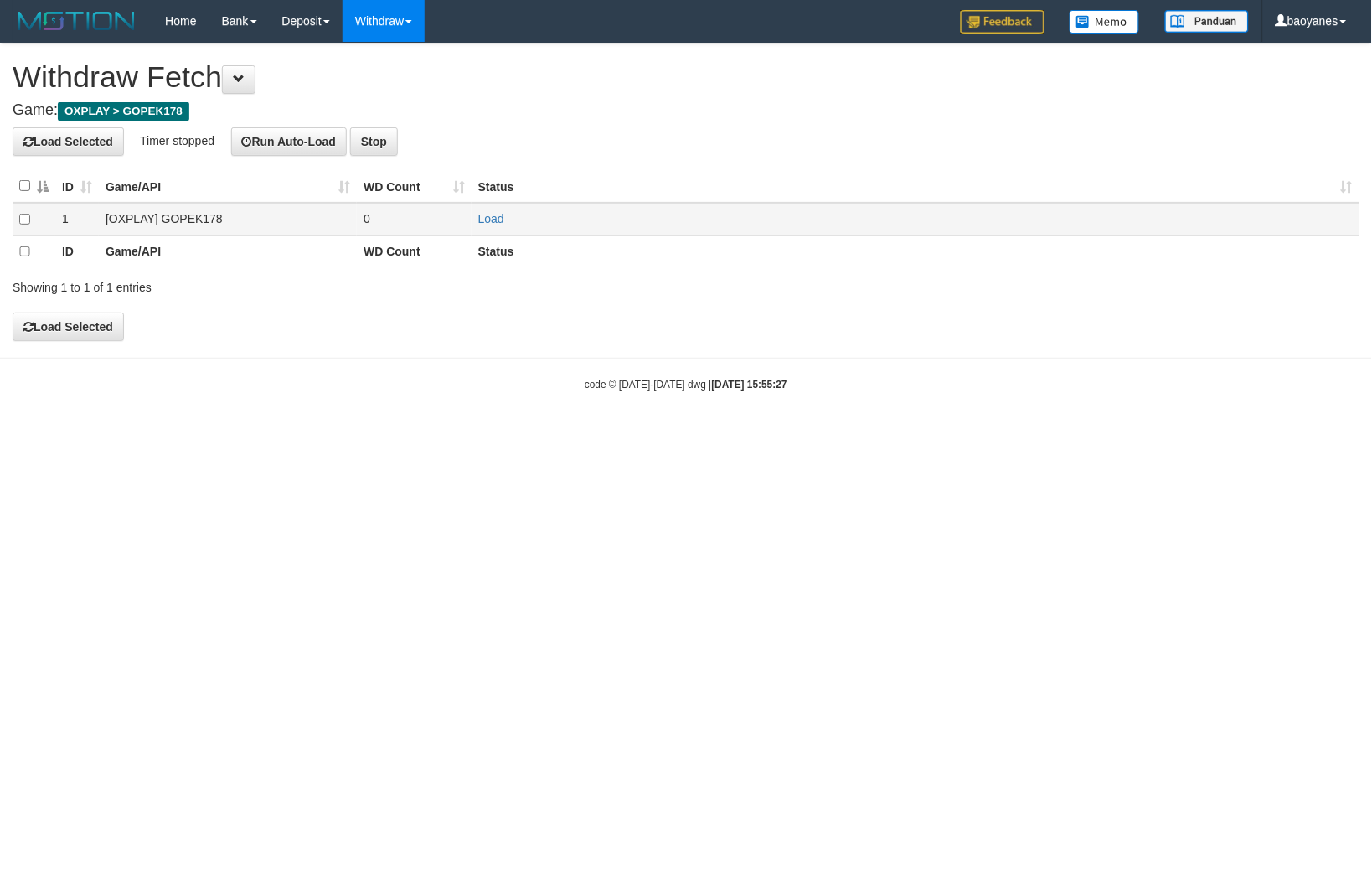
click at [185, 221] on td "[OXPLAY] GOPEK178" at bounding box center [227, 220] width 258 height 33
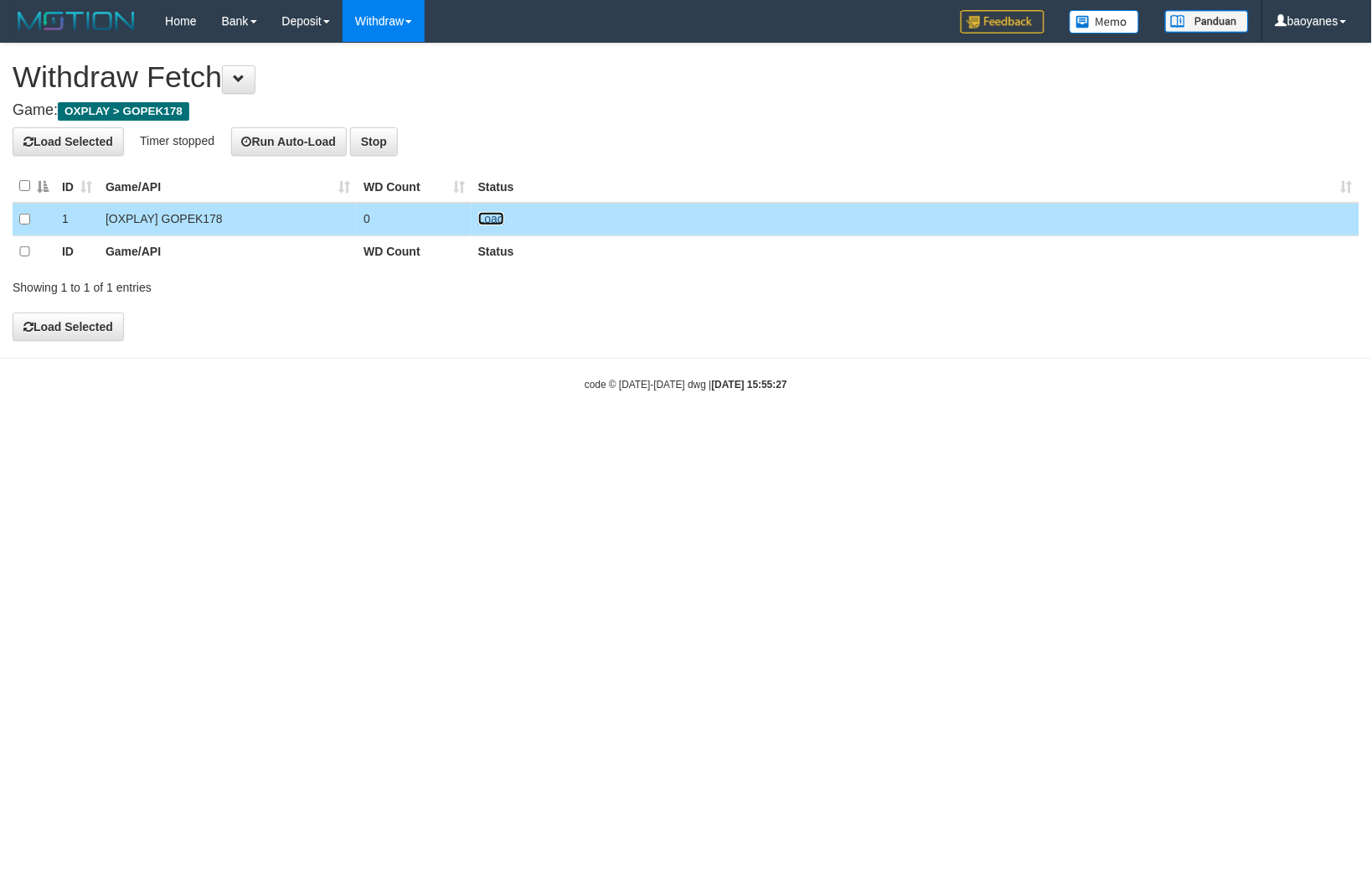
click at [486, 214] on link "Load" at bounding box center [491, 218] width 26 height 13
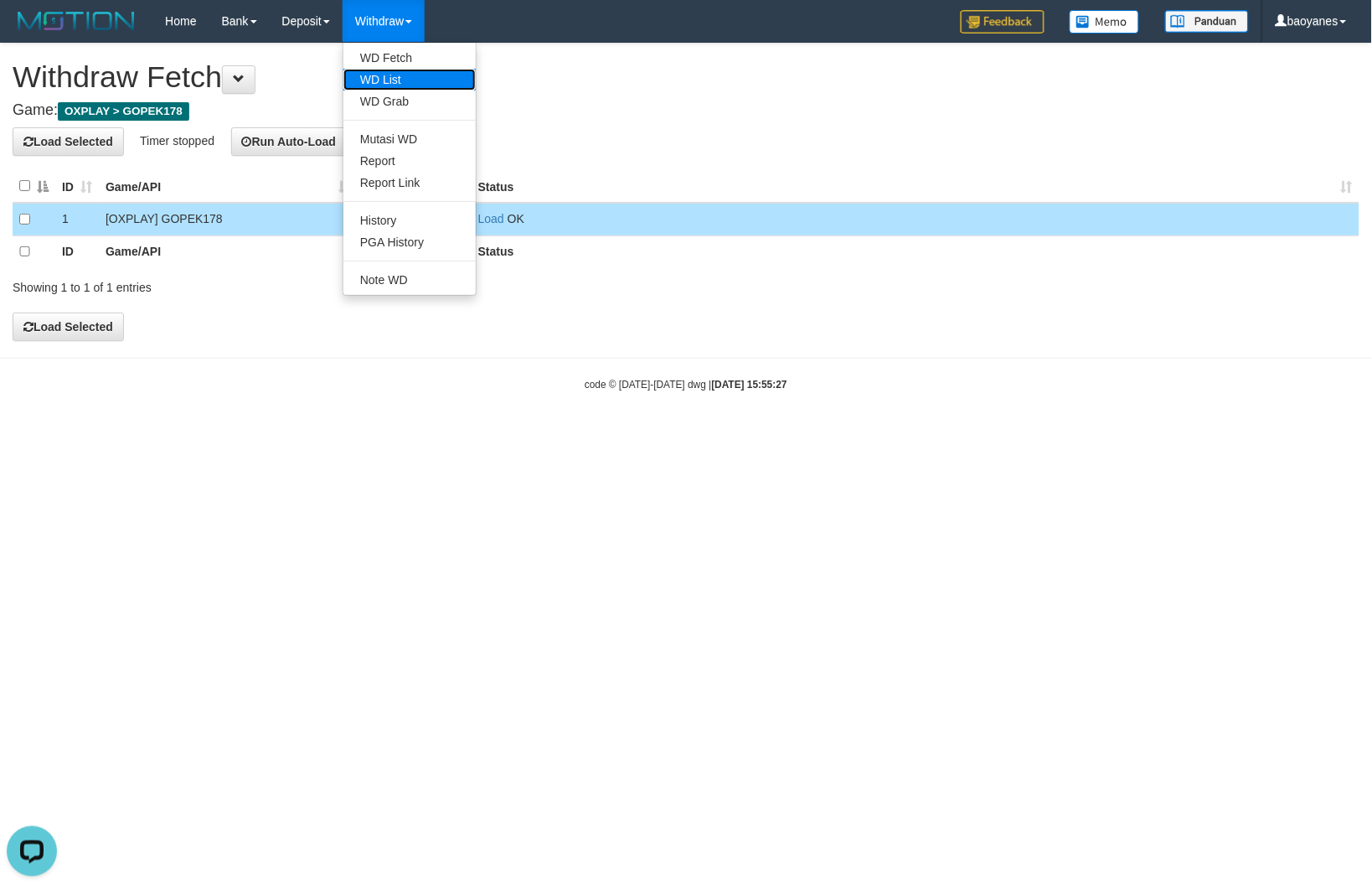
click at [399, 73] on link "WD List" at bounding box center [410, 79] width 133 height 22
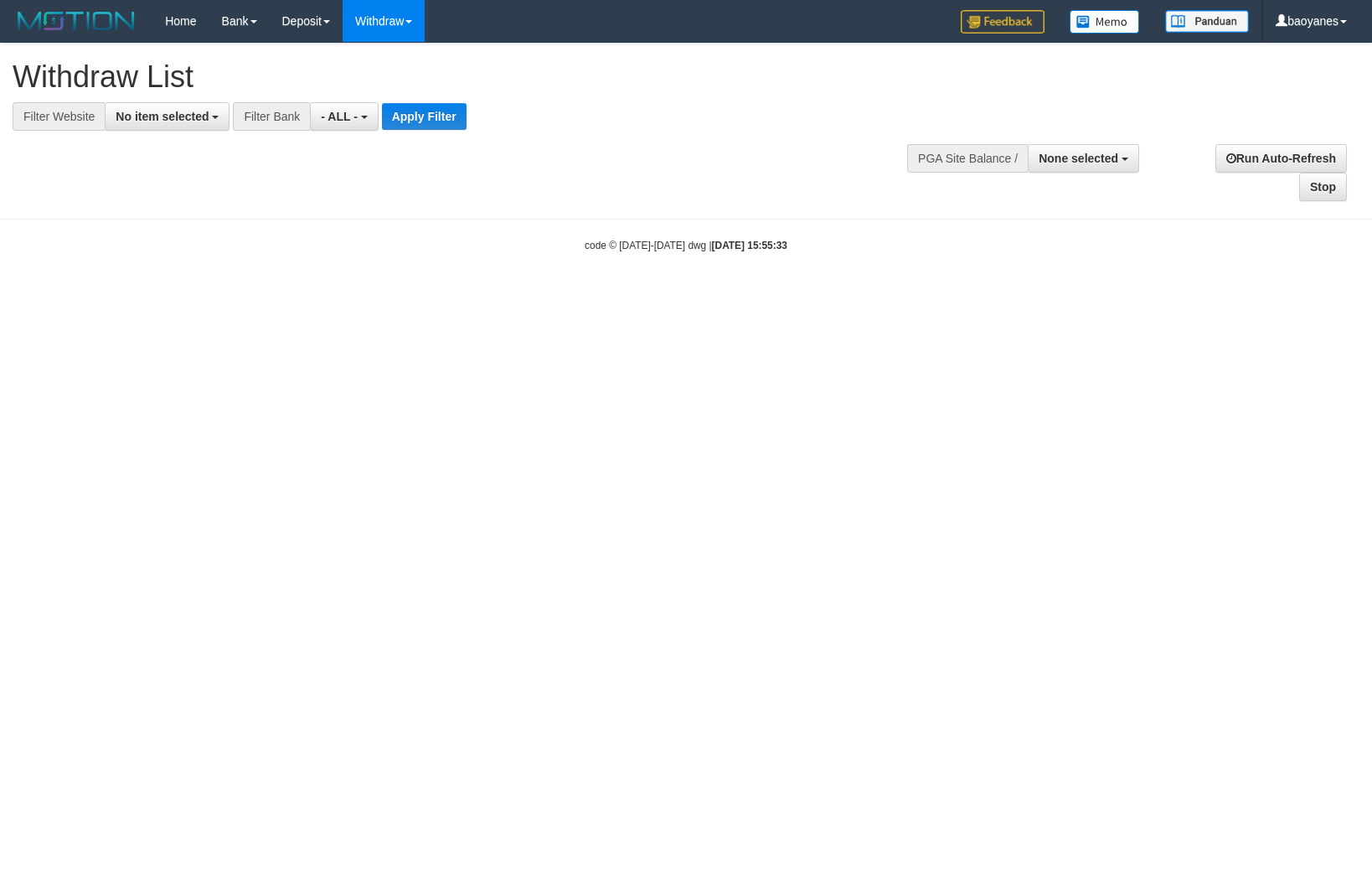
select select
click at [188, 118] on span "No item selected" at bounding box center [161, 115] width 93 height 13
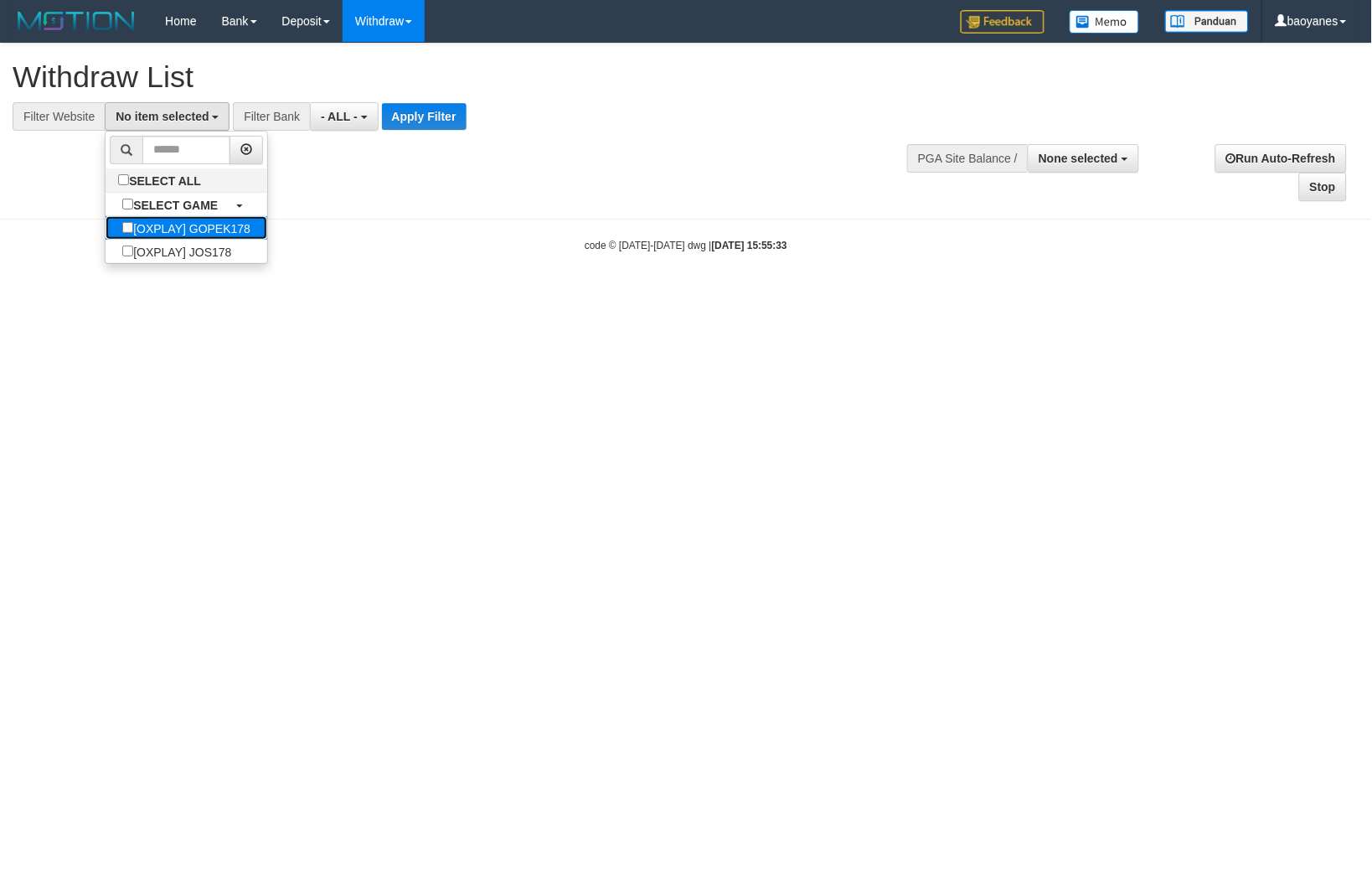
click at [246, 224] on label "[OXPLAY] GOPEK178" at bounding box center [187, 227] width 161 height 23
select select "***"
click at [466, 118] on button "Apply Filter" at bounding box center [450, 116] width 84 height 27
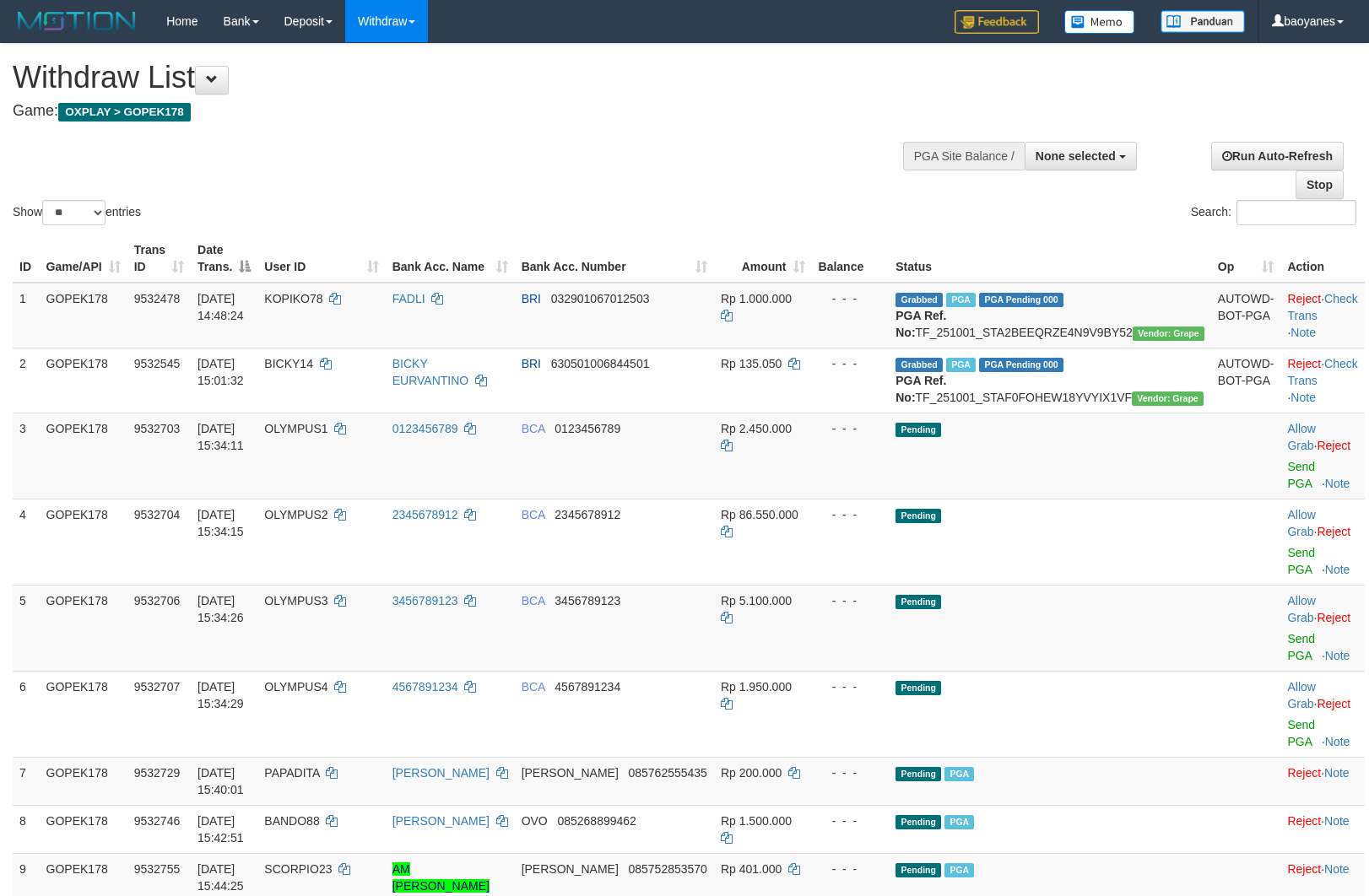
select select
select select "**"
click at [1130, 332] on td "Grabbed PGA PGA Pending 000 {"status":"000","data":{"unique_id":"805-9532478-20…" at bounding box center [1049, 315] width 323 height 66
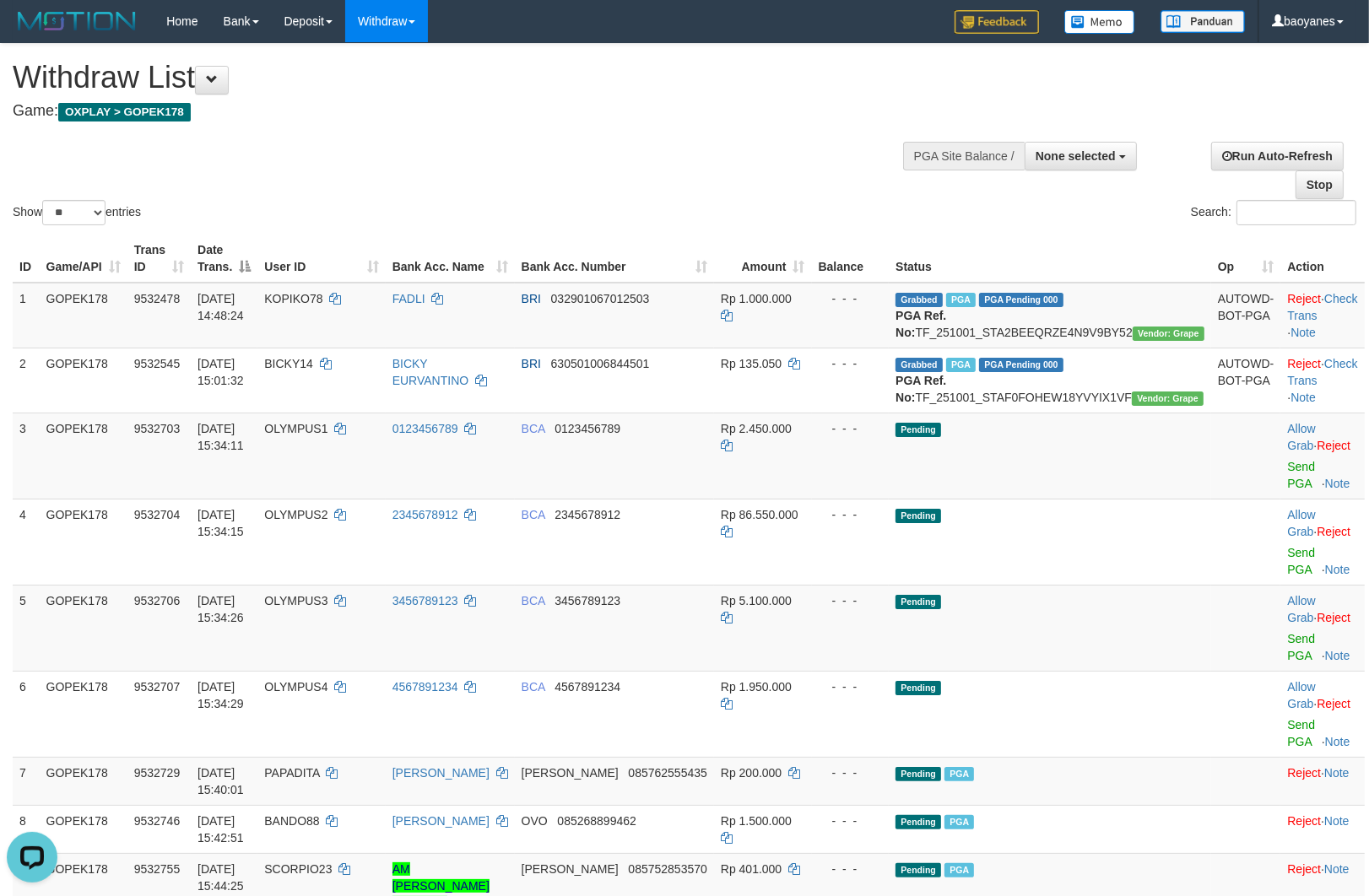
copy td "TF_251001_STA2BEEQRZE4N9V9BY52"
click at [348, 309] on td "KOPIKO78" at bounding box center [321, 315] width 128 height 66
copy span "KOPIKO78"
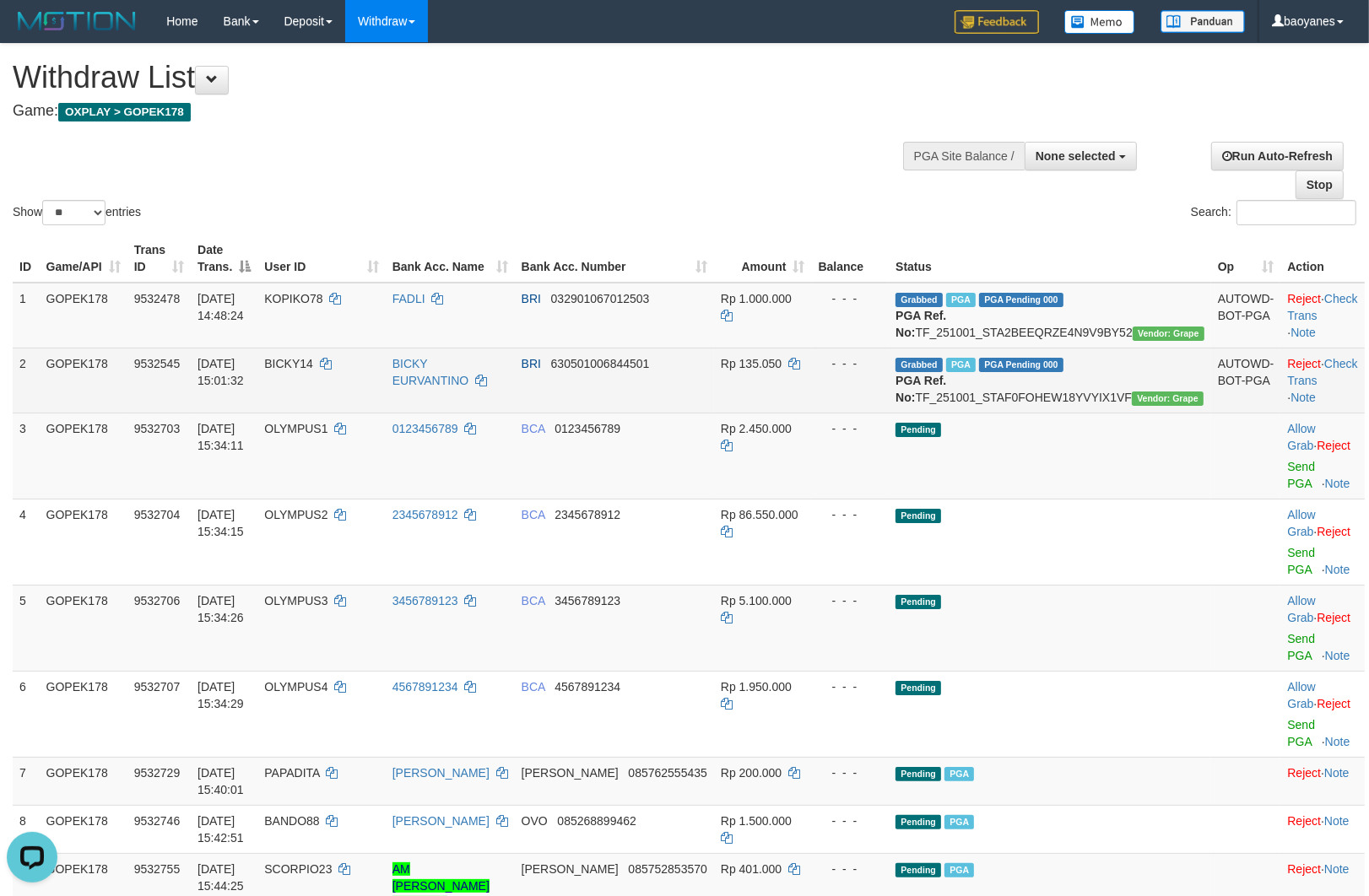
click at [1099, 402] on td "Grabbed PGA PGA Pending 000 {"status":"000","data":{"unique_id":"805-9532545-20…" at bounding box center [1049, 380] width 323 height 65
click at [1101, 409] on td "Grabbed PGA PGA Pending 000 {"status":"000","data":{"unique_id":"805-9532545-20…" at bounding box center [1049, 380] width 323 height 65
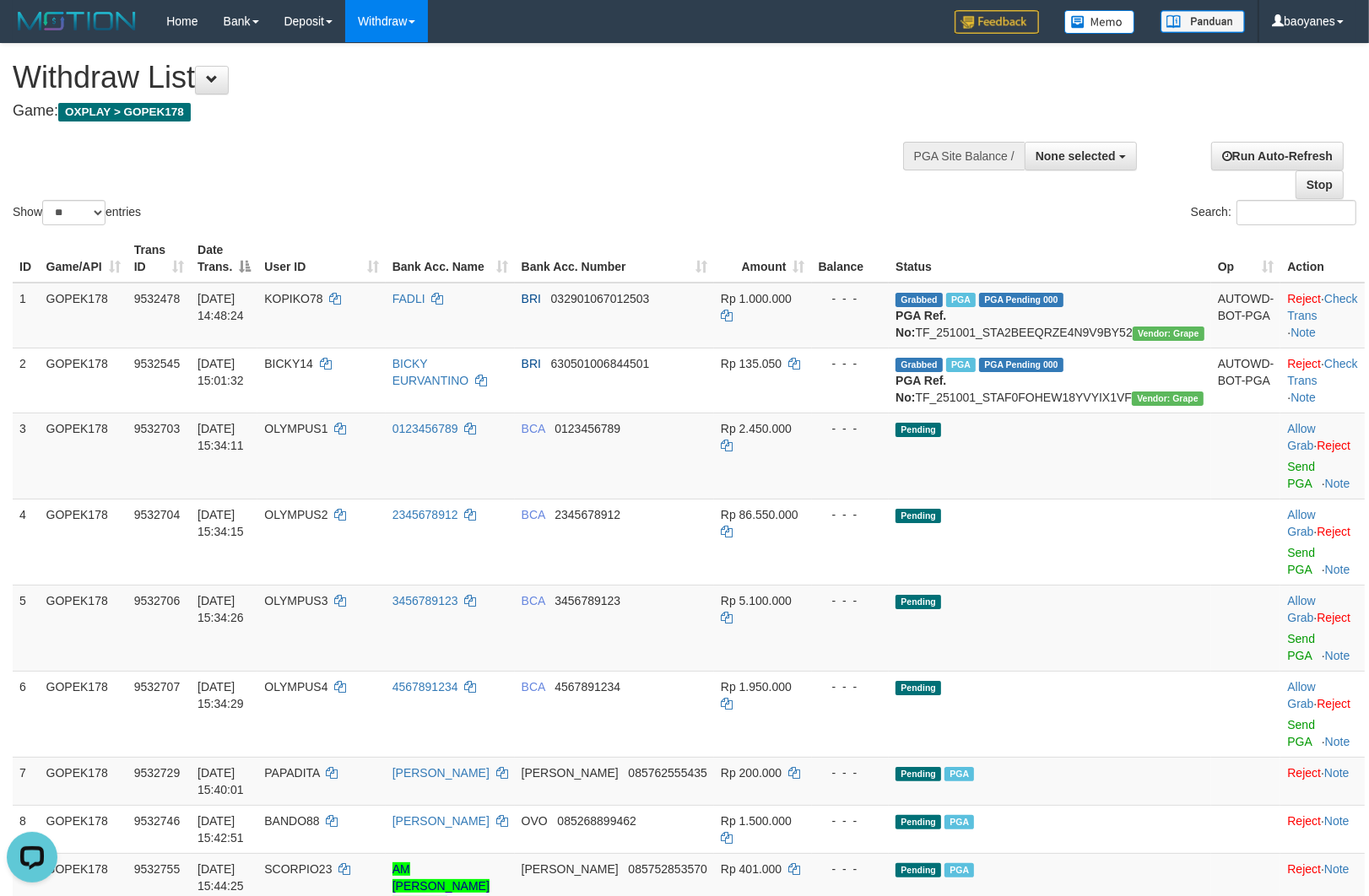
copy td "TF_251001_STAF0FOHEW18YVYIX1VF"
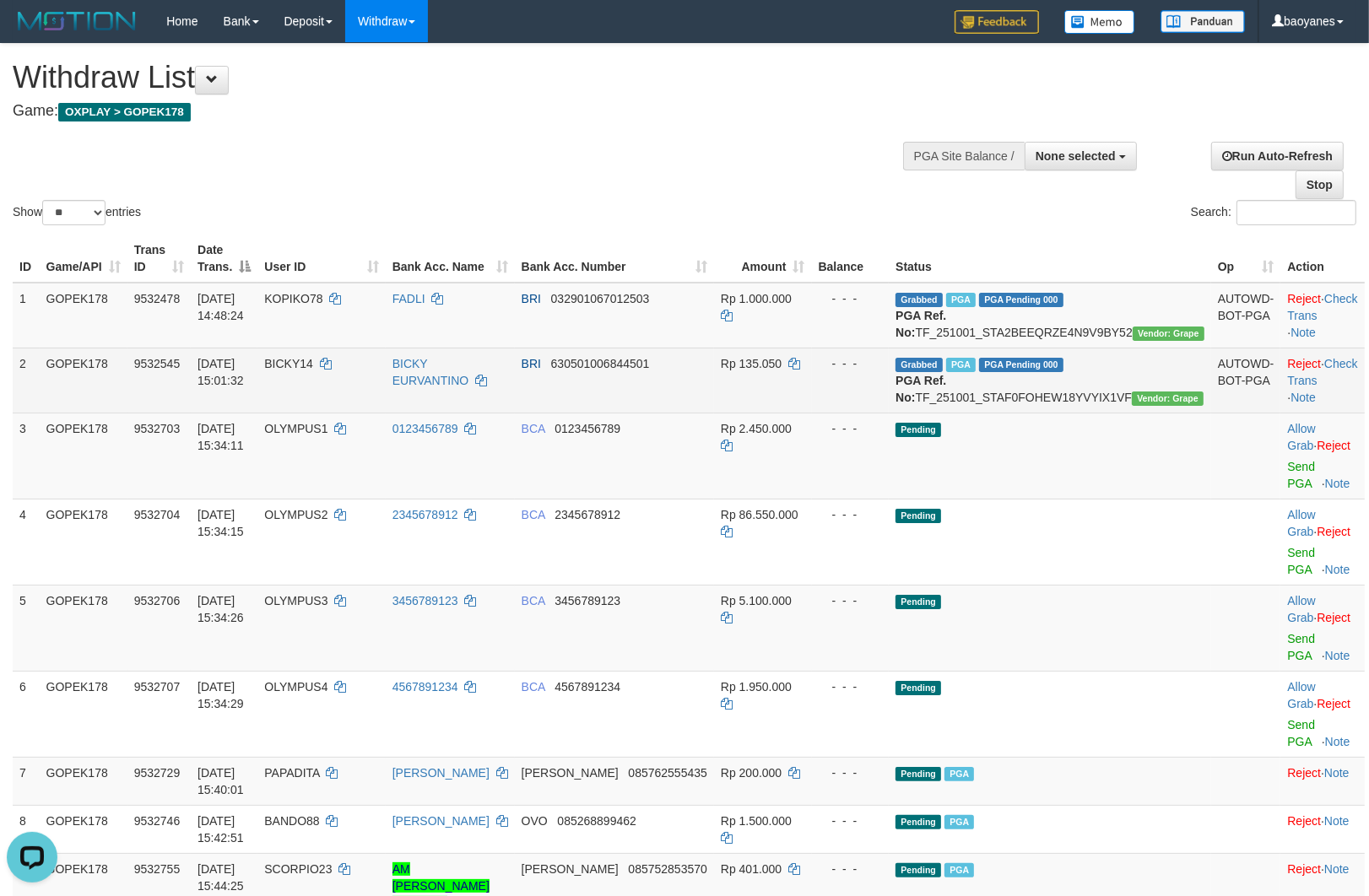
click at [359, 406] on td "BICKY14" at bounding box center [321, 380] width 128 height 65
click at [360, 405] on td "BICKY14" at bounding box center [321, 380] width 128 height 65
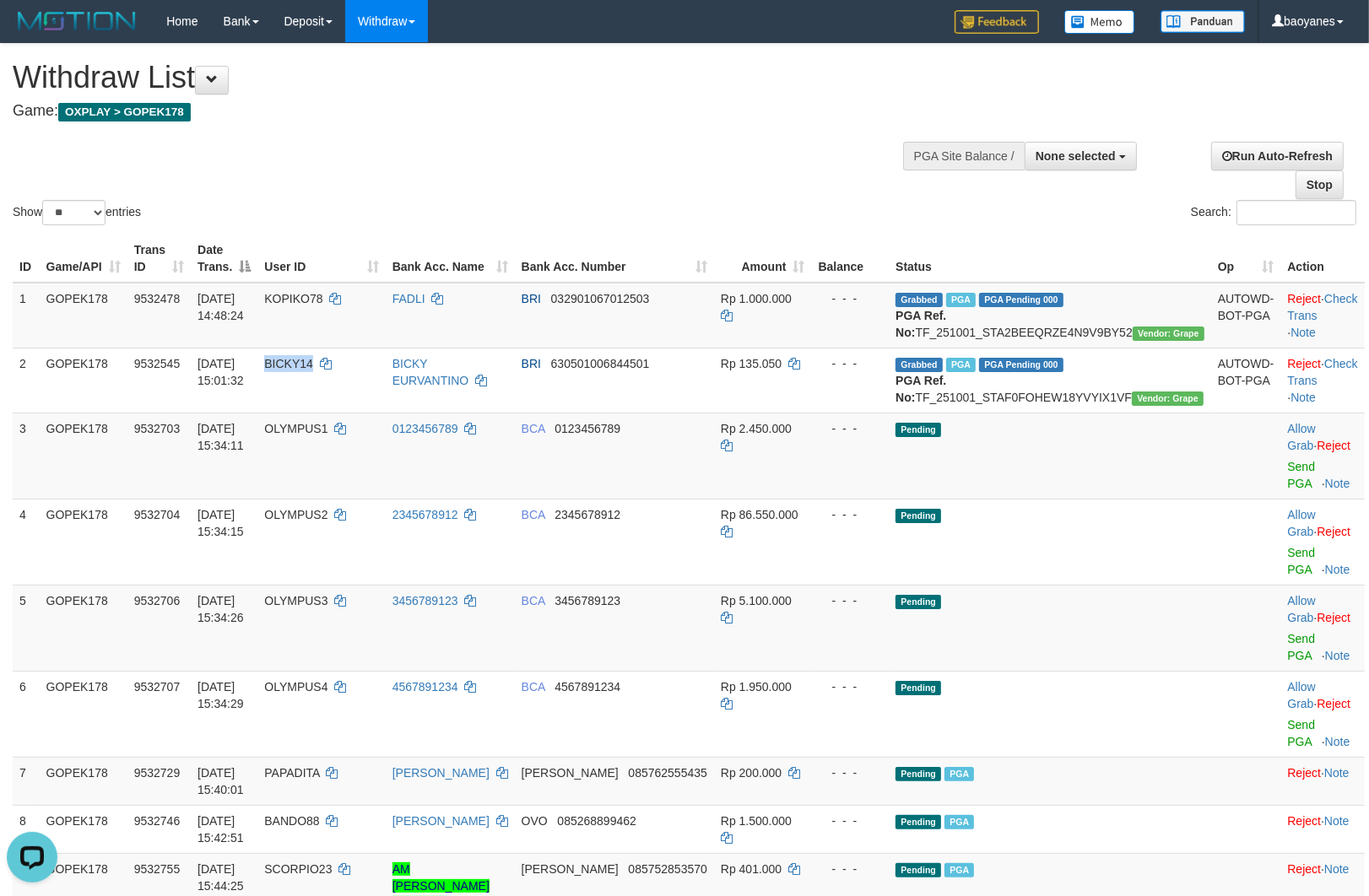
copy span "BICKY14"
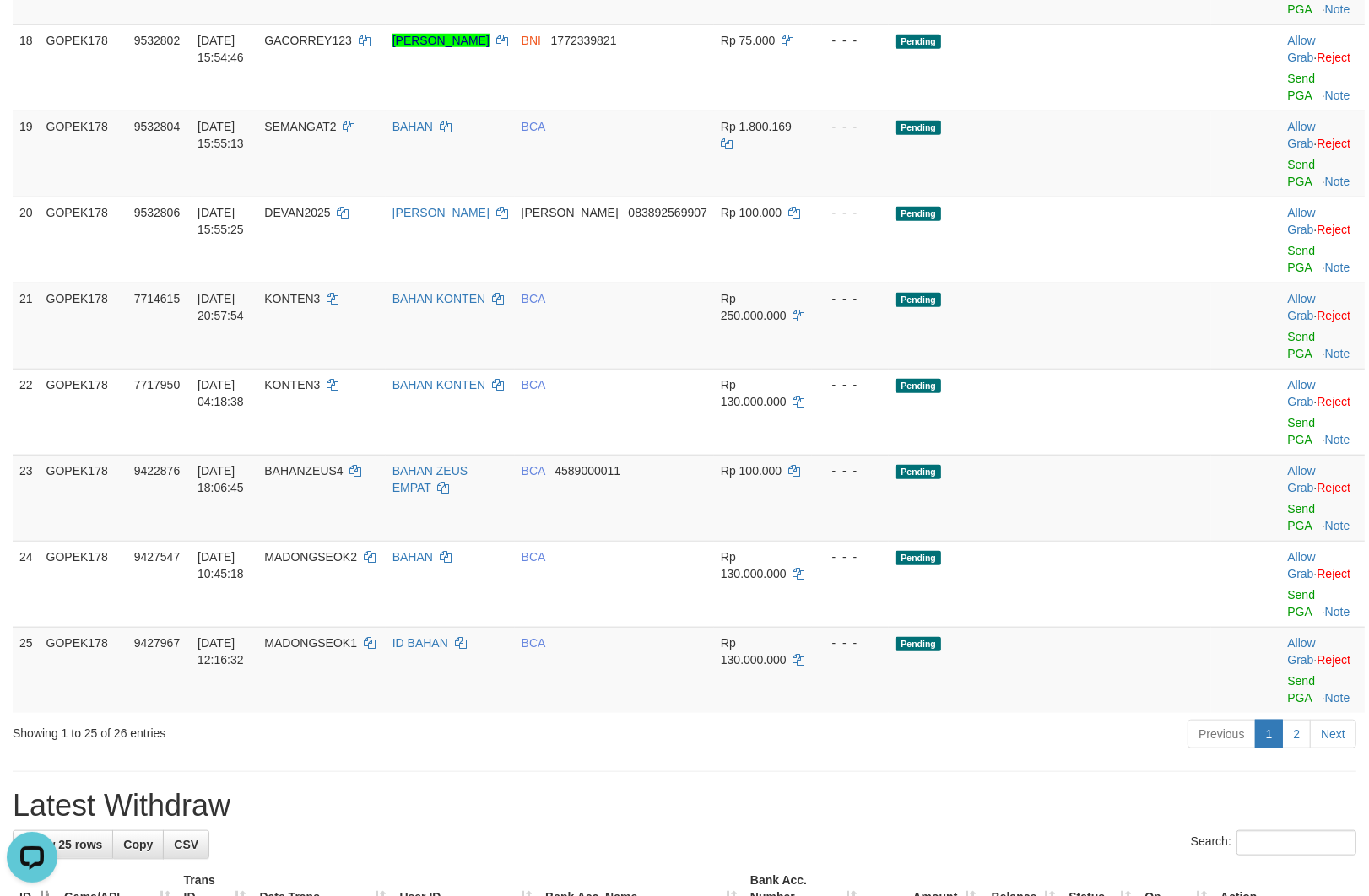
scroll to position [1219, 0]
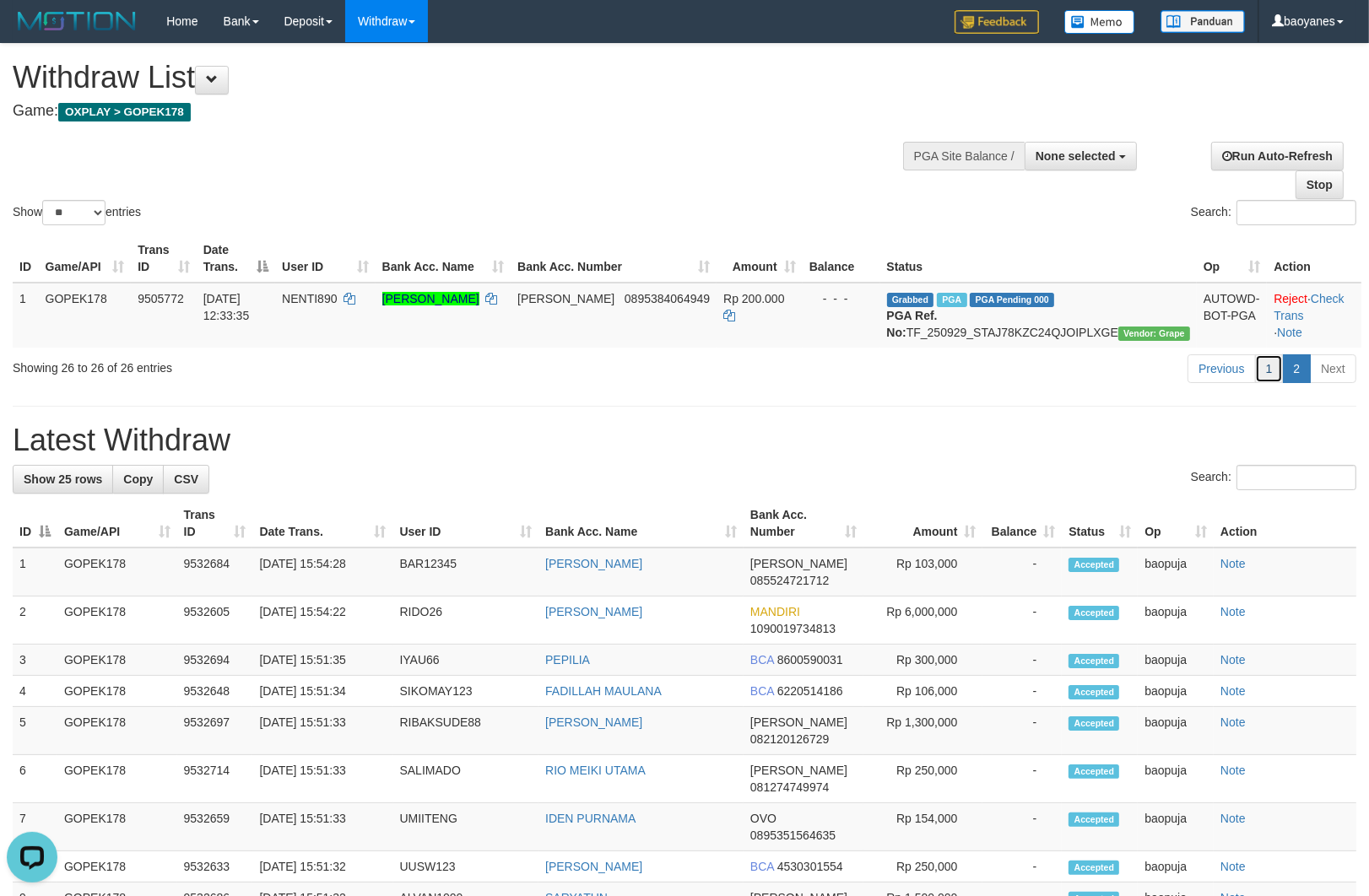
click at [1270, 380] on link "1" at bounding box center [1268, 368] width 29 height 29
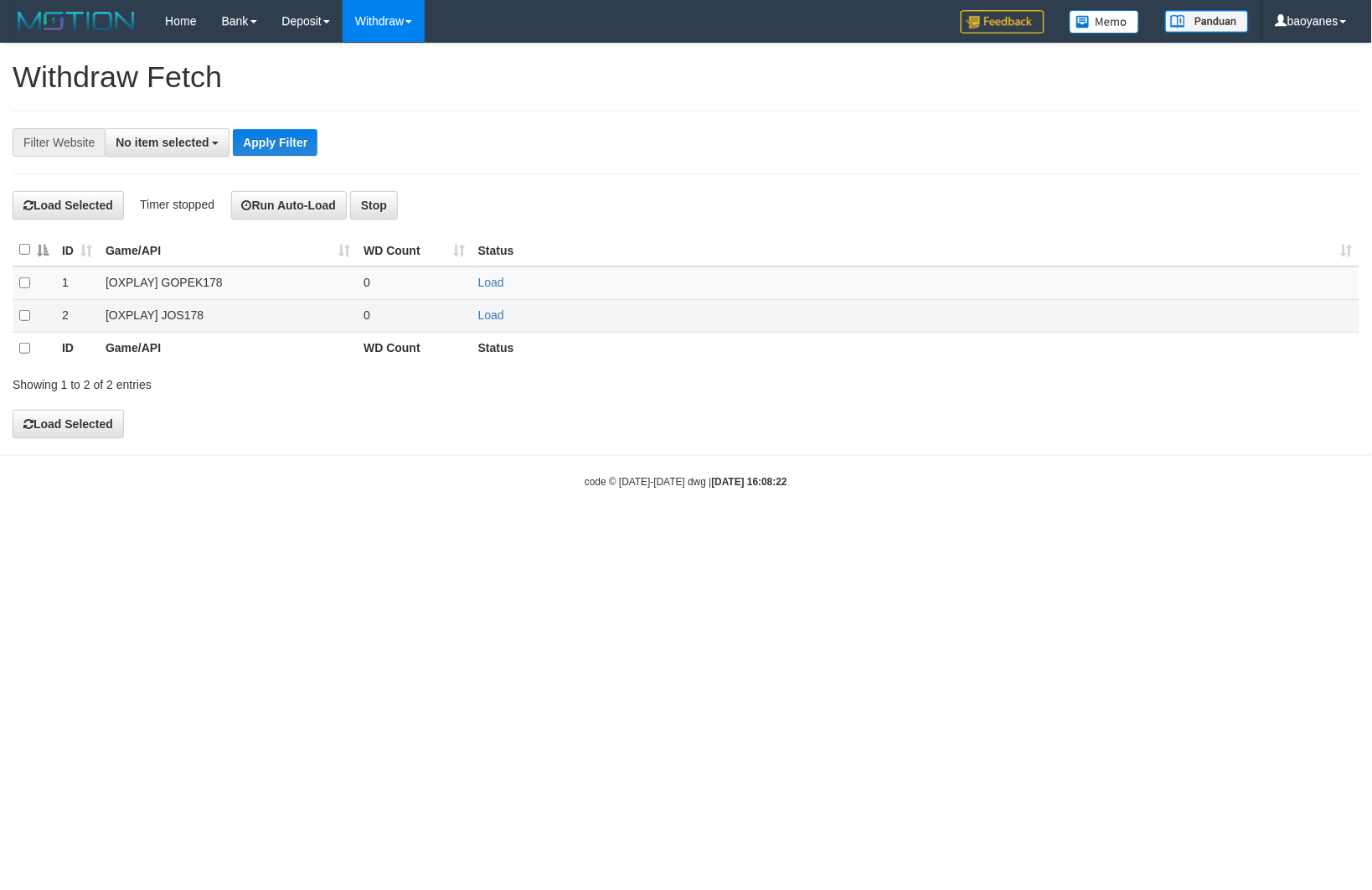
click at [171, 320] on td "[OXPLAY] JOS178" at bounding box center [227, 316] width 258 height 33
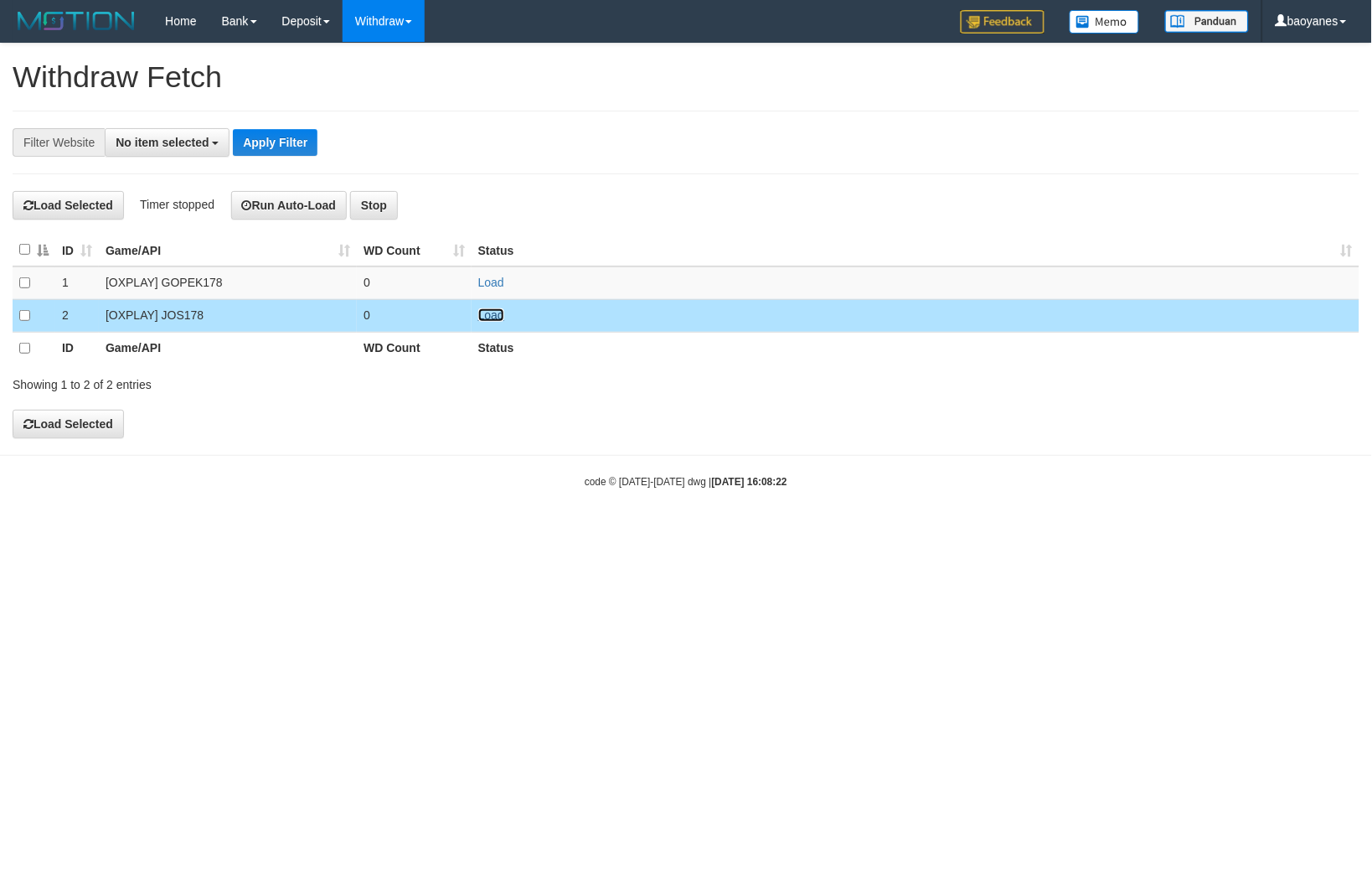
click at [492, 321] on link "Load" at bounding box center [491, 314] width 26 height 13
click at [156, 136] on span "No item selected" at bounding box center [161, 142] width 93 height 13
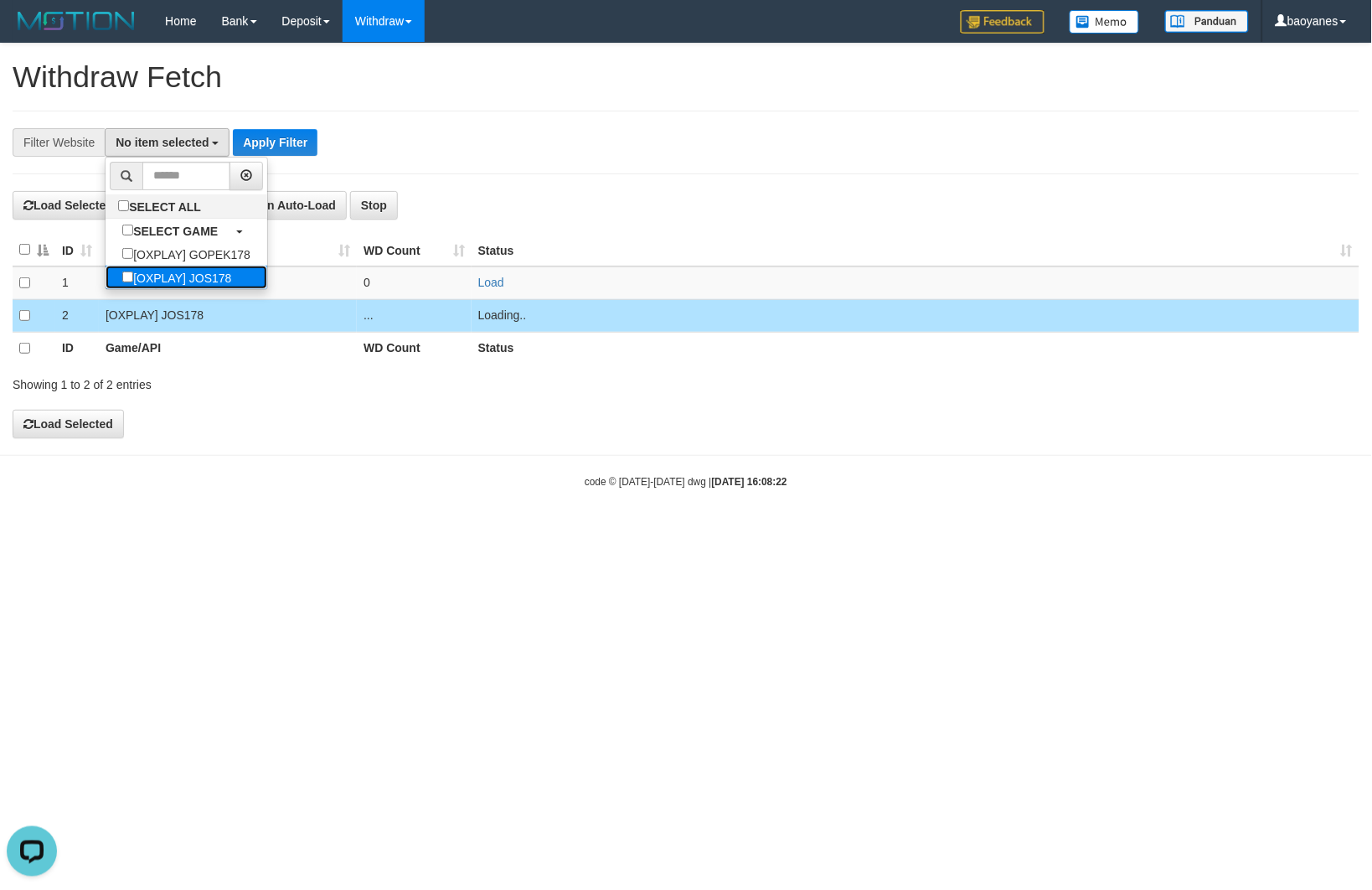
click at [193, 274] on label "[OXPLAY] JOS178" at bounding box center [177, 277] width 142 height 23
select select "****"
click at [250, 131] on button "Apply Filter" at bounding box center [283, 142] width 84 height 27
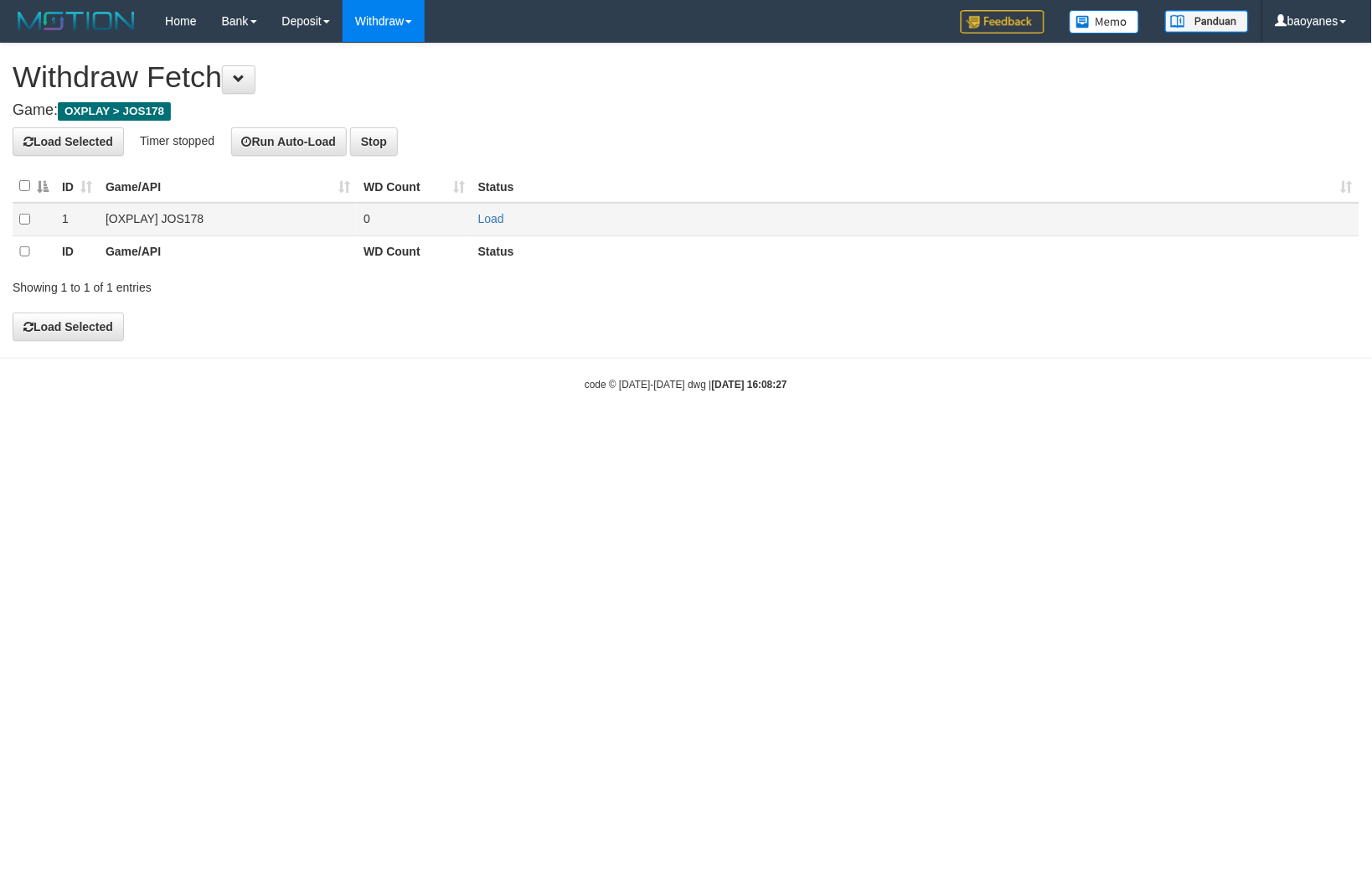
click at [182, 219] on td "[OXPLAY] JOS178" at bounding box center [227, 220] width 258 height 33
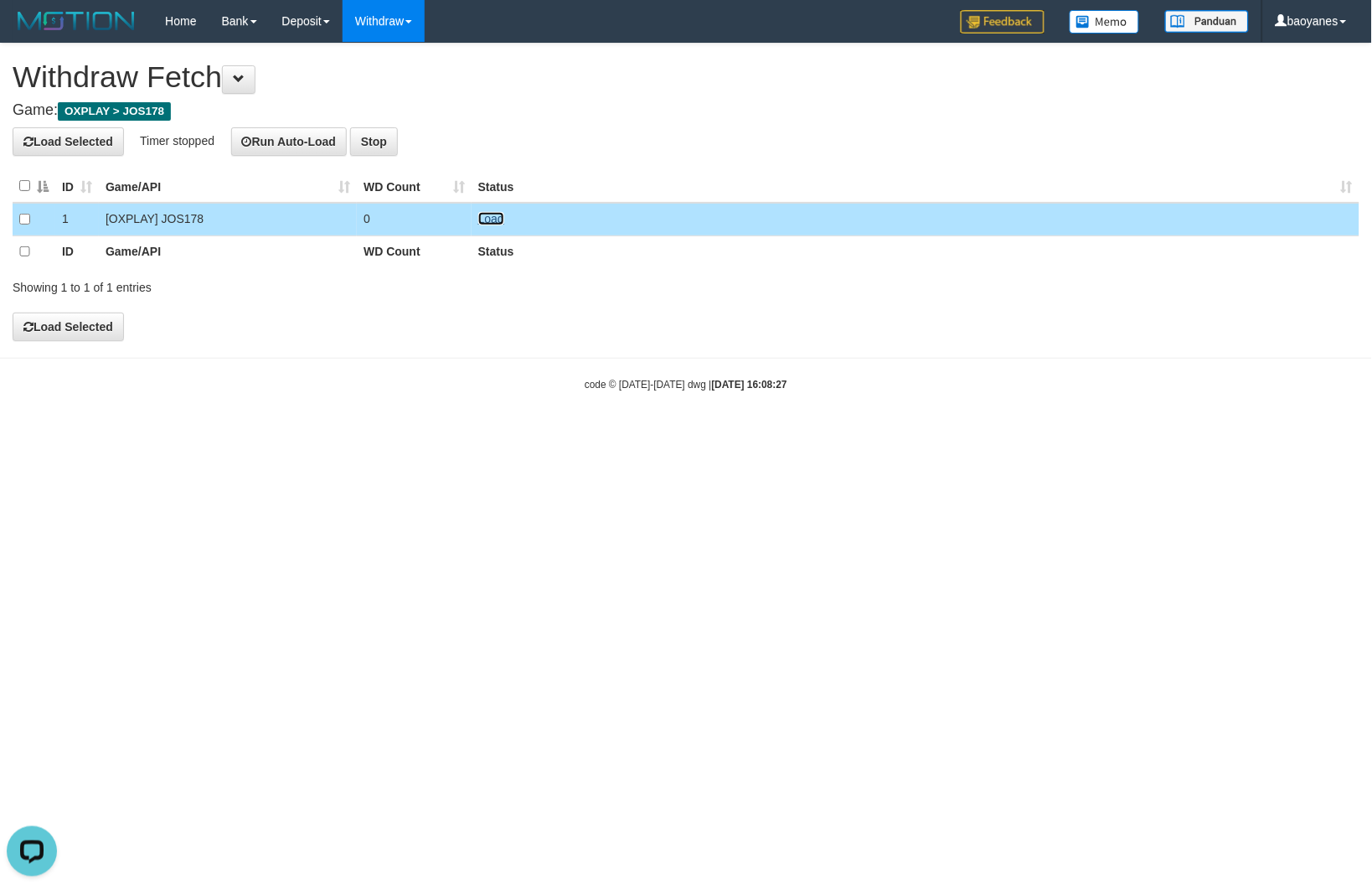
click at [479, 221] on link "Load" at bounding box center [491, 218] width 26 height 13
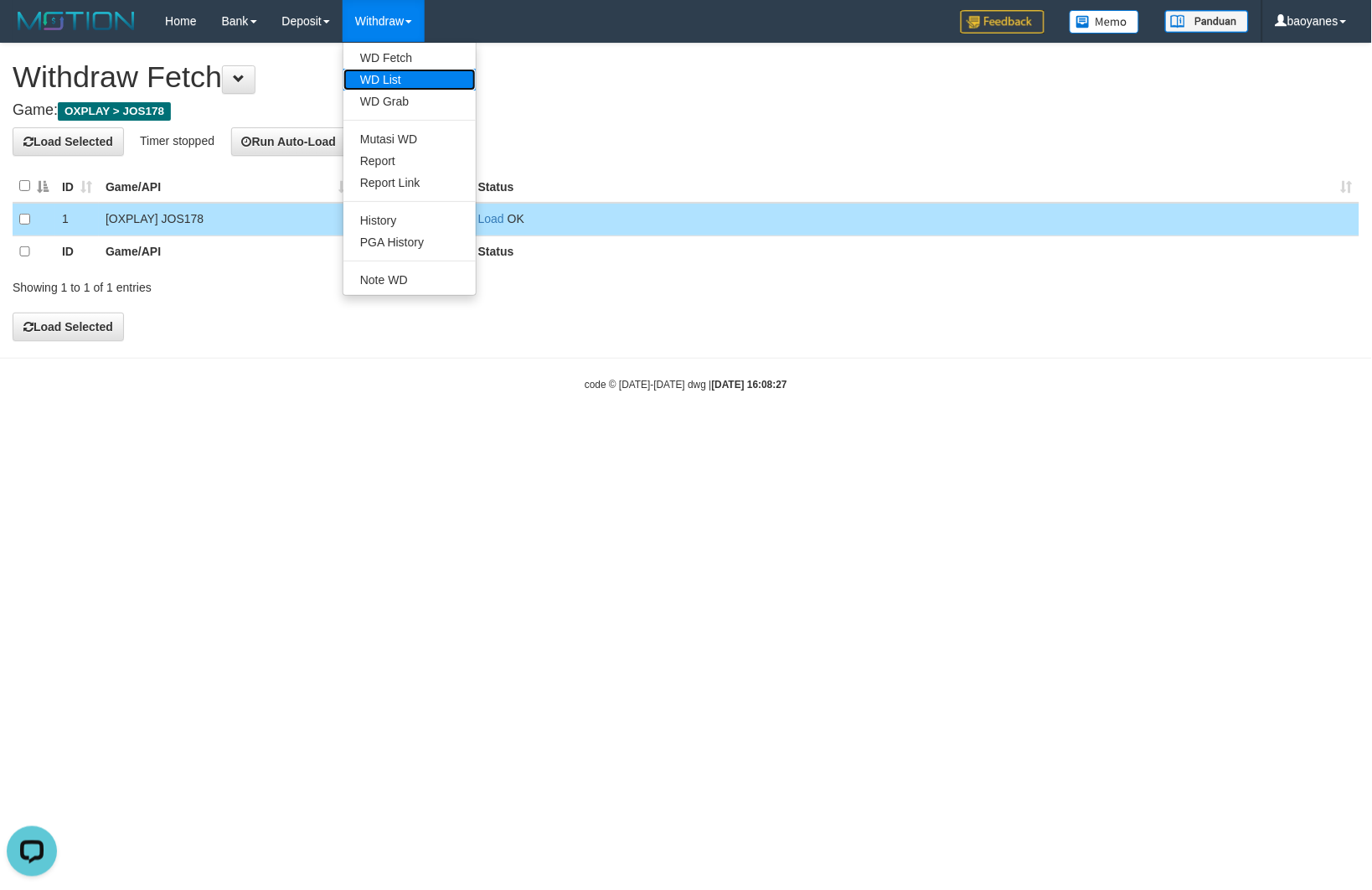
click at [380, 86] on link "WD List" at bounding box center [410, 79] width 133 height 22
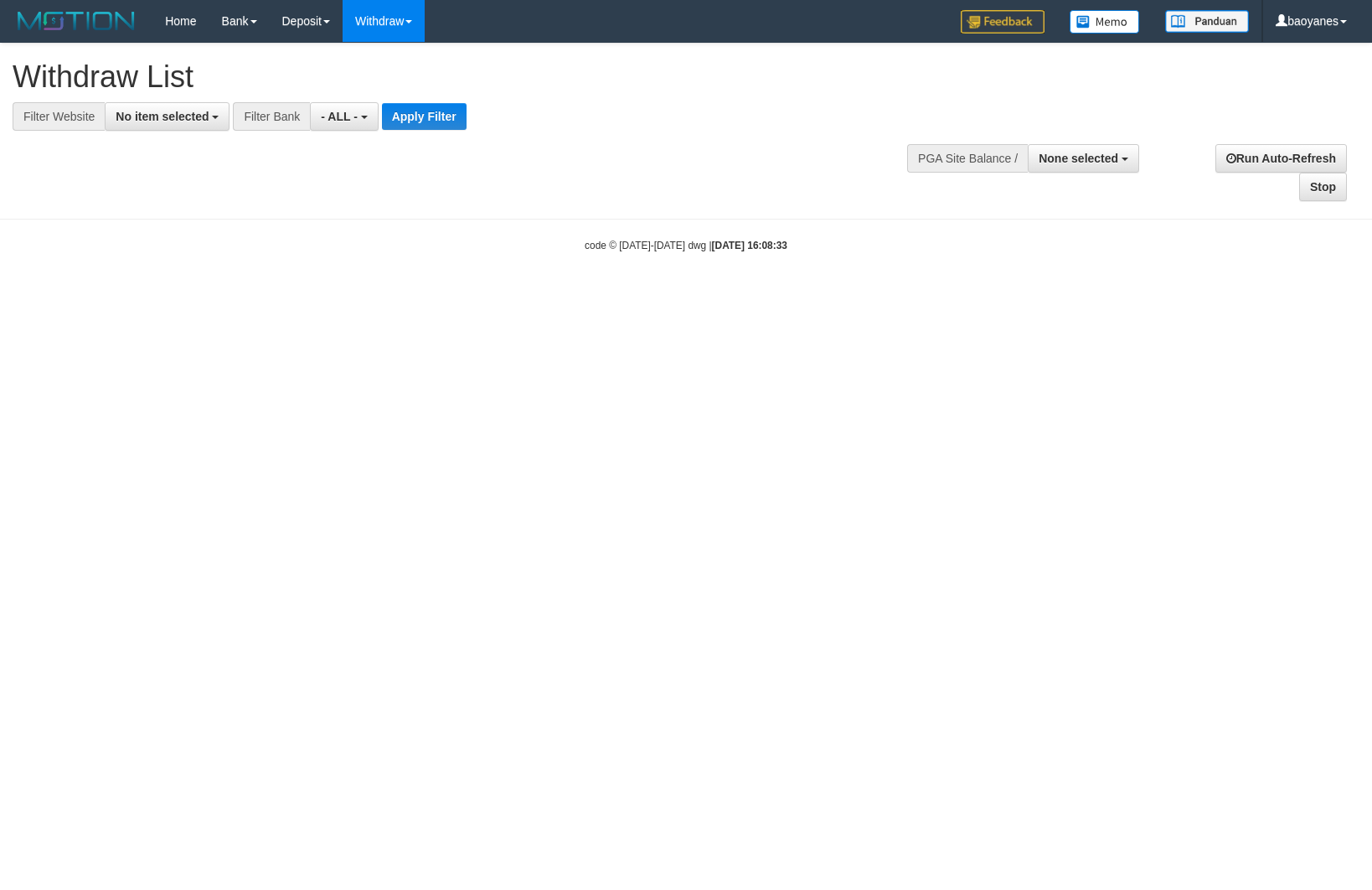
select select
click at [185, 119] on span "No item selected" at bounding box center [161, 115] width 93 height 13
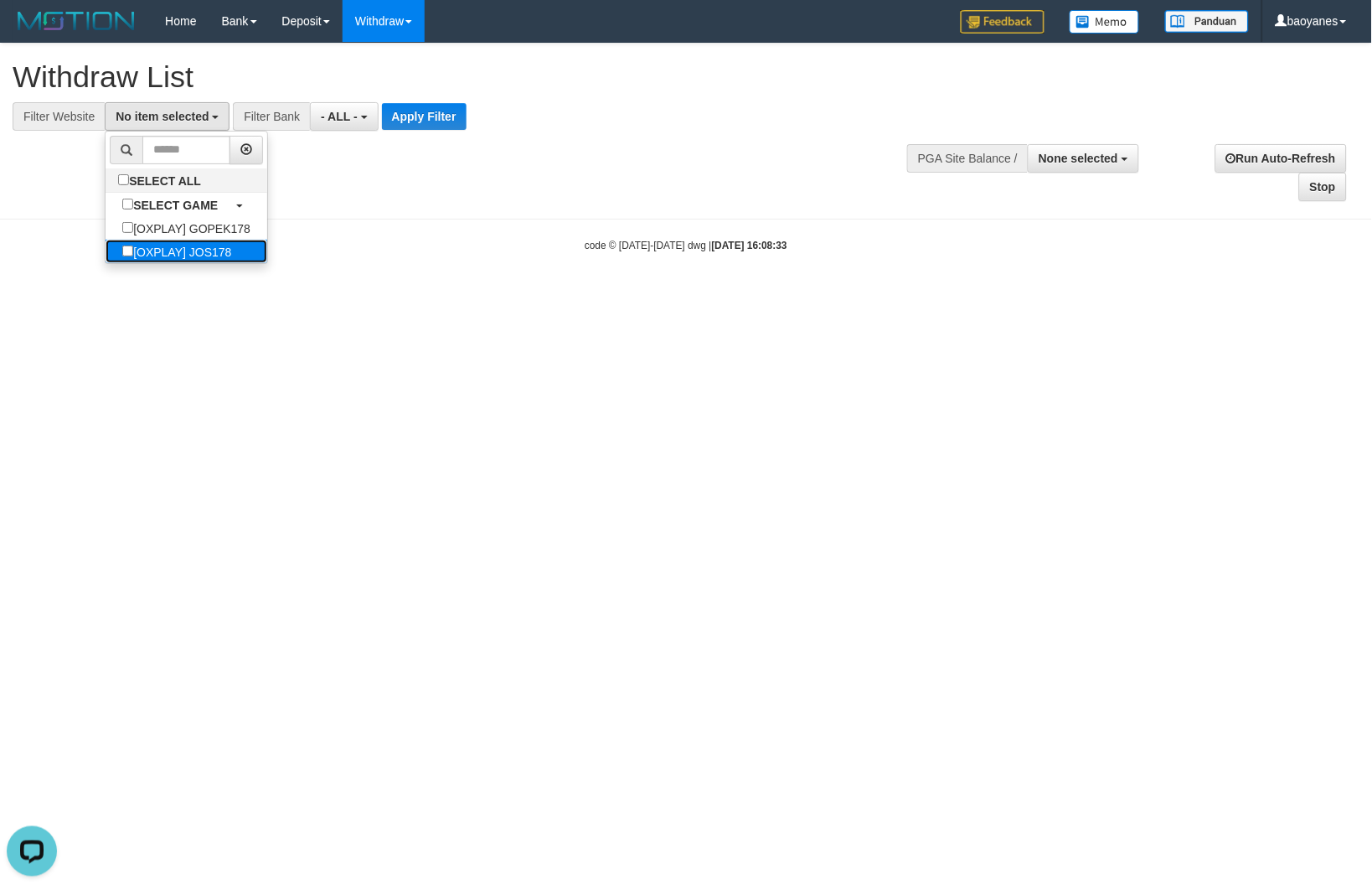
click at [218, 255] on label "[OXPLAY] JOS178" at bounding box center [177, 251] width 142 height 23
select select "****"
click at [425, 115] on button "Apply Filter" at bounding box center [431, 116] width 84 height 27
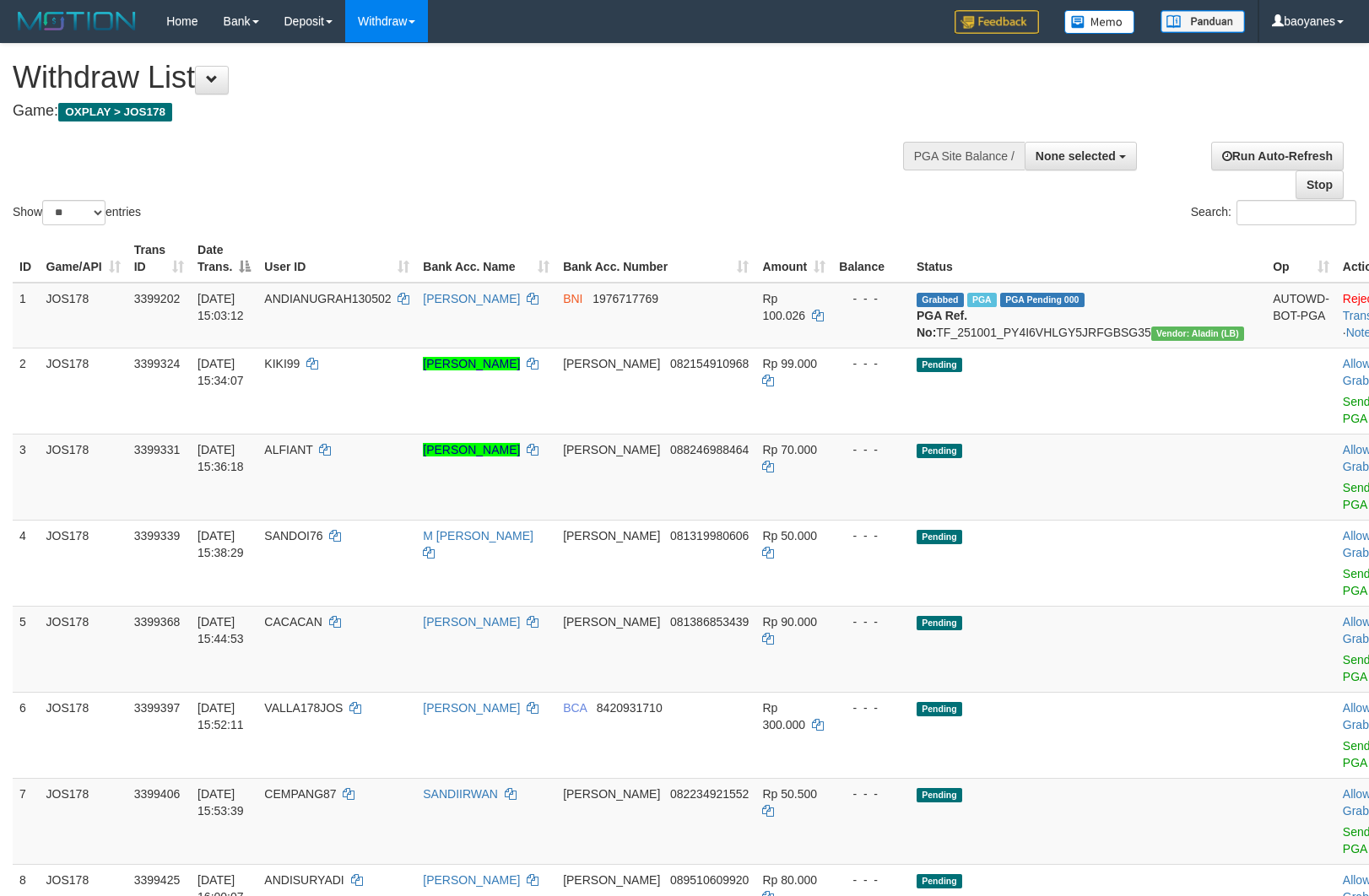
select select
select select "**"
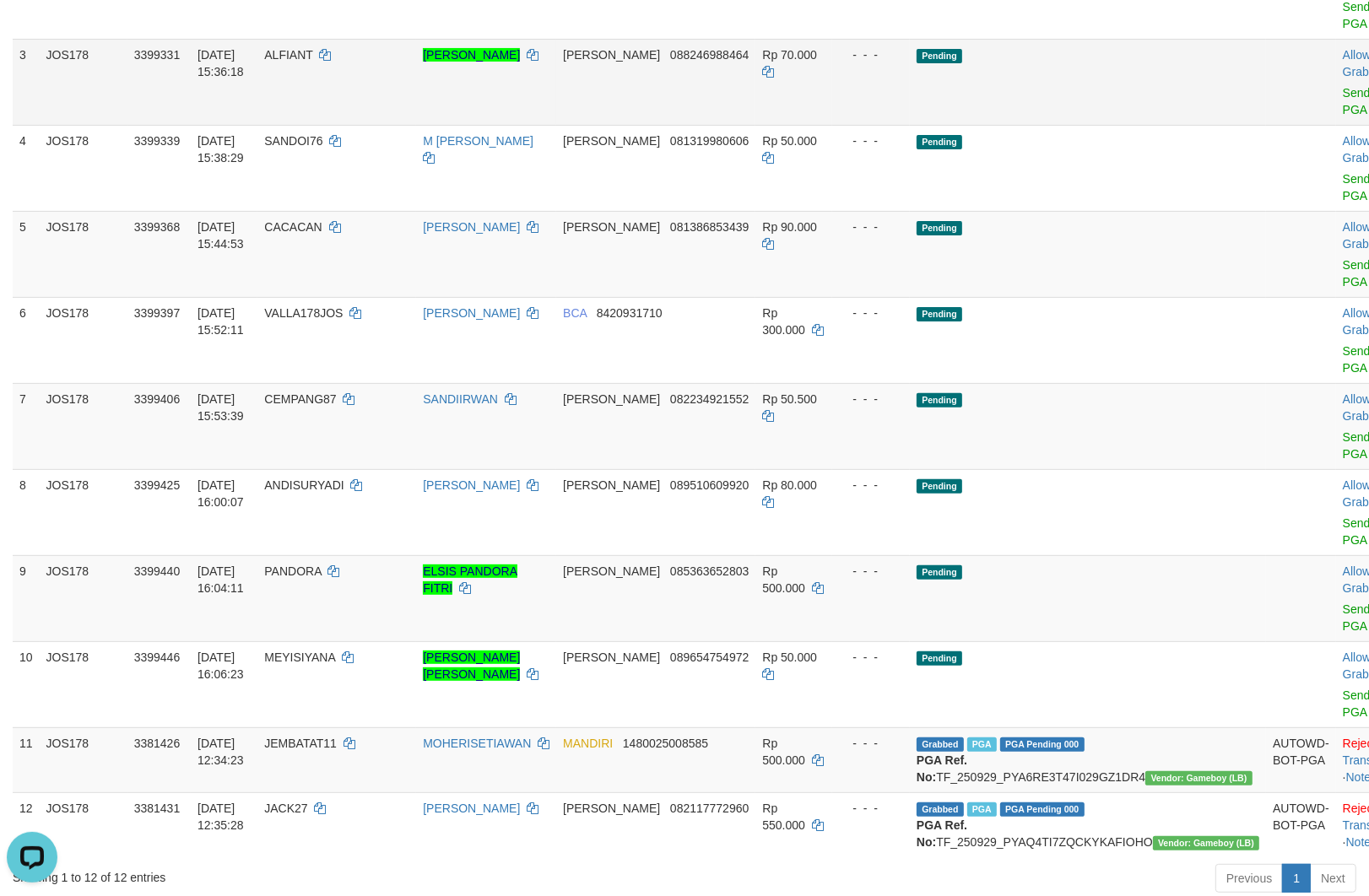
scroll to position [469, 0]
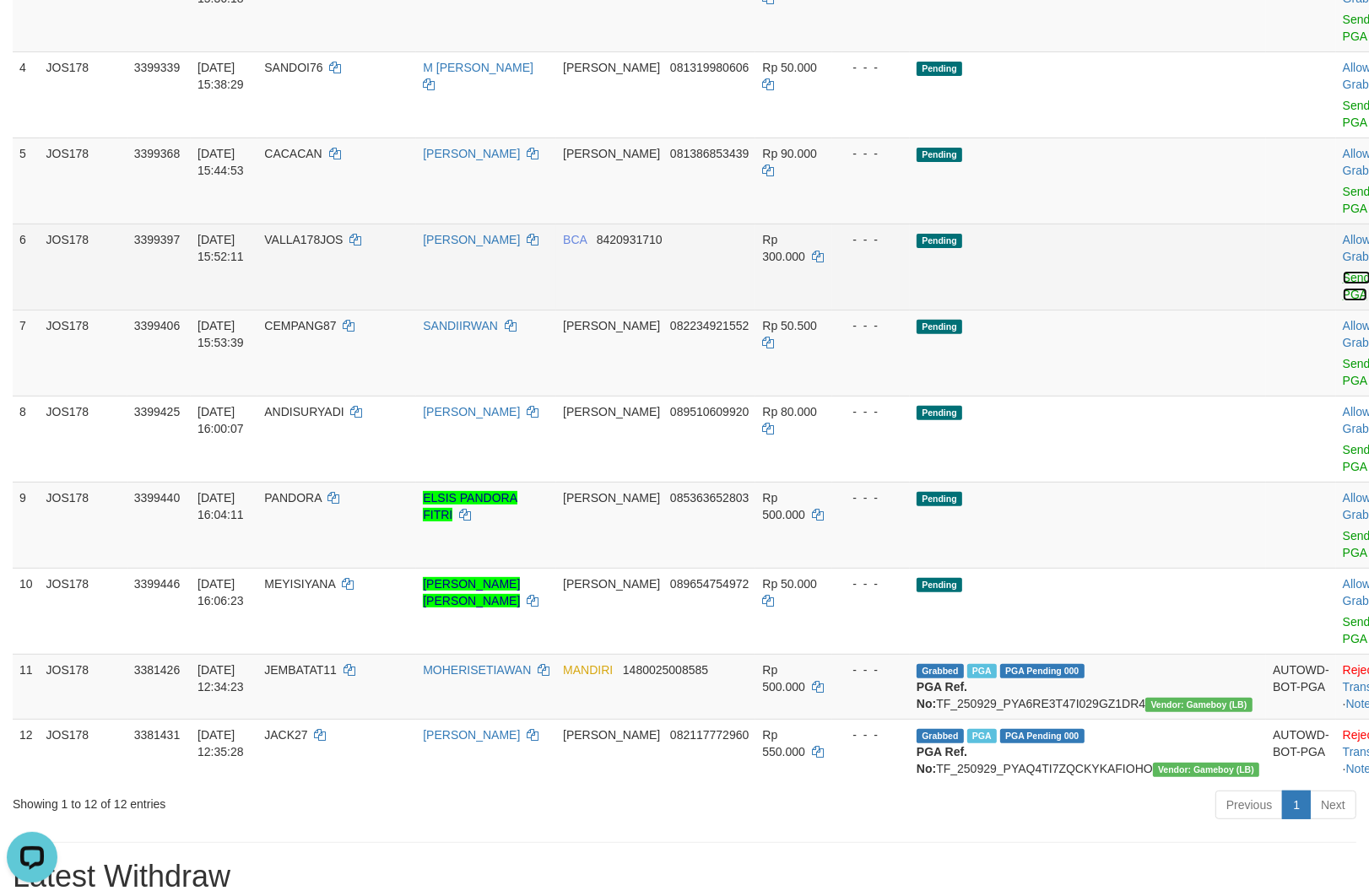
click at [1343, 302] on link "Send PGA" at bounding box center [1357, 286] width 28 height 31
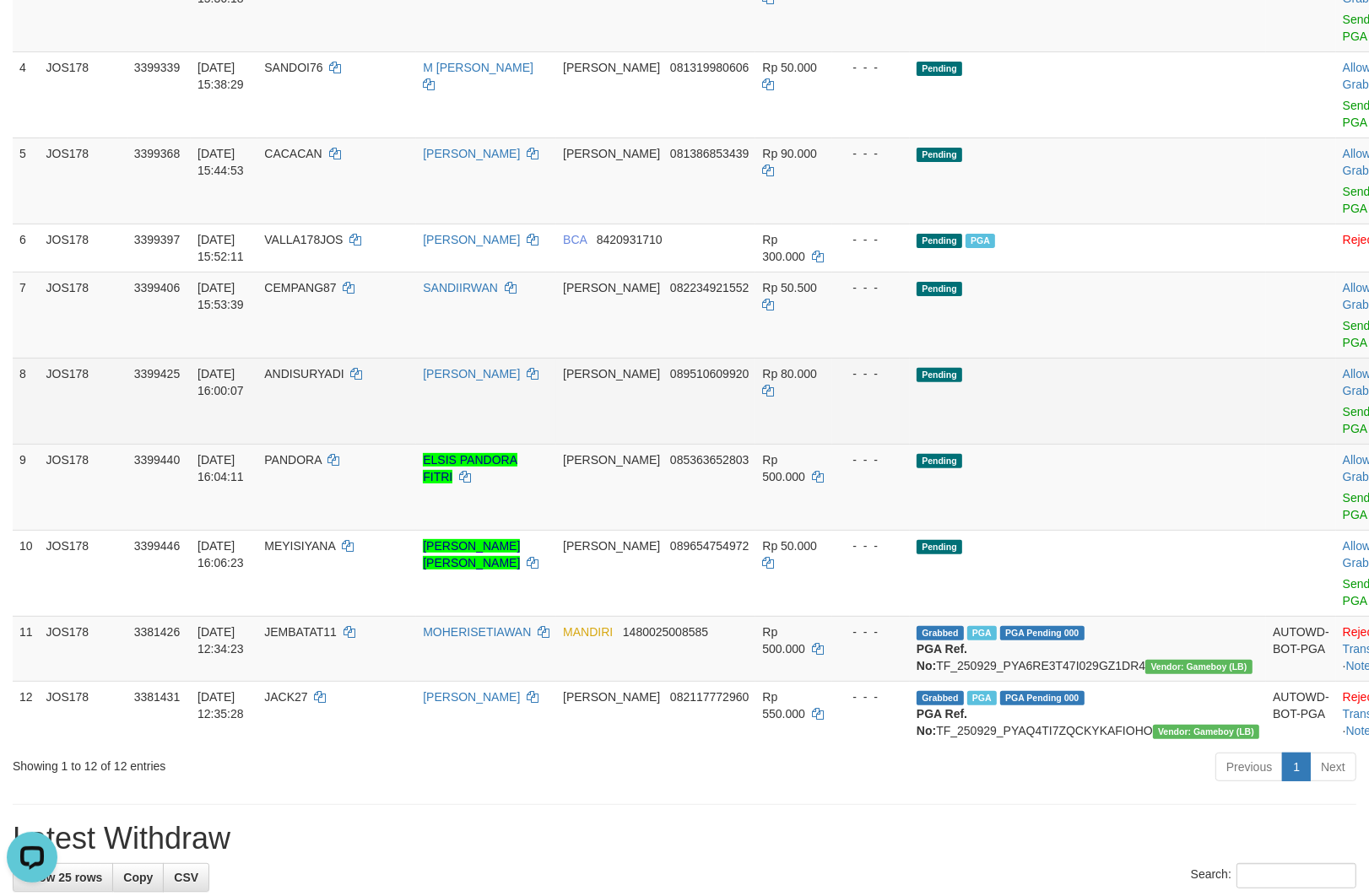
scroll to position [656, 0]
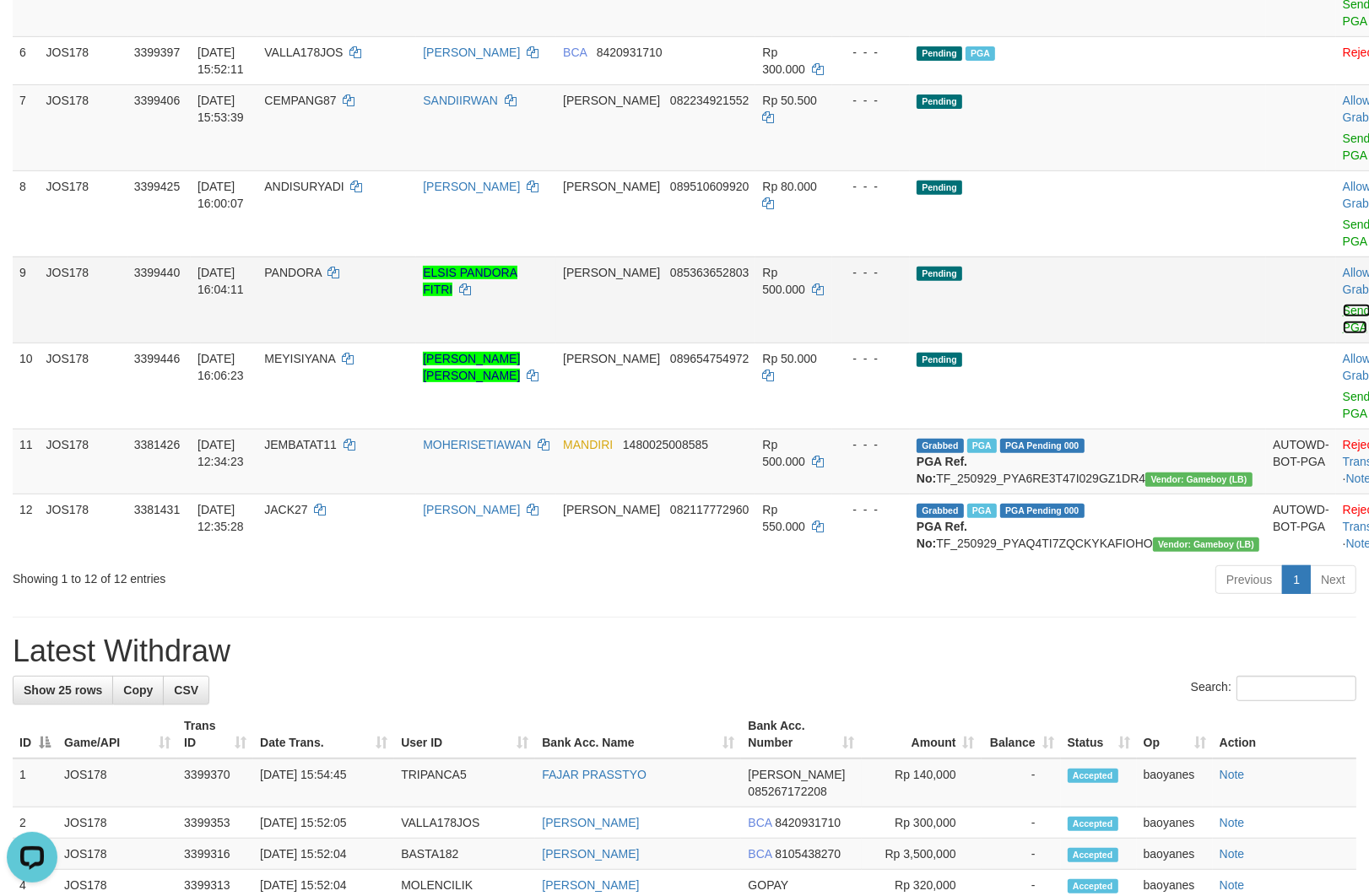
click at [1343, 334] on link "Send PGA" at bounding box center [1357, 318] width 28 height 31
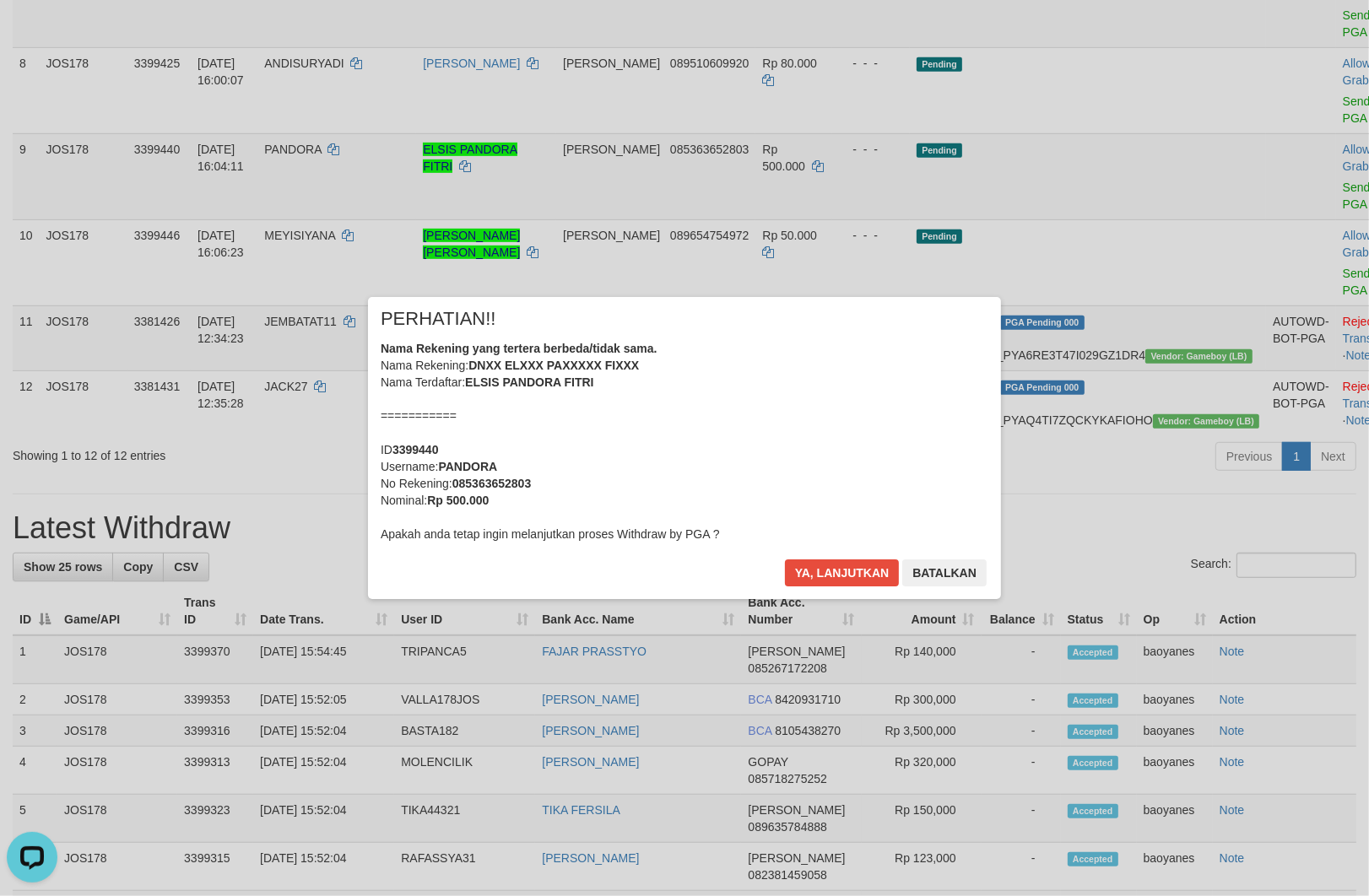
scroll to position [844, 0]
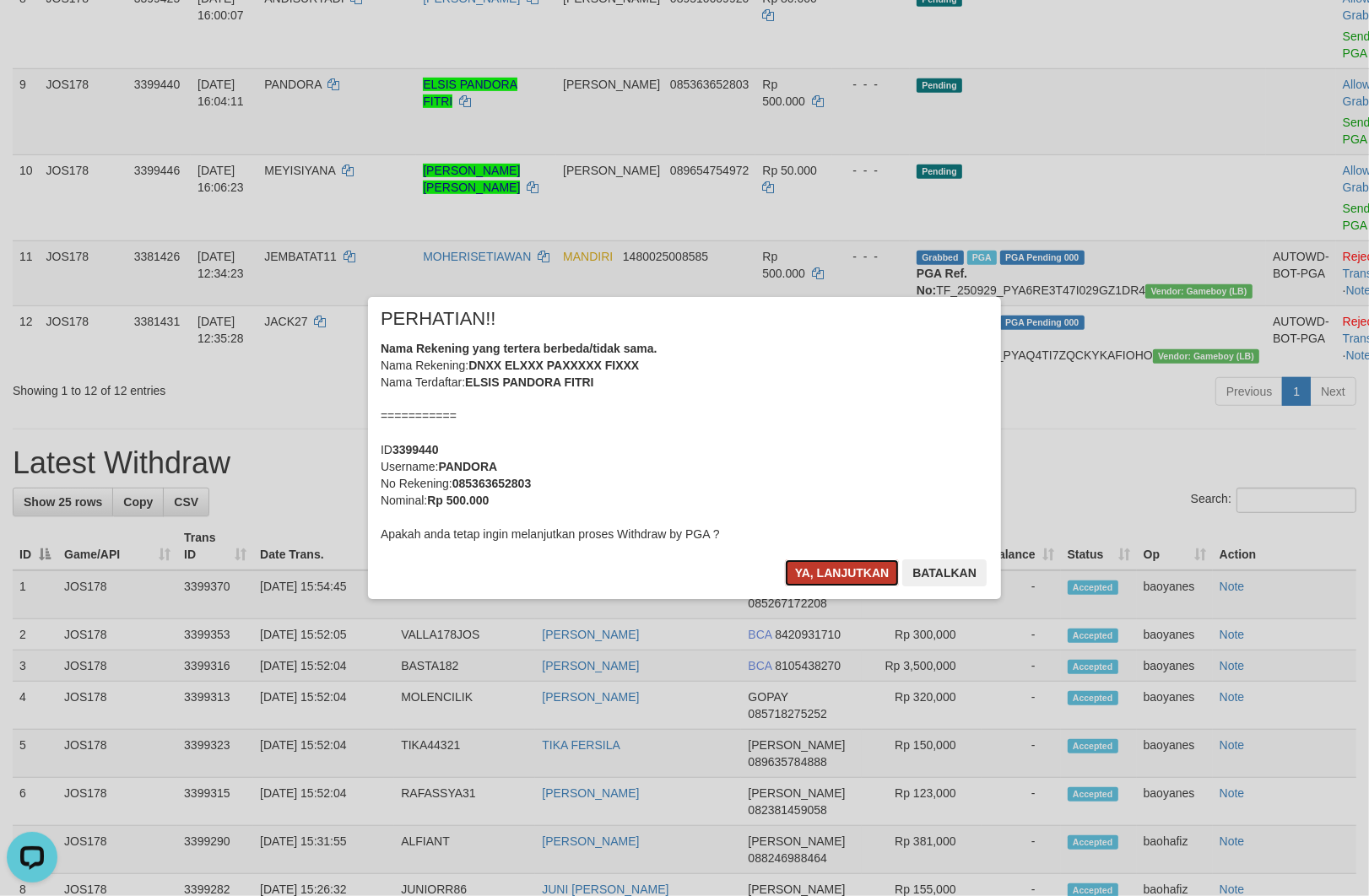
click at [824, 570] on button "Ya, lanjutkan" at bounding box center [842, 573] width 115 height 27
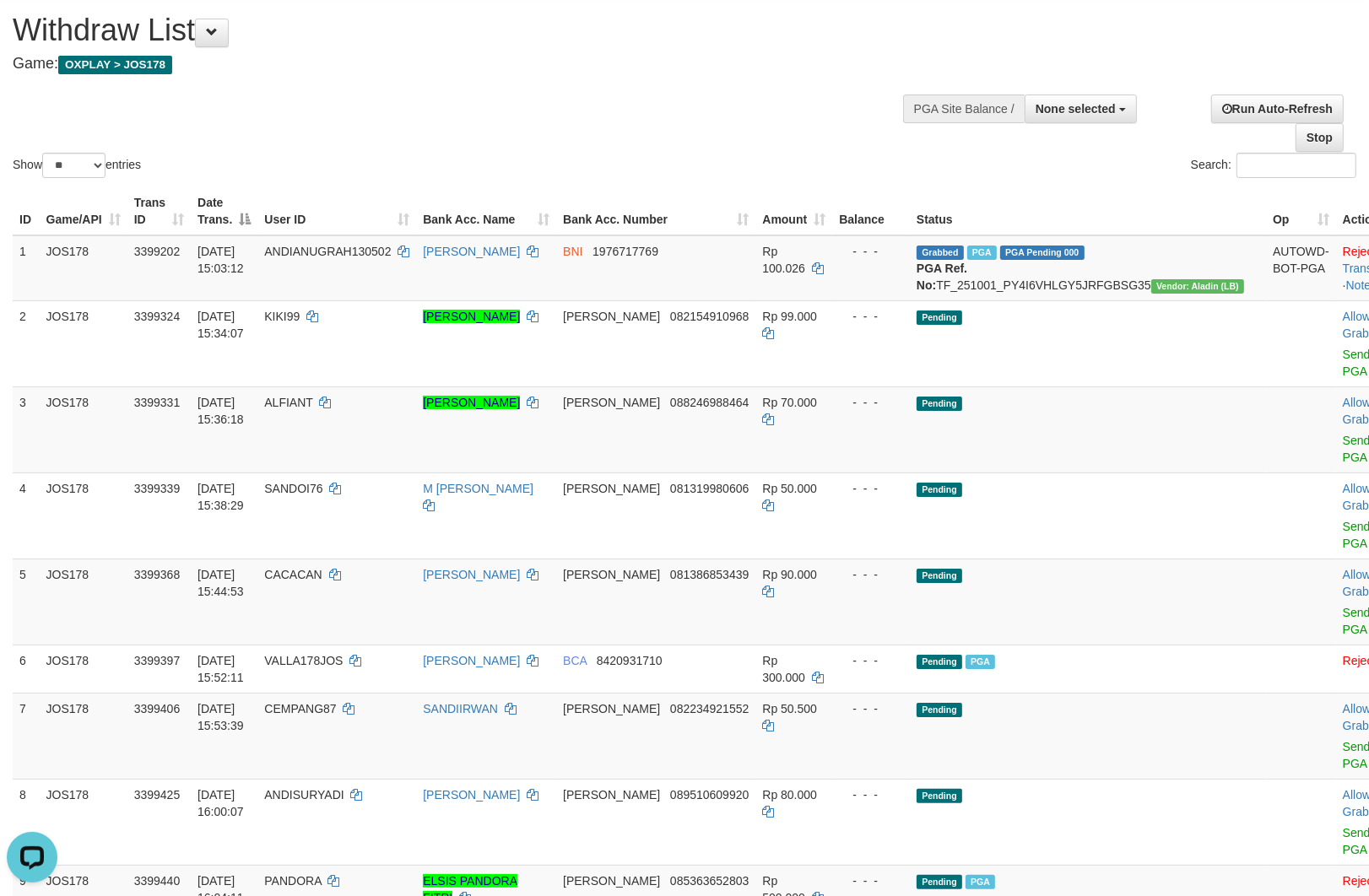
scroll to position [0, 0]
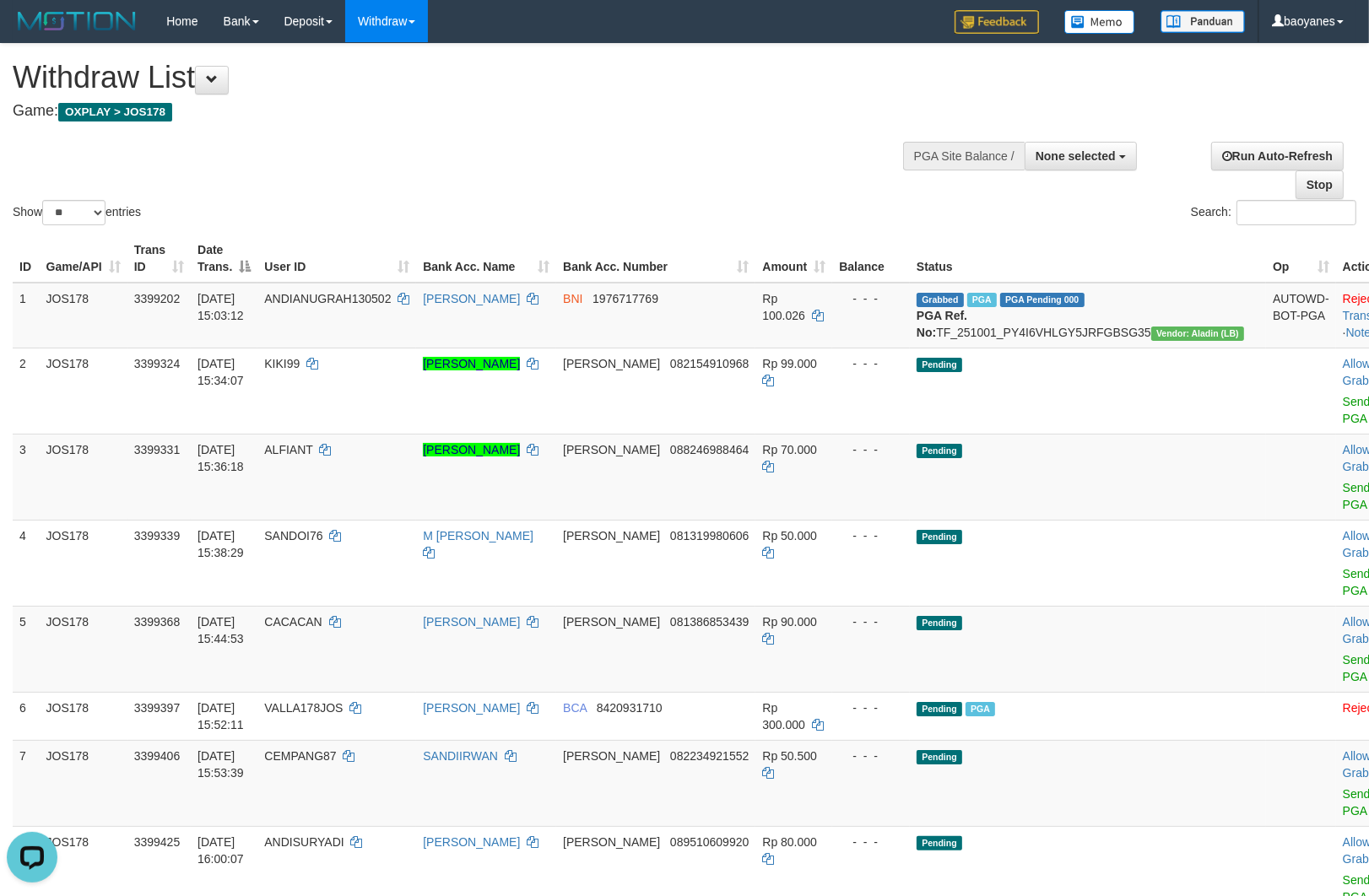
click at [715, 135] on div "Show ** ** ** *** entries Search:" at bounding box center [684, 135] width 1369 height 184
